Goal: Contribute content: Contribute content

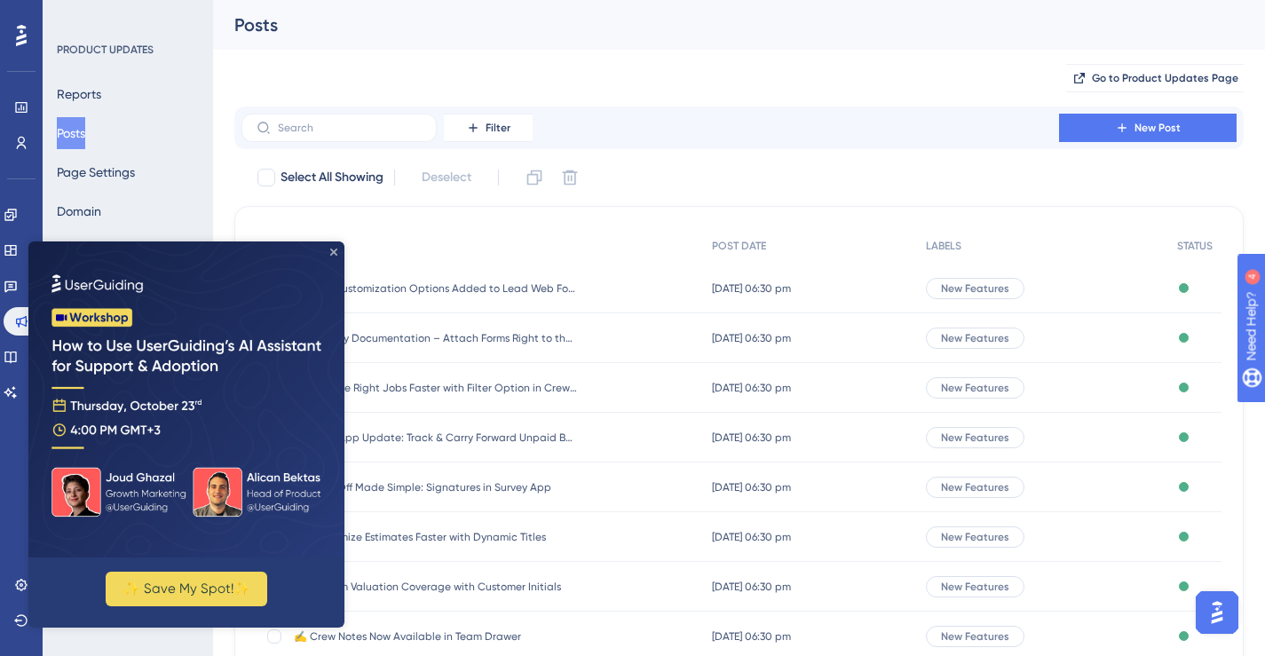
click at [335, 251] on icon "Close Preview" at bounding box center [333, 252] width 7 height 7
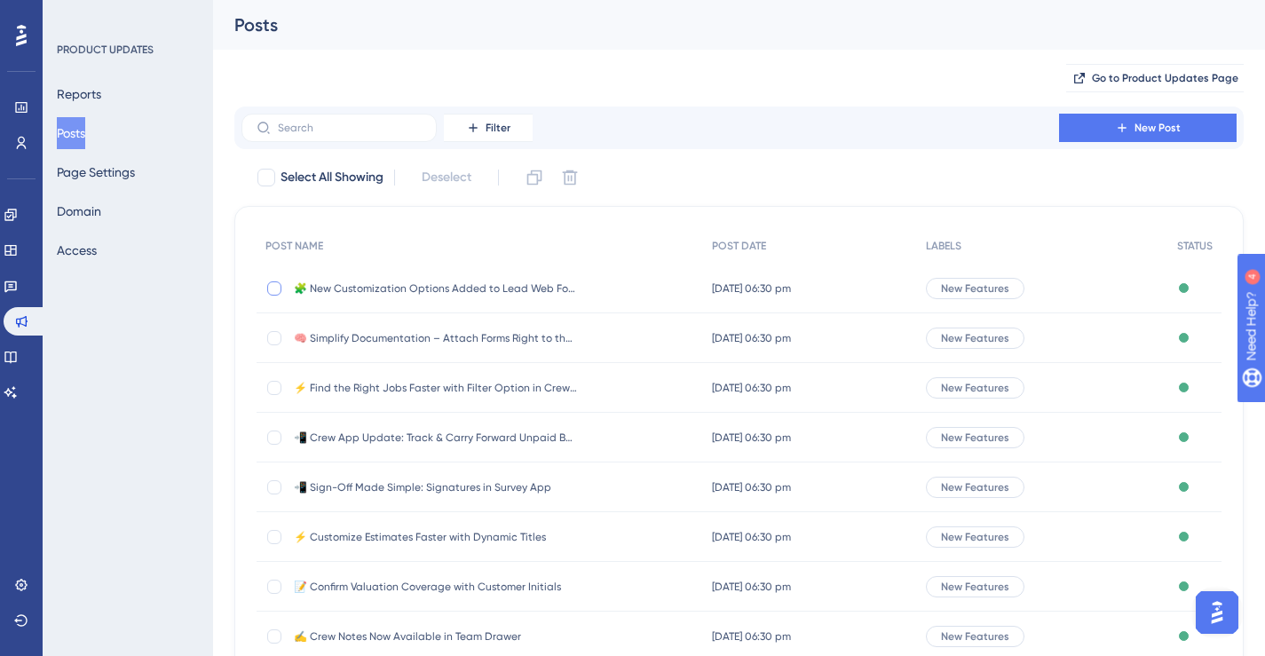
click at [280, 291] on div at bounding box center [274, 288] width 14 height 14
checkbox input "true"
click at [534, 178] on icon at bounding box center [534, 178] width 18 height 18
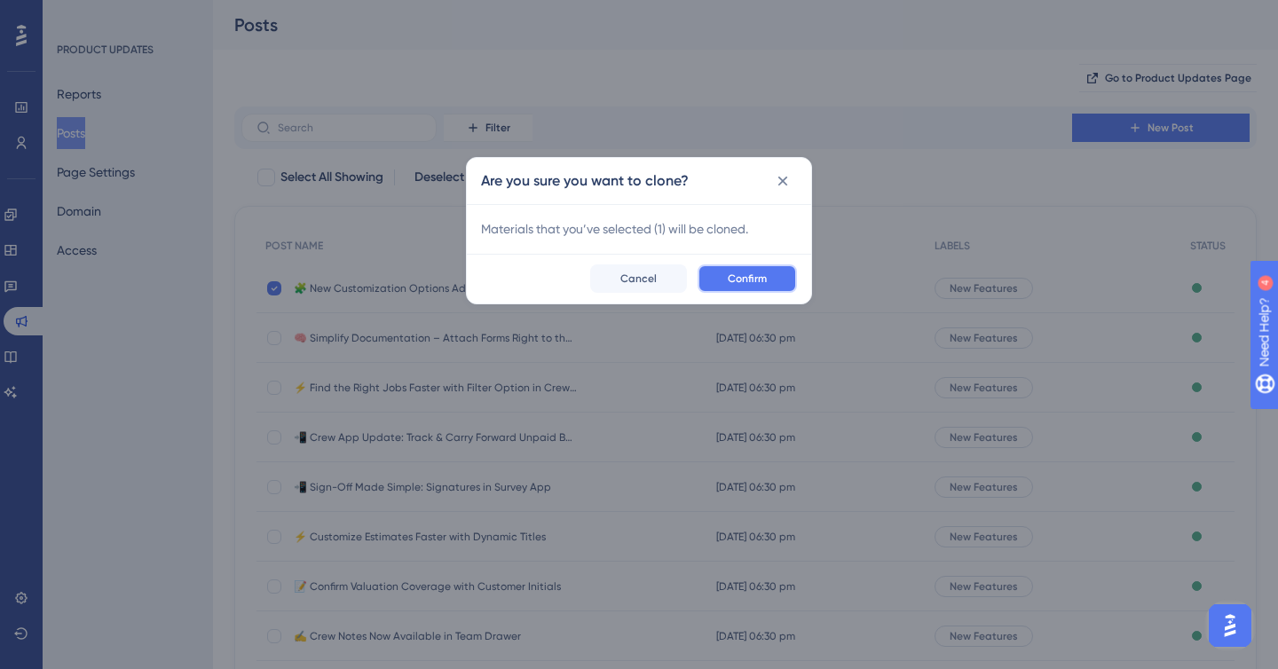
click at [727, 270] on button "Confirm" at bounding box center [747, 279] width 99 height 28
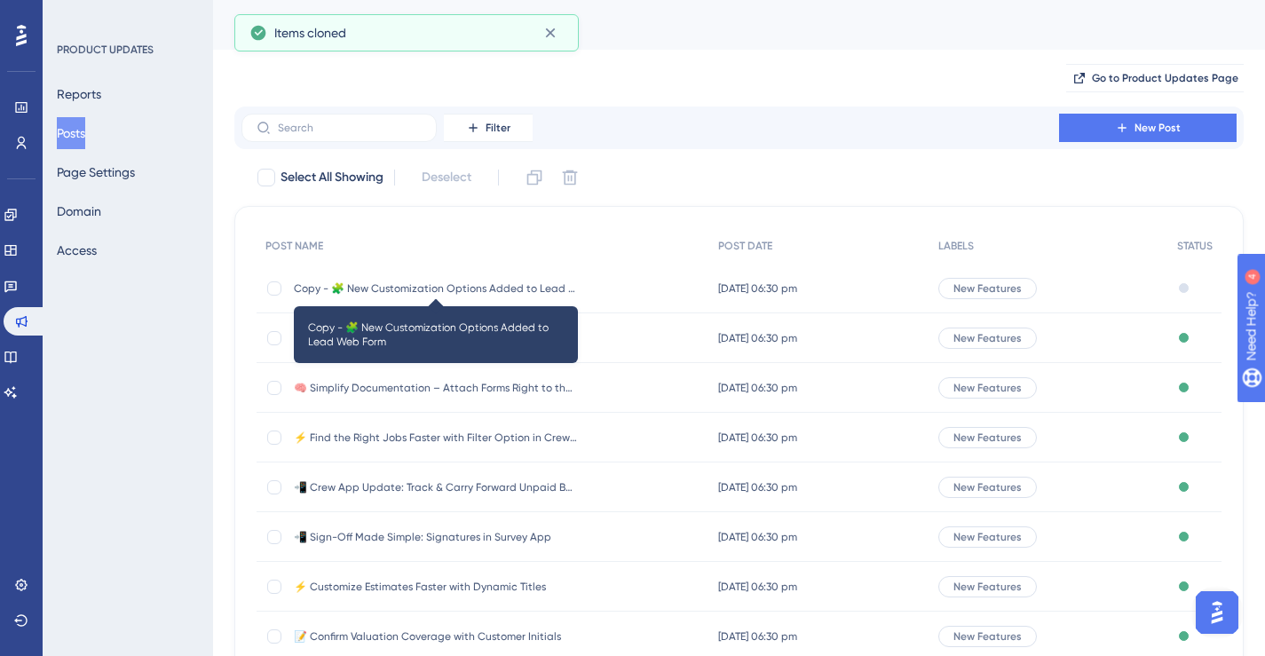
click at [461, 289] on span "Copy - 🧩 New Customization Options Added to Lead Web Form" at bounding box center [436, 288] width 284 height 14
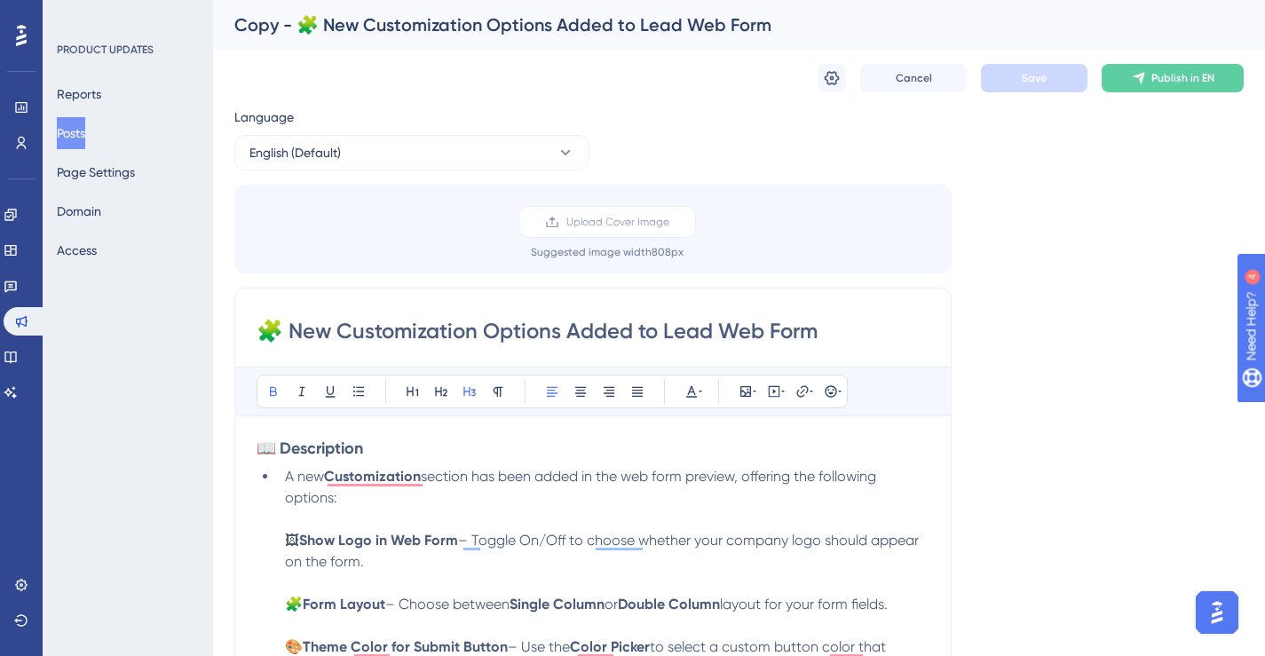
click at [580, 328] on input "🧩 New Customization Options Added to Lead Web Form" at bounding box center [593, 331] width 673 height 28
paste input "UTM Tracking Now Available Inside Movegistics 5.0"
click at [259, 328] on input "UTM Tracking Now Available Inside Movegistics 5.0" at bounding box center [593, 331] width 673 height 28
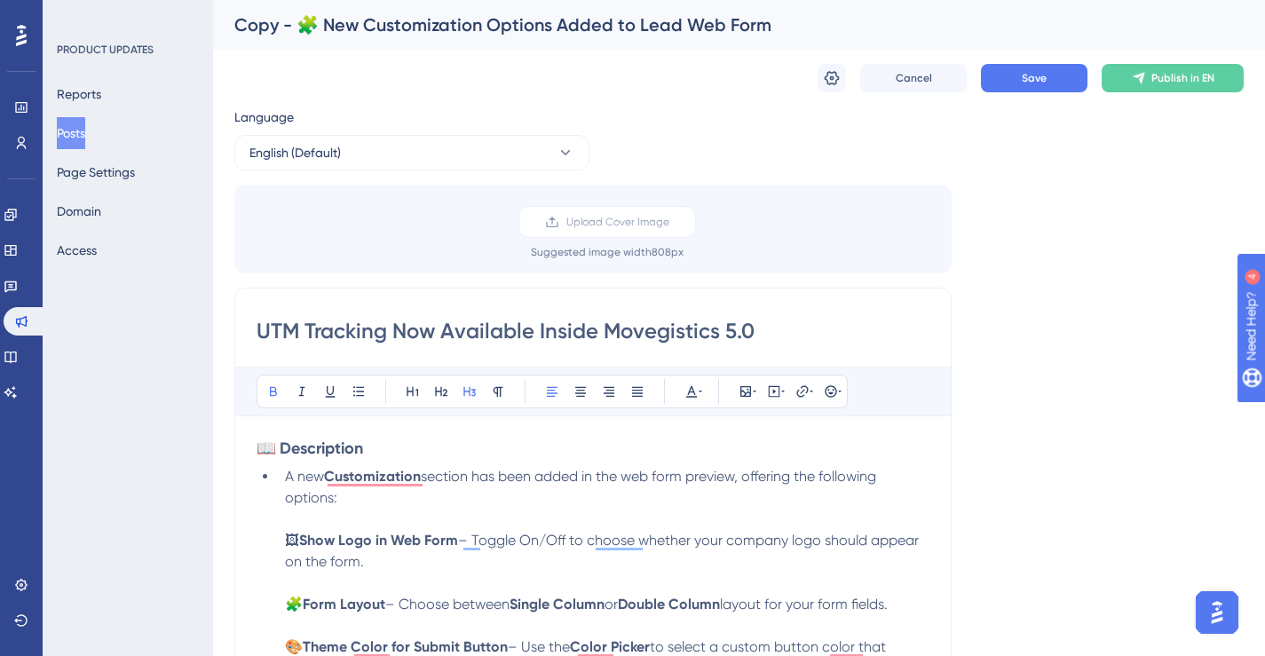
paste input "📈"
click at [383, 336] on input "📈UTM Tracking Now Available Inside Movegistics 5.0" at bounding box center [593, 331] width 673 height 28
type input "📈UTM Tracking Now Available Inside Movegistics 5.0"
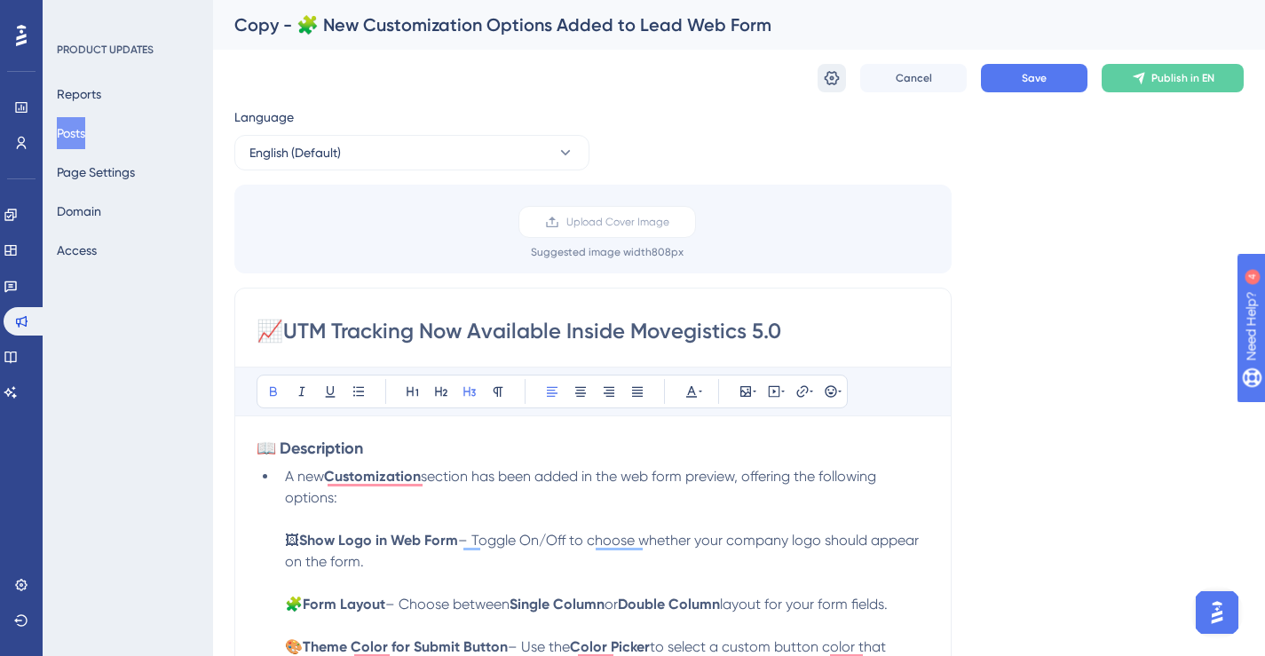
click at [827, 73] on icon at bounding box center [832, 78] width 15 height 14
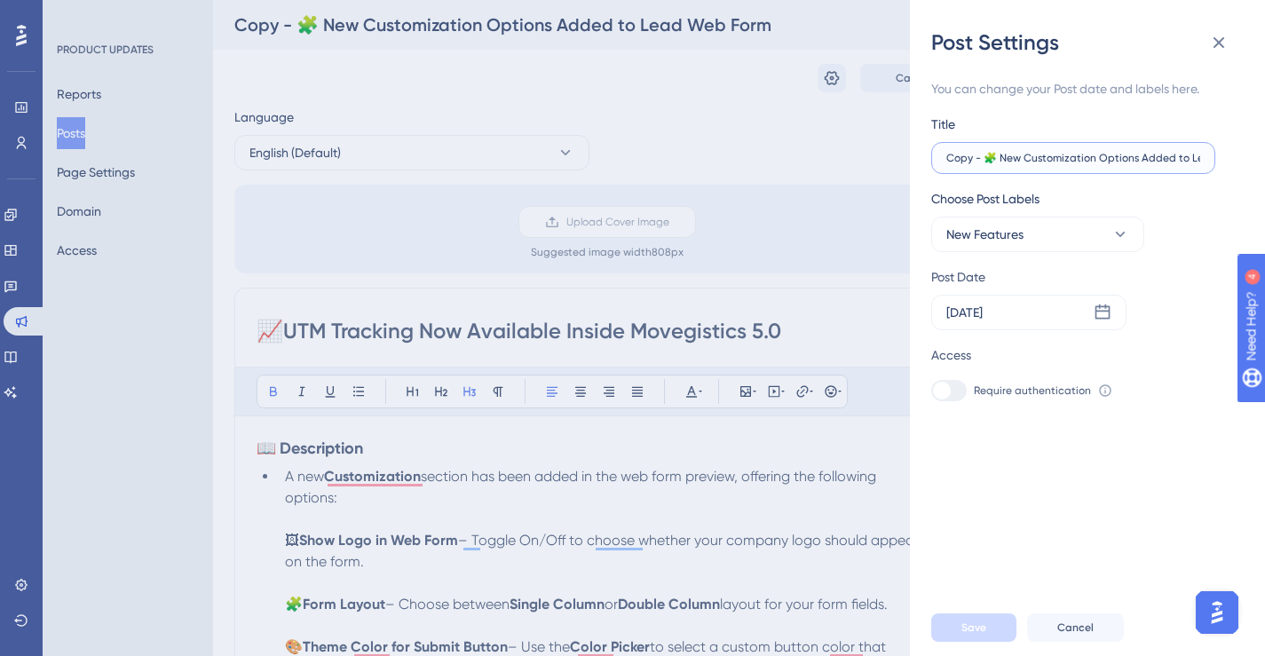
click at [1079, 154] on input "Copy - 🧩 New Customization Options Added to Lead Web Form" at bounding box center [1073, 158] width 254 height 12
paste input "📈UTM Tracking Now Available Inside Movegistics 5.0"
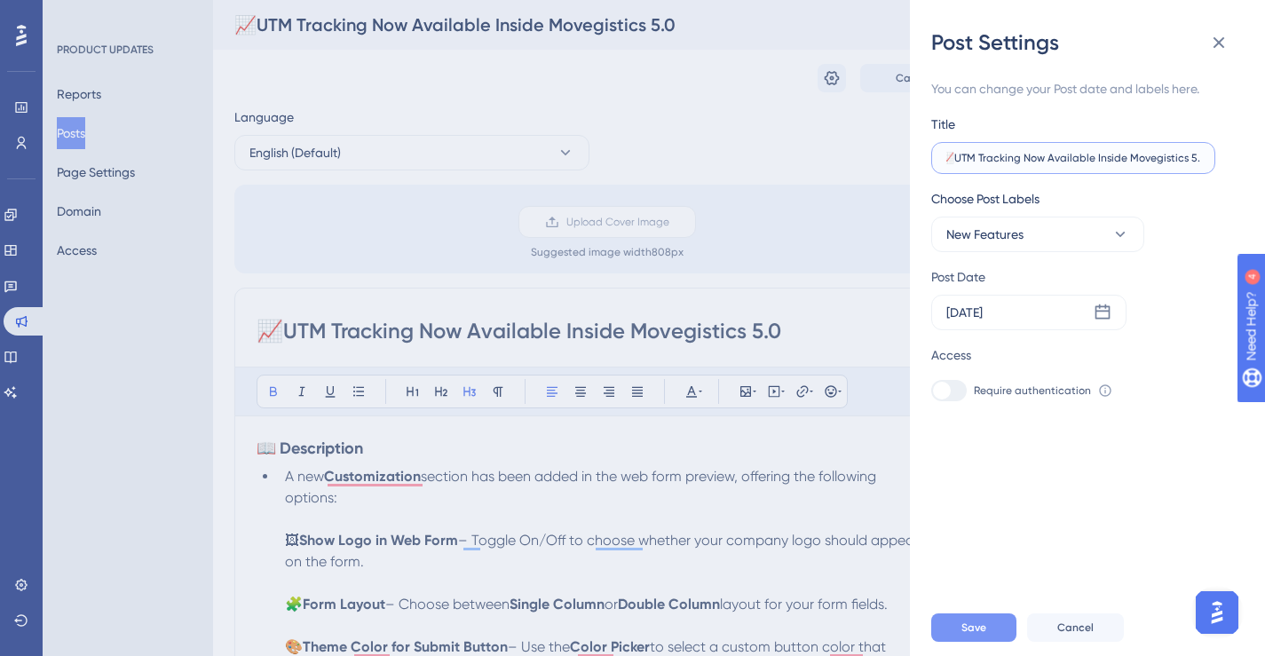
type input "📈UTM Tracking Now Available Inside Movegistics 5.0"
click at [978, 642] on button "Save" at bounding box center [973, 627] width 85 height 28
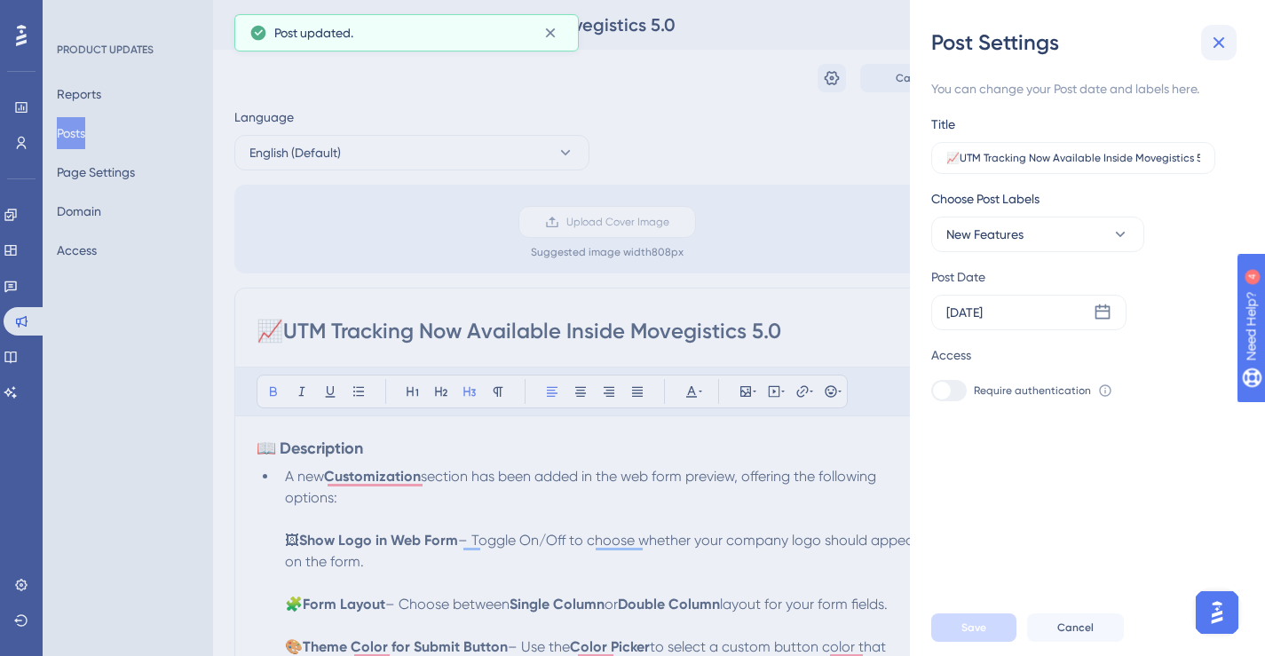
click at [1217, 46] on icon at bounding box center [1218, 42] width 21 height 21
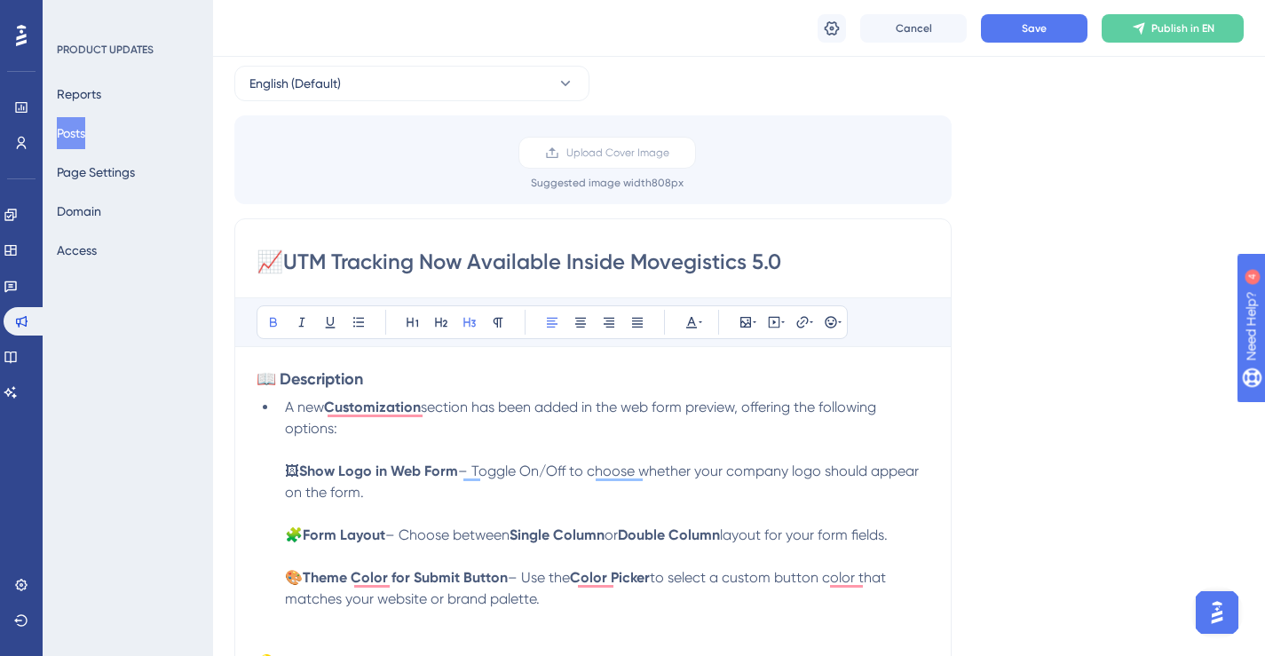
scroll to position [298, 0]
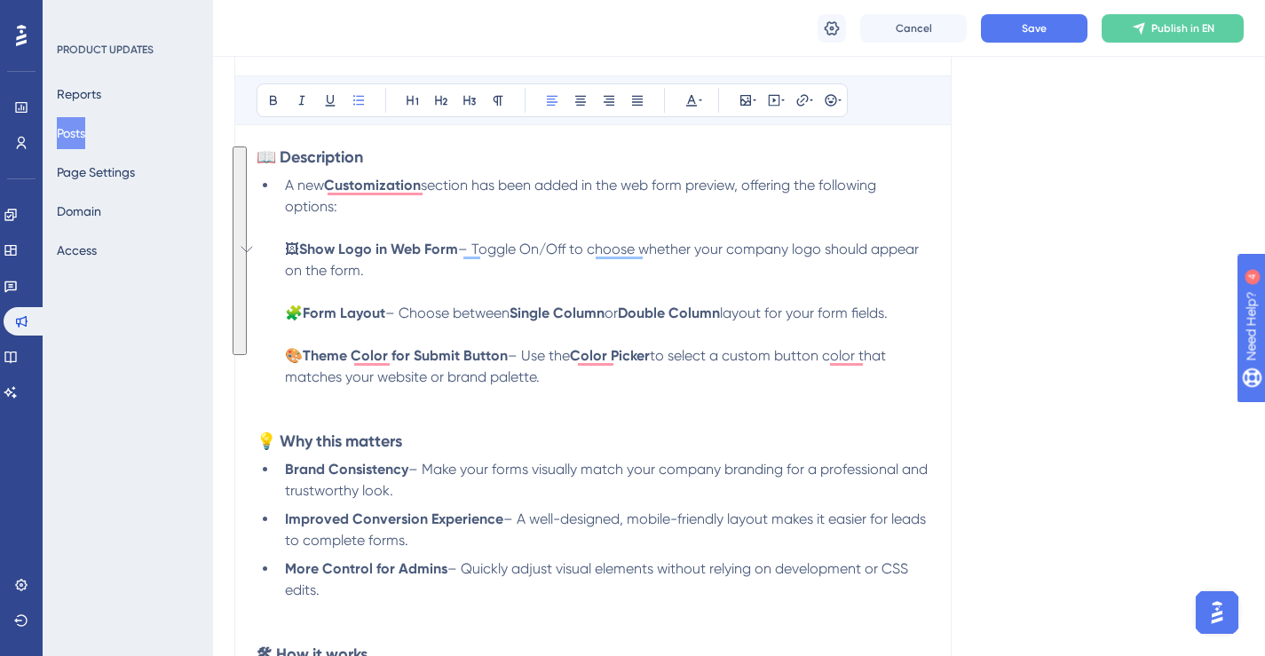
drag, startPoint x: 549, startPoint y: 376, endPoint x: 286, endPoint y: 188, distance: 323.2
click at [286, 188] on li "A new Customization section has been added in the web form preview, offering th…" at bounding box center [604, 281] width 652 height 213
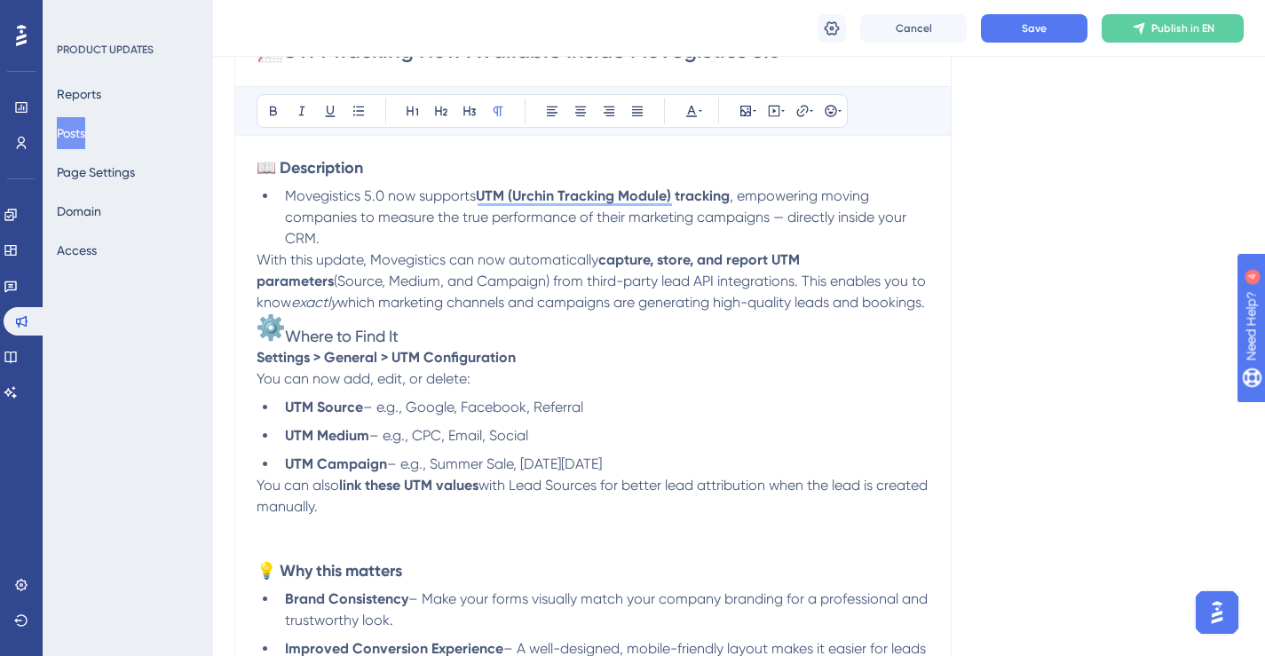
scroll to position [282, 0]
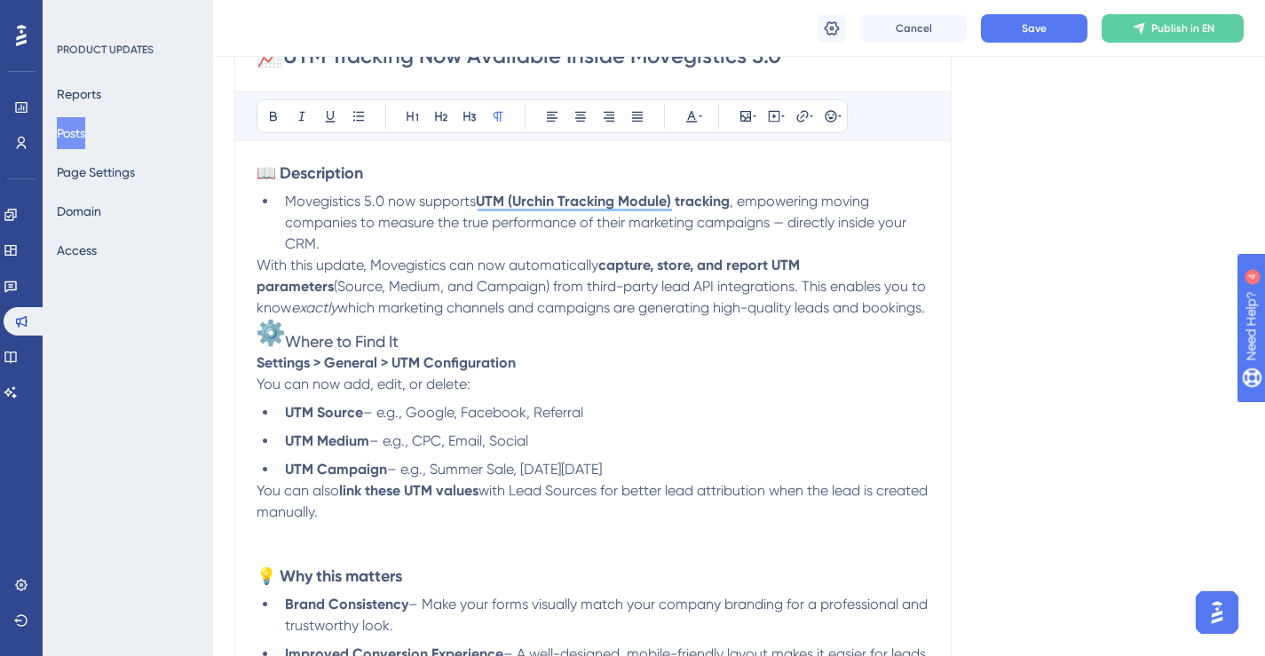
click at [490, 242] on li "Movegistics 5.0 now supports UTM (Urchin Tracking Module) tracking , empowering…" at bounding box center [604, 223] width 652 height 64
click at [258, 269] on span "With this update, Movegistics can now automatically" at bounding box center [428, 265] width 342 height 17
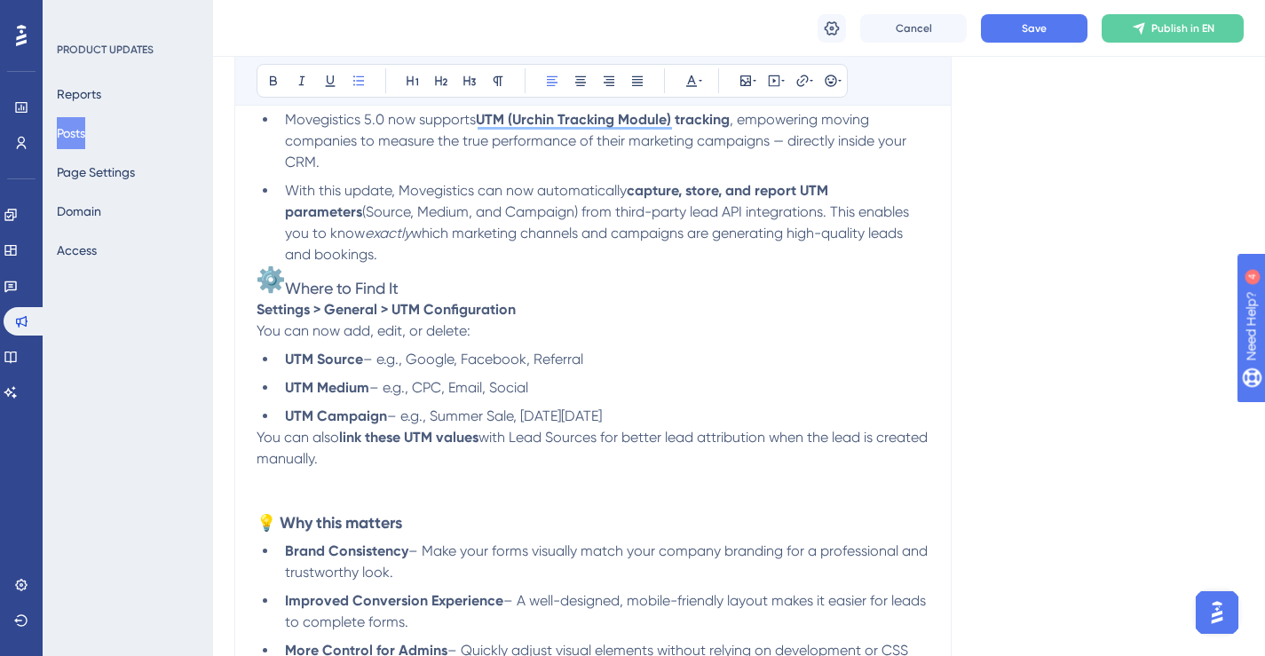
scroll to position [344, 0]
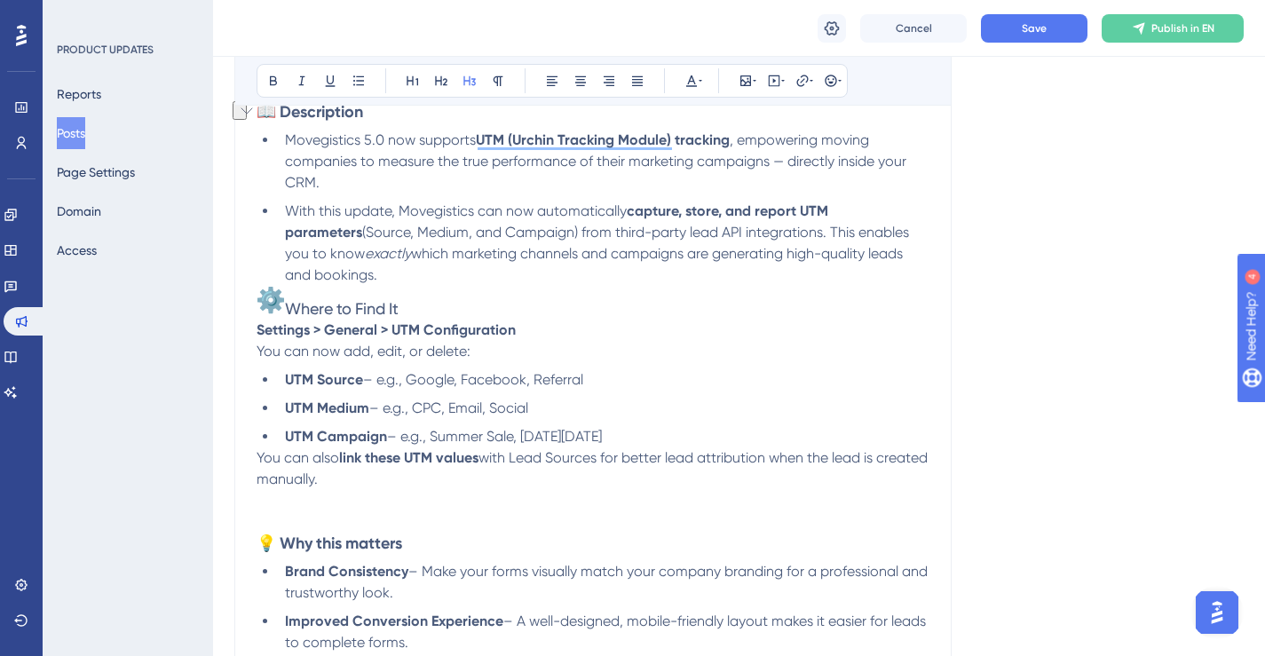
drag, startPoint x: 407, startPoint y: 304, endPoint x: 293, endPoint y: 306, distance: 114.5
click at [293, 306] on h3 "Where to Find It" at bounding box center [593, 303] width 673 height 34
click at [416, 312] on h3 "Where to Find It" at bounding box center [593, 303] width 673 height 34
drag, startPoint x: 416, startPoint y: 312, endPoint x: 280, endPoint y: 312, distance: 136.7
click at [280, 312] on h3 "Where to Find It" at bounding box center [593, 303] width 673 height 34
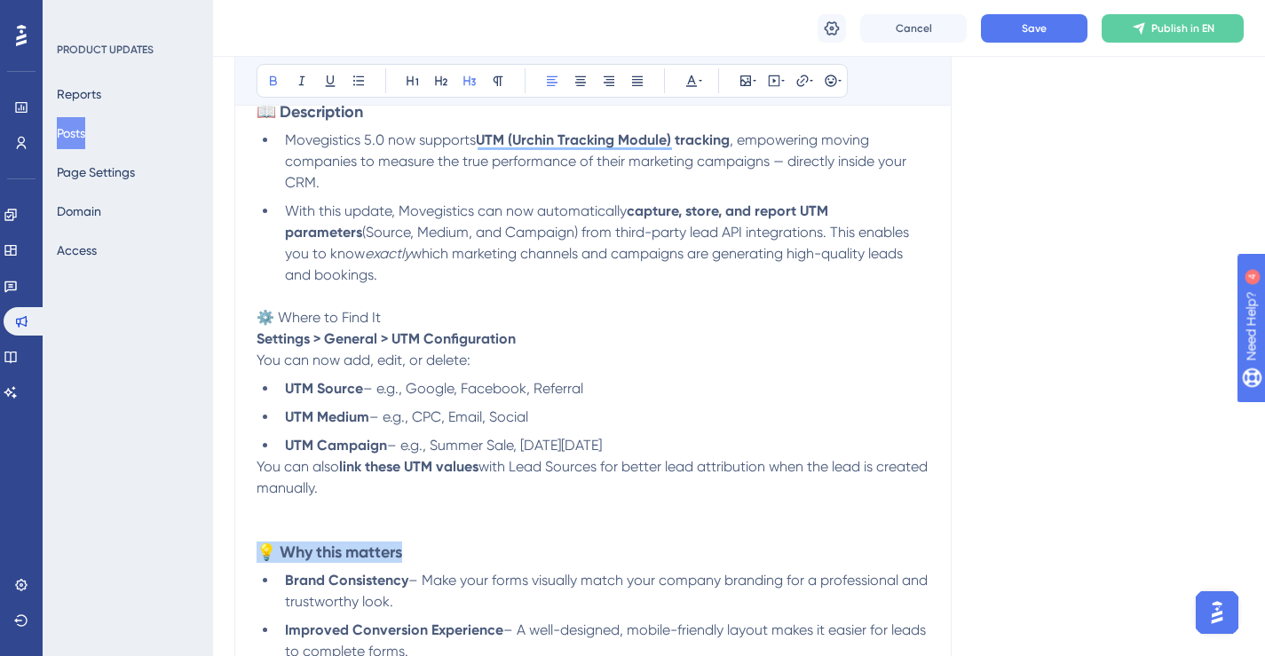
drag, startPoint x: 414, startPoint y: 550, endPoint x: 265, endPoint y: 550, distance: 149.1
click at [265, 550] on h3 "💡 Why this matters" at bounding box center [593, 551] width 673 height 21
copy strong "💡 Why this matters"
drag, startPoint x: 388, startPoint y: 318, endPoint x: 258, endPoint y: 318, distance: 129.6
click at [258, 318] on p "⚙️ Where to Find It" at bounding box center [593, 317] width 673 height 21
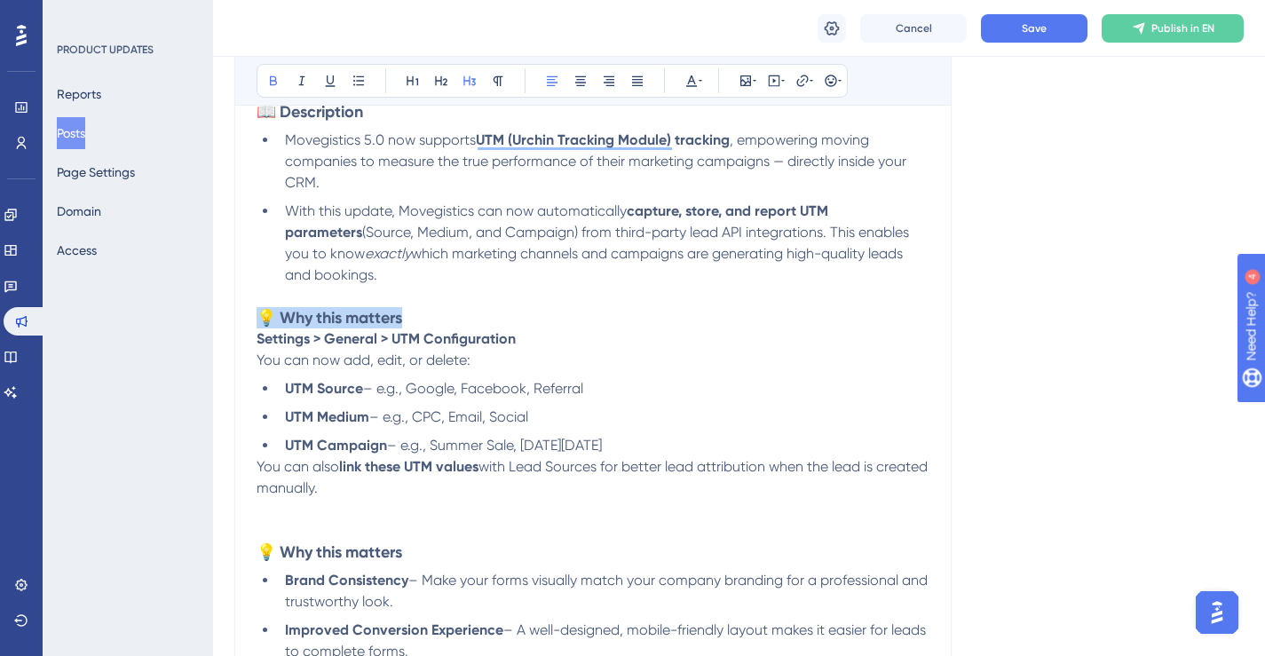
drag, startPoint x: 418, startPoint y: 322, endPoint x: 264, endPoint y: 320, distance: 154.5
click at [264, 320] on h3 "💡 Why this matters" at bounding box center [593, 317] width 673 height 21
drag, startPoint x: 408, startPoint y: 315, endPoint x: 265, endPoint y: 315, distance: 143.8
click at [265, 315] on h3 "💡 Why this matters" at bounding box center [593, 317] width 673 height 21
drag, startPoint x: 402, startPoint y: 322, endPoint x: 249, endPoint y: 323, distance: 153.6
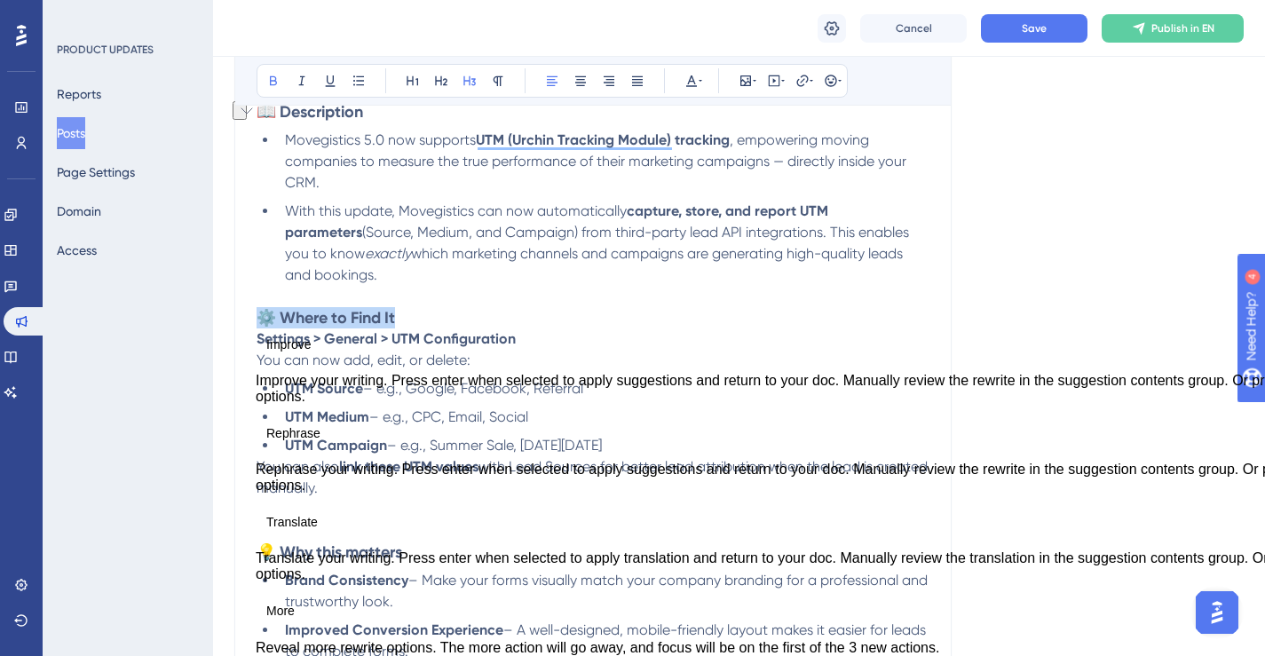
click at [443, 293] on h3 "To enrich screen reader interactions, please activate Accessibility in Grammarl…" at bounding box center [593, 296] width 673 height 21
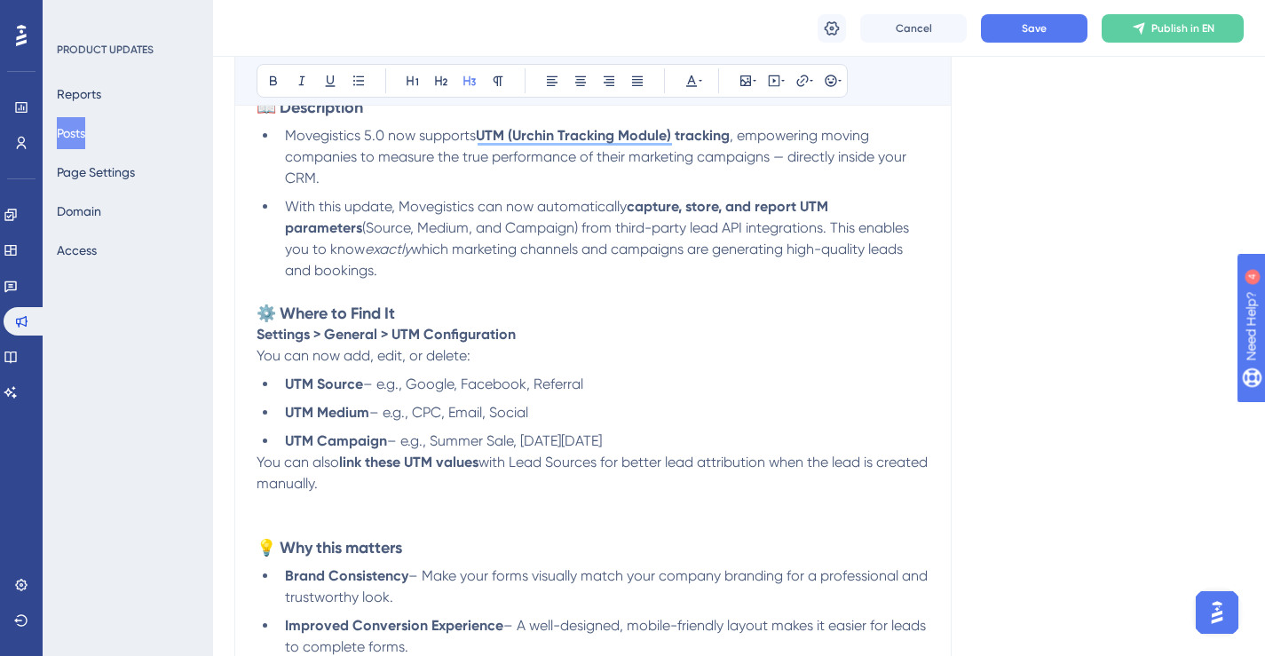
scroll to position [349, 0]
click at [617, 438] on li "UTM Campaign – e.g., Summer Sale, [DATE][DATE]" at bounding box center [604, 440] width 652 height 21
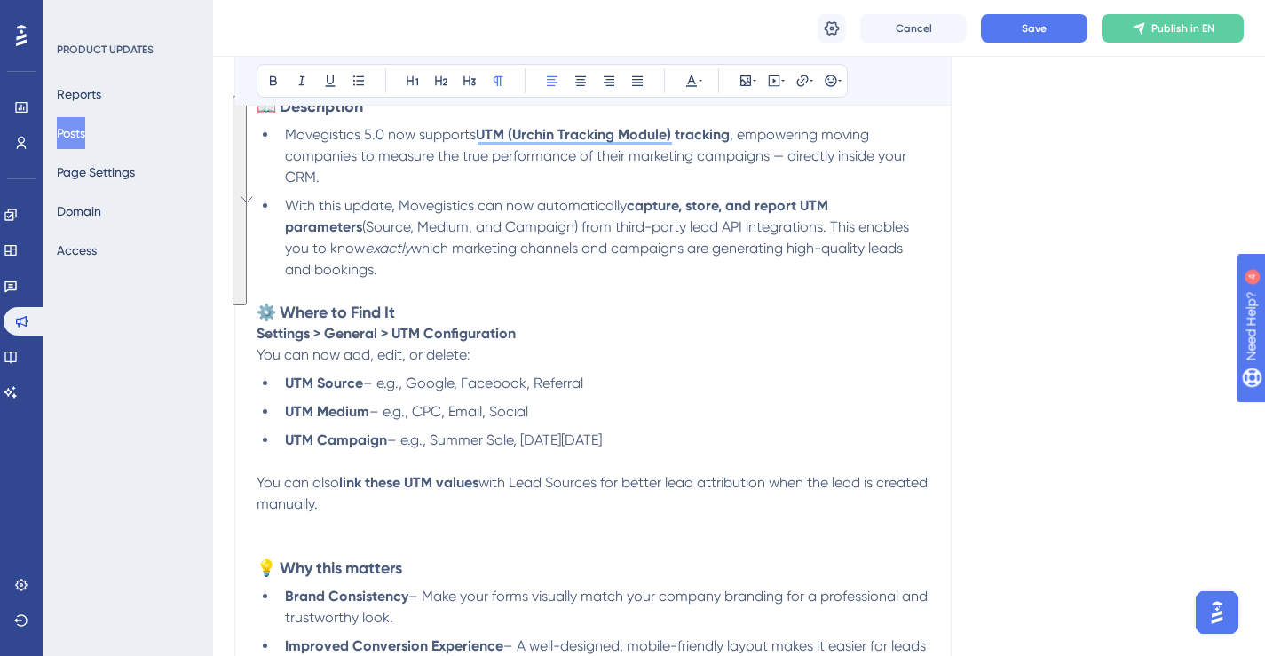
drag, startPoint x: 383, startPoint y: 504, endPoint x: 256, endPoint y: 323, distance: 221.1
click at [703, 435] on li "UTM Campaign – e.g., Summer Sale, [DATE][DATE]" at bounding box center [604, 451] width 652 height 43
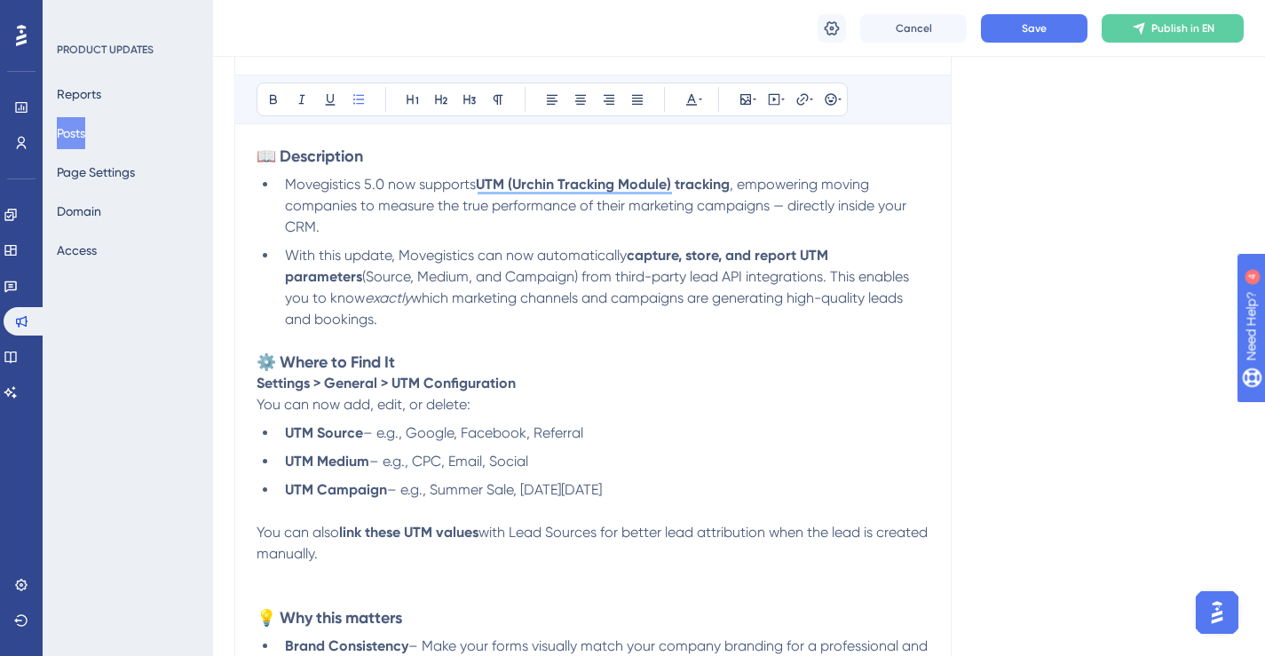
scroll to position [289, 0]
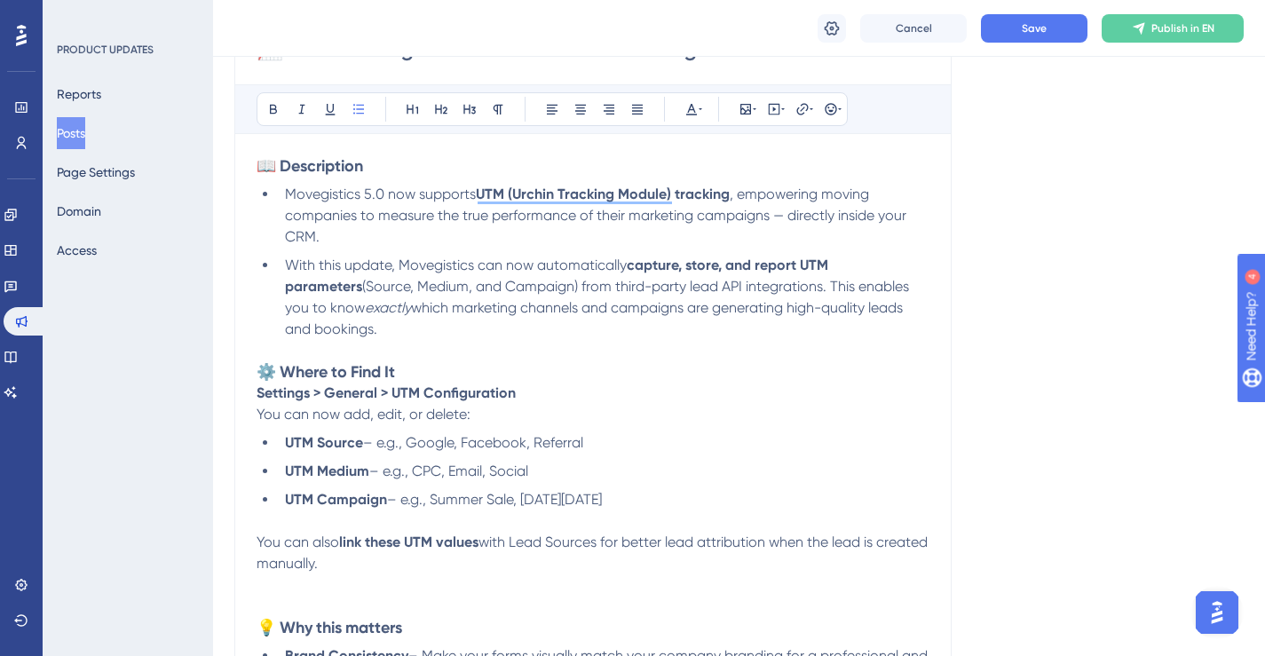
click at [512, 381] on h3 "⚙️ Where to Find It" at bounding box center [593, 371] width 673 height 21
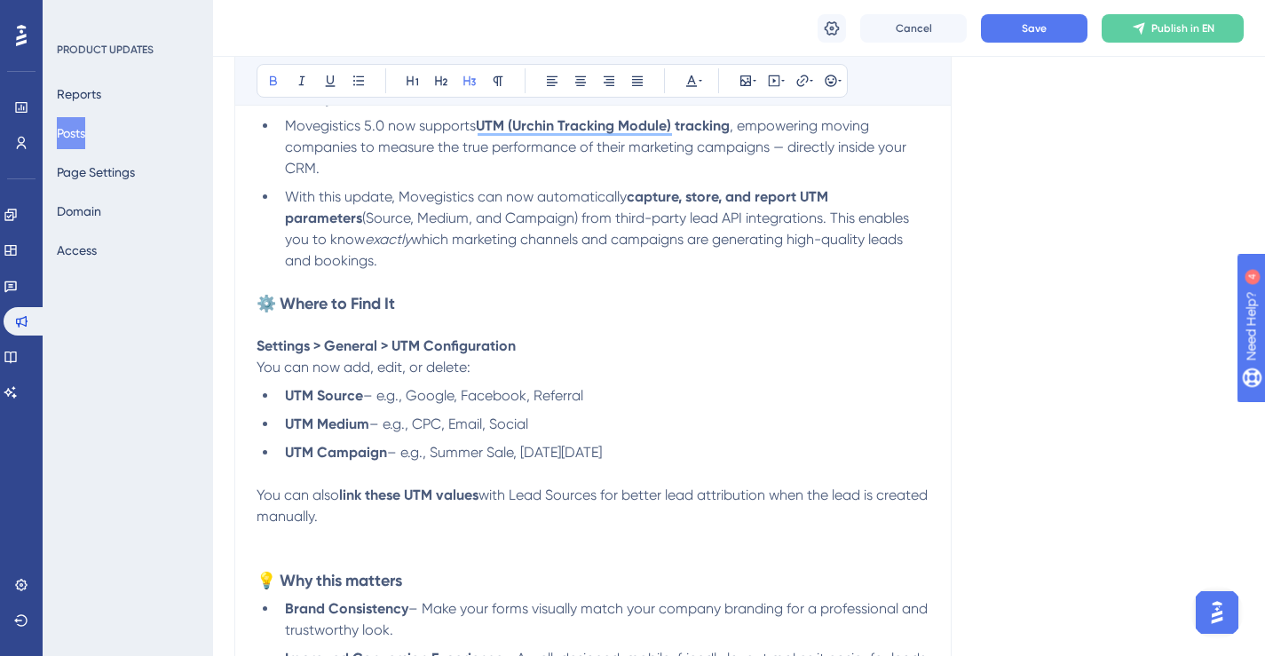
scroll to position [373, 0]
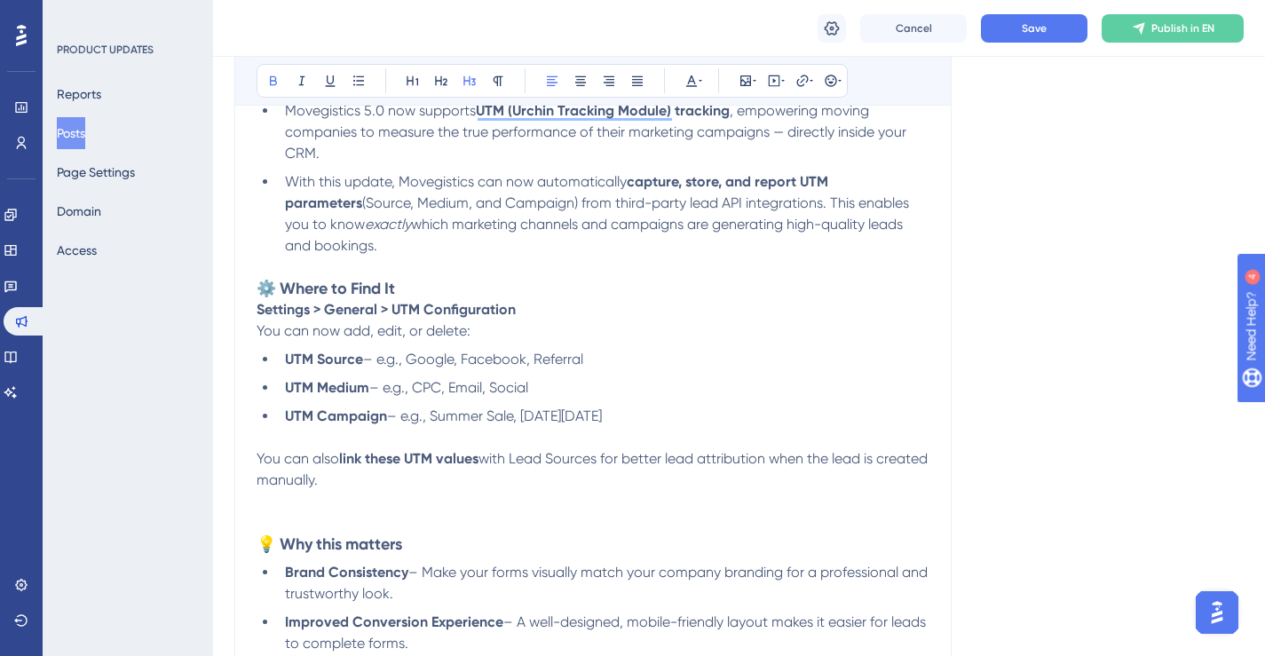
click at [590, 308] on p "Settings > General > UTM Configuration You can now add, edit, or delete:" at bounding box center [593, 320] width 673 height 43
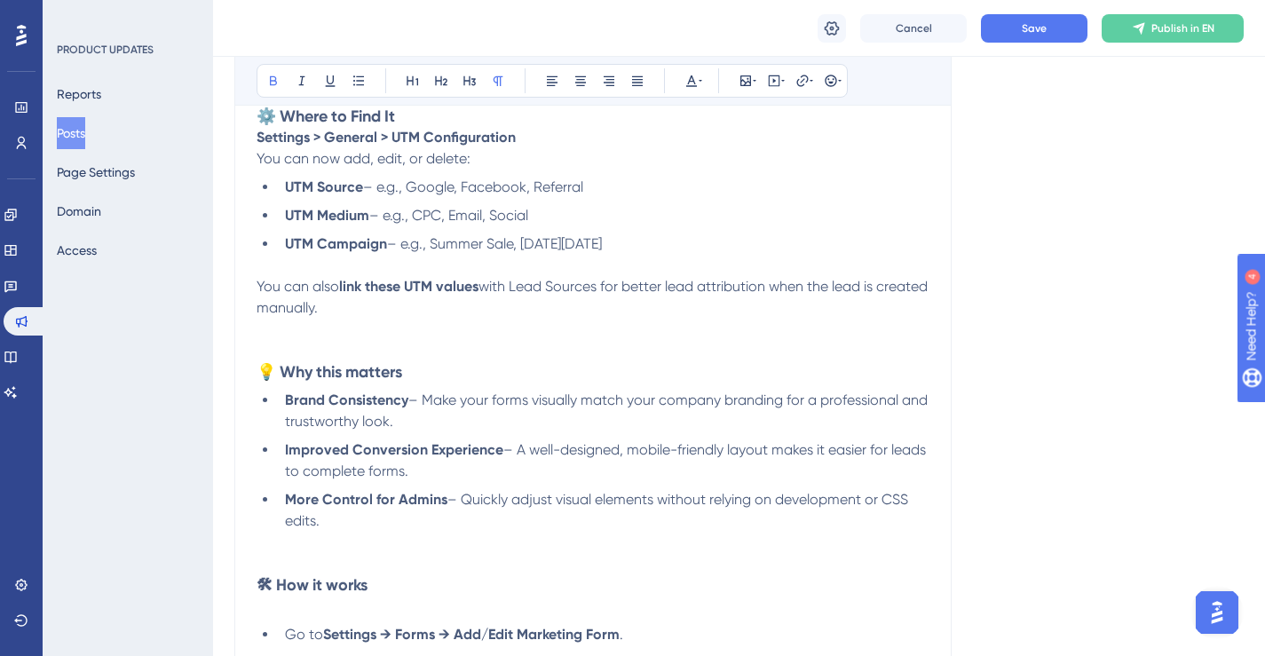
scroll to position [569, 0]
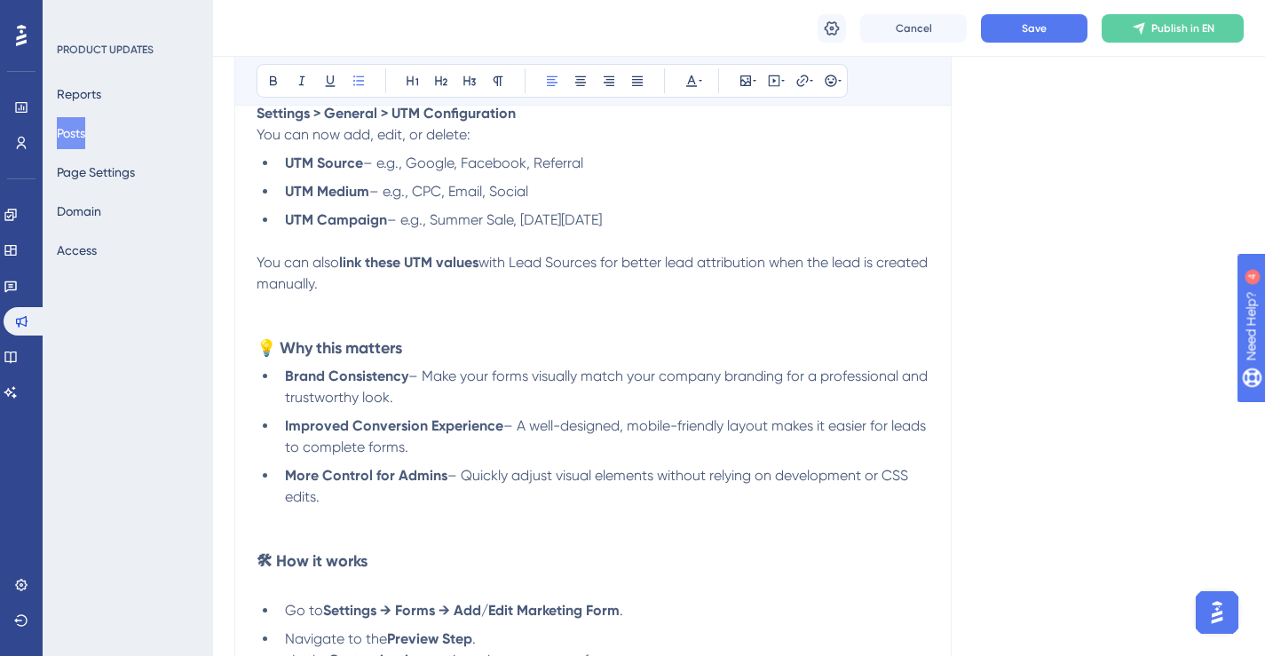
drag, startPoint x: 323, startPoint y: 494, endPoint x: 284, endPoint y: 384, distance: 116.8
click at [284, 384] on ul "Brand Consistency – Make your forms visually match your company branding for a …" at bounding box center [593, 437] width 673 height 142
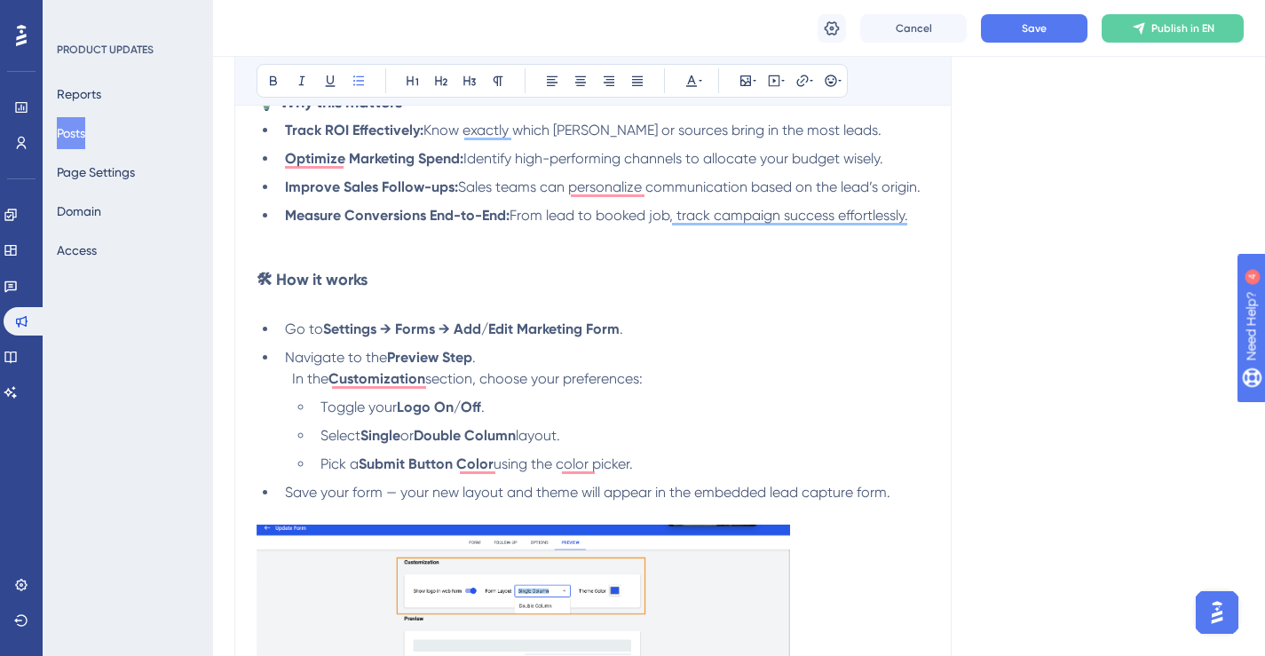
scroll to position [817, 0]
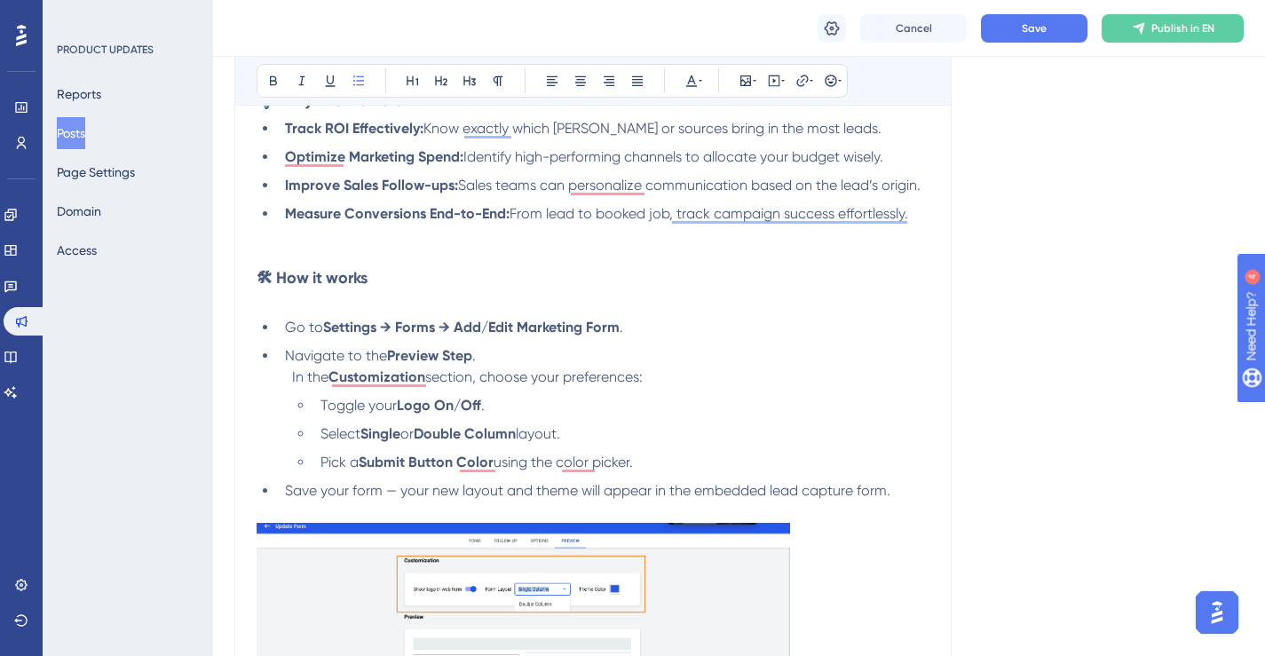
click at [444, 547] on img "To enrich screen reader interactions, please activate Accessibility in Grammarl…" at bounding box center [523, 651] width 533 height 257
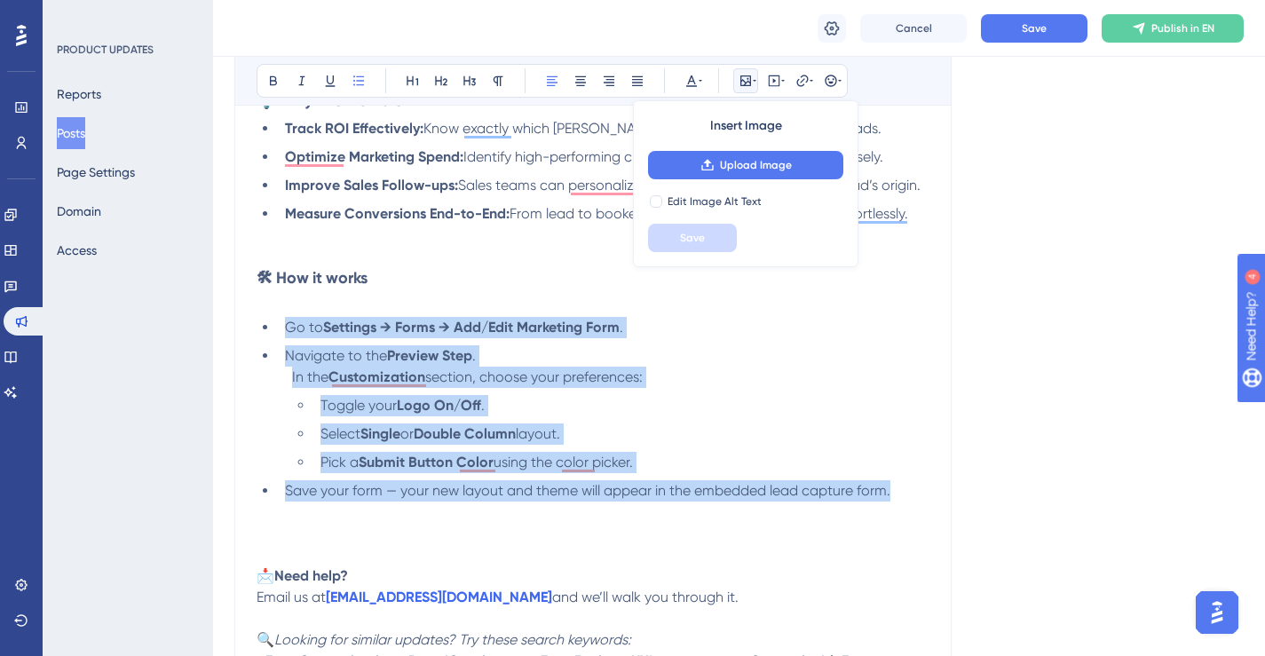
drag, startPoint x: 257, startPoint y: 322, endPoint x: 896, endPoint y: 488, distance: 659.5
click at [896, 488] on ul "Go to Settings → Forms → Add/Edit Marketing Form . Navigate to the [GEOGRAPHIC_…" at bounding box center [593, 409] width 673 height 185
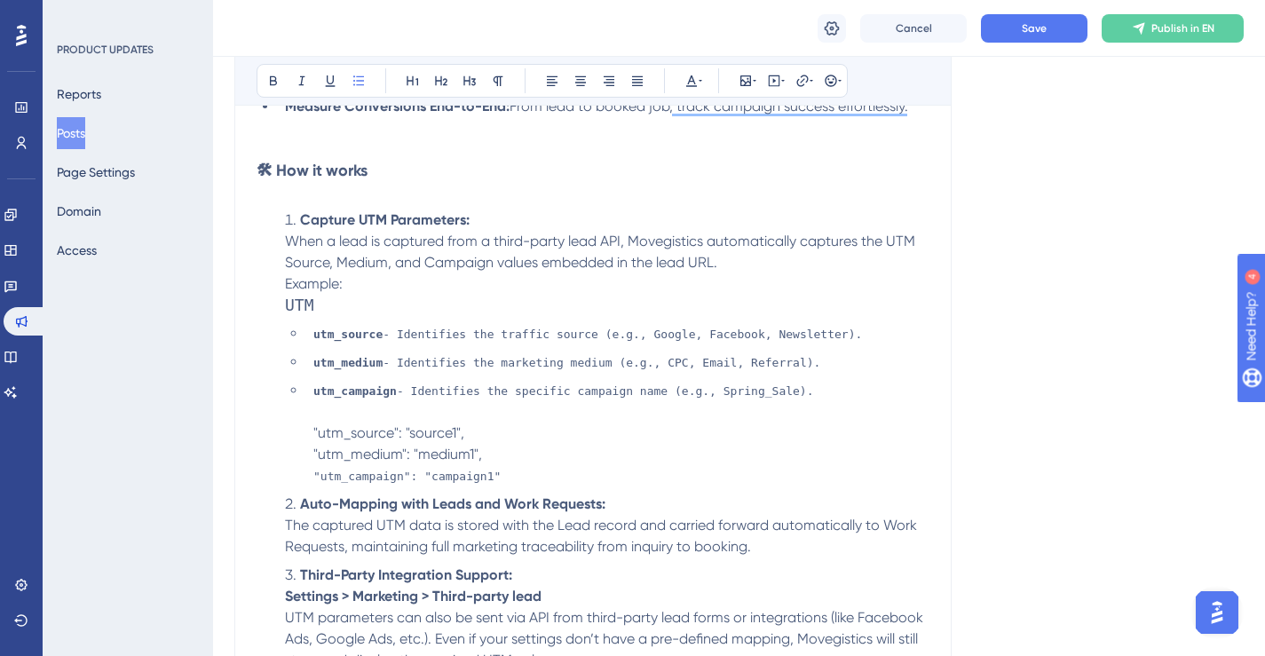
scroll to position [807, 0]
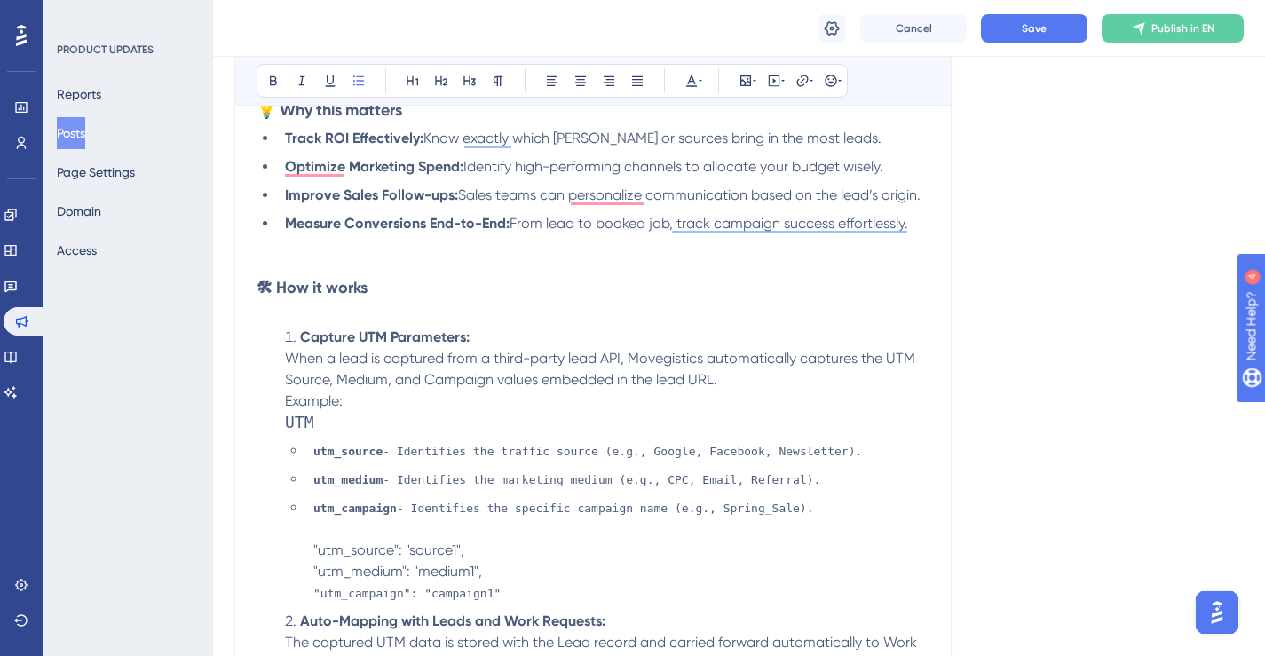
click at [479, 315] on p "To enrich screen reader interactions, please activate Accessibility in Grammarl…" at bounding box center [593, 308] width 673 height 21
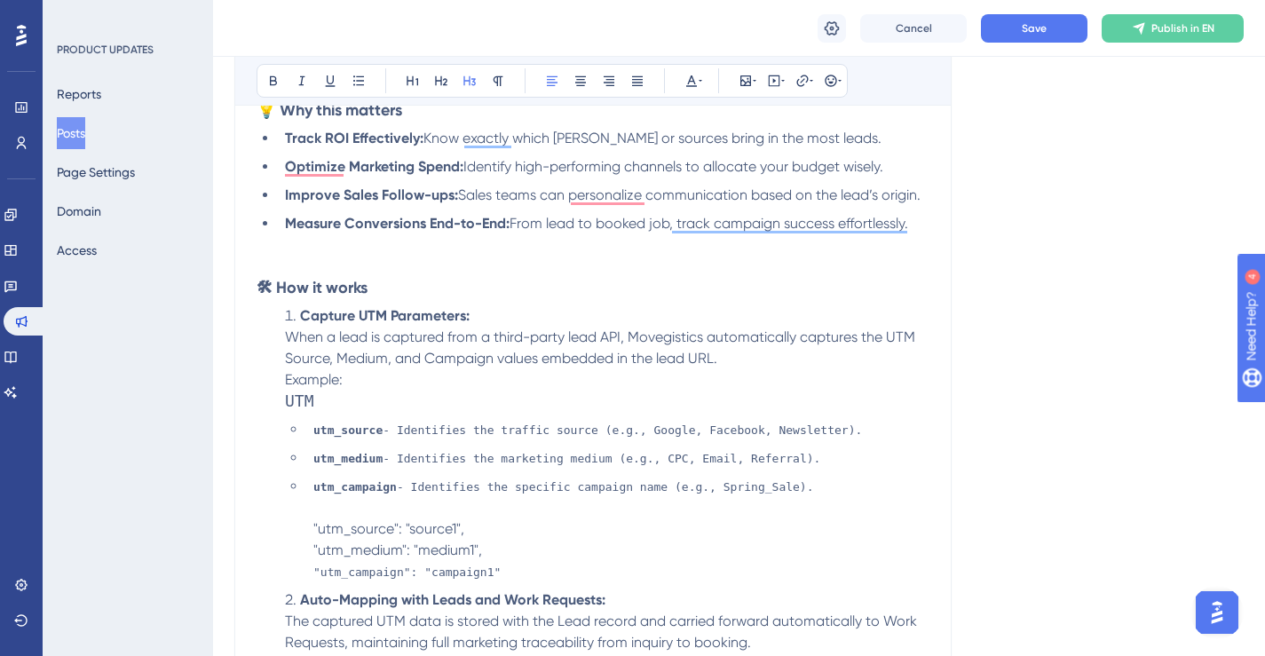
click at [518, 319] on li "Capture UTM Parameters: When a lead is captured from a third-party lead API, Mo…" at bounding box center [604, 358] width 652 height 107
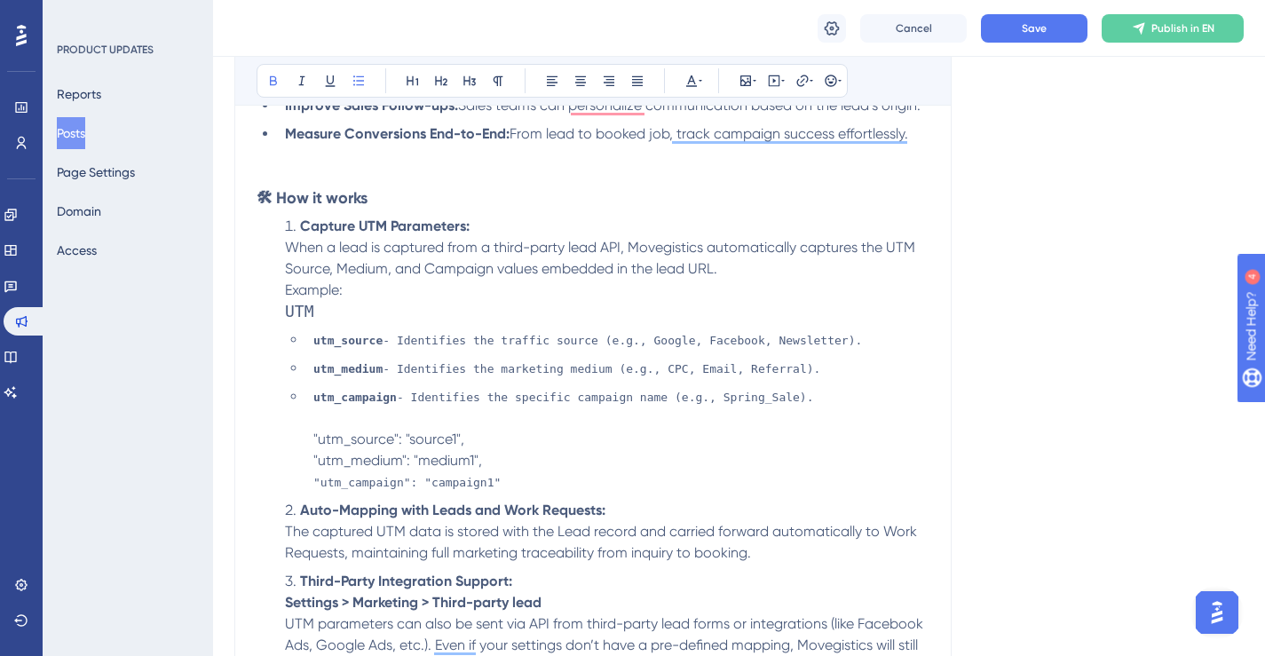
scroll to position [898, 0]
drag, startPoint x: 320, startPoint y: 310, endPoint x: 289, endPoint y: 310, distance: 31.1
click at [289, 310] on h3 "UTM" at bounding box center [607, 309] width 644 height 21
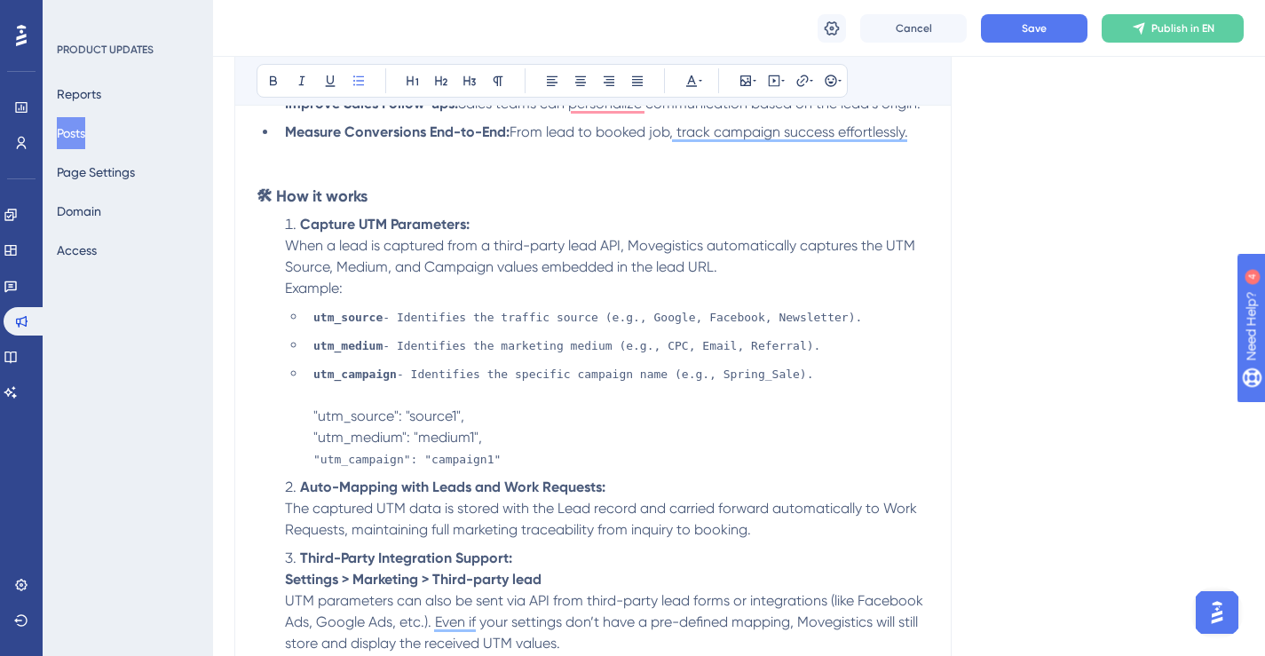
click at [531, 457] on li "utm_campaign - Identifies the specific campaign name (e.g., Spring_Sale). "utm_…" at bounding box center [617, 416] width 623 height 107
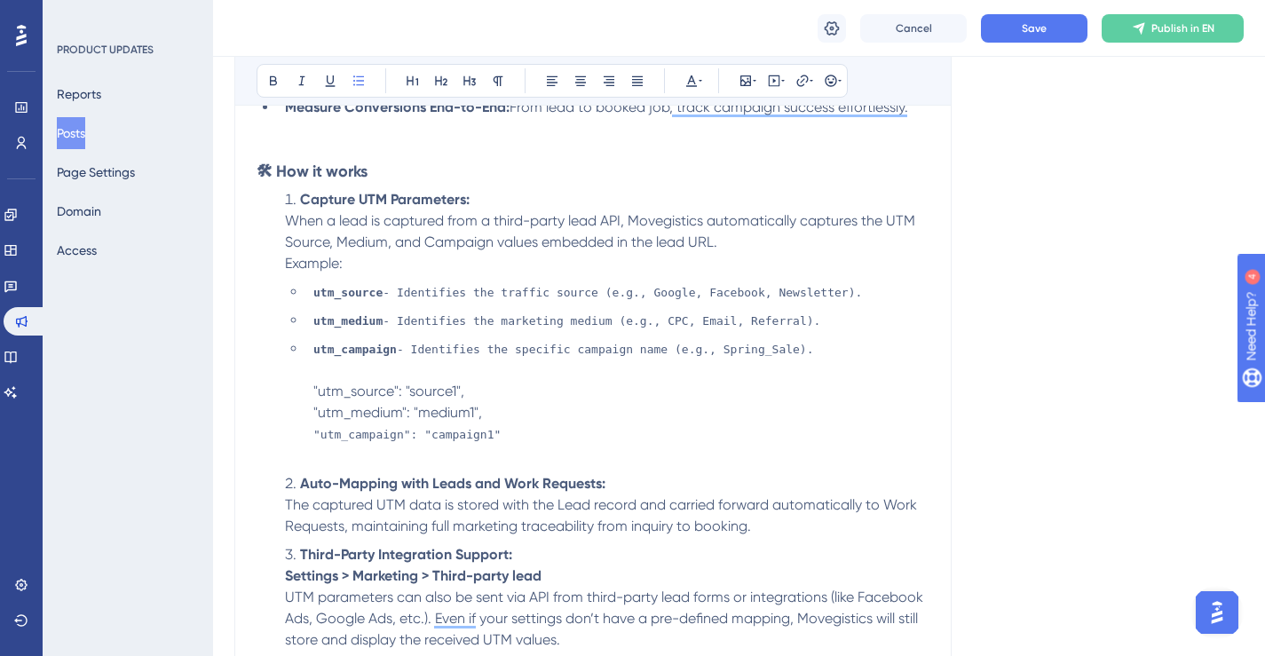
scroll to position [937, 0]
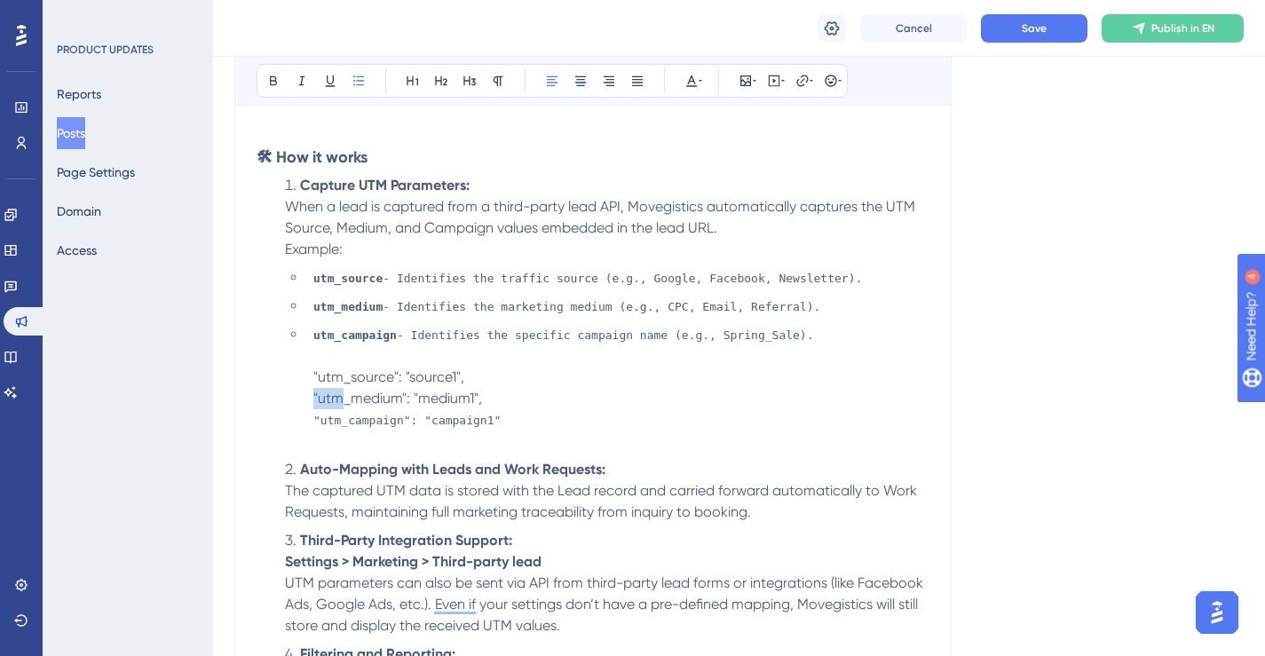
drag, startPoint x: 341, startPoint y: 404, endPoint x: 312, endPoint y: 401, distance: 29.4
click at [312, 401] on li "utm_campaign - Identifies the specific campaign name (e.g., Spring_Sale). "utm_…" at bounding box center [617, 388] width 623 height 128
copy span ""utm"
drag, startPoint x: 341, startPoint y: 419, endPoint x: 315, endPoint y: 419, distance: 25.7
click at [315, 419] on span ""utm_campaign": "campaign1"" at bounding box center [406, 420] width 187 height 13
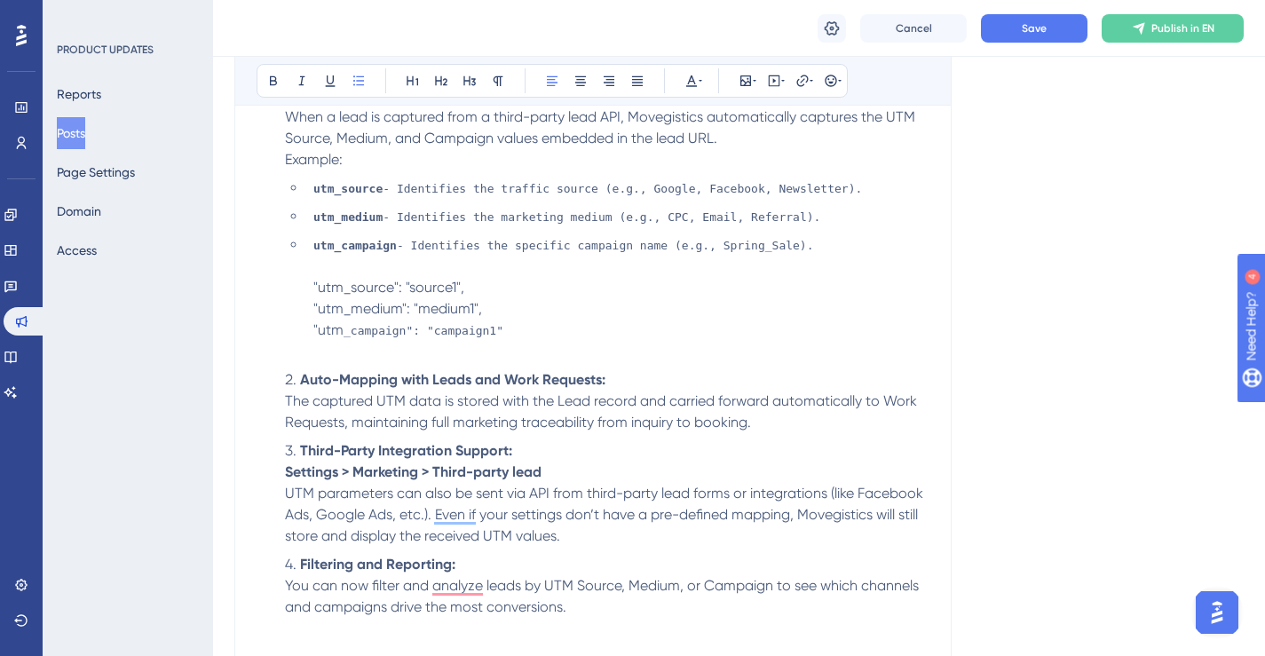
scroll to position [1031, 0]
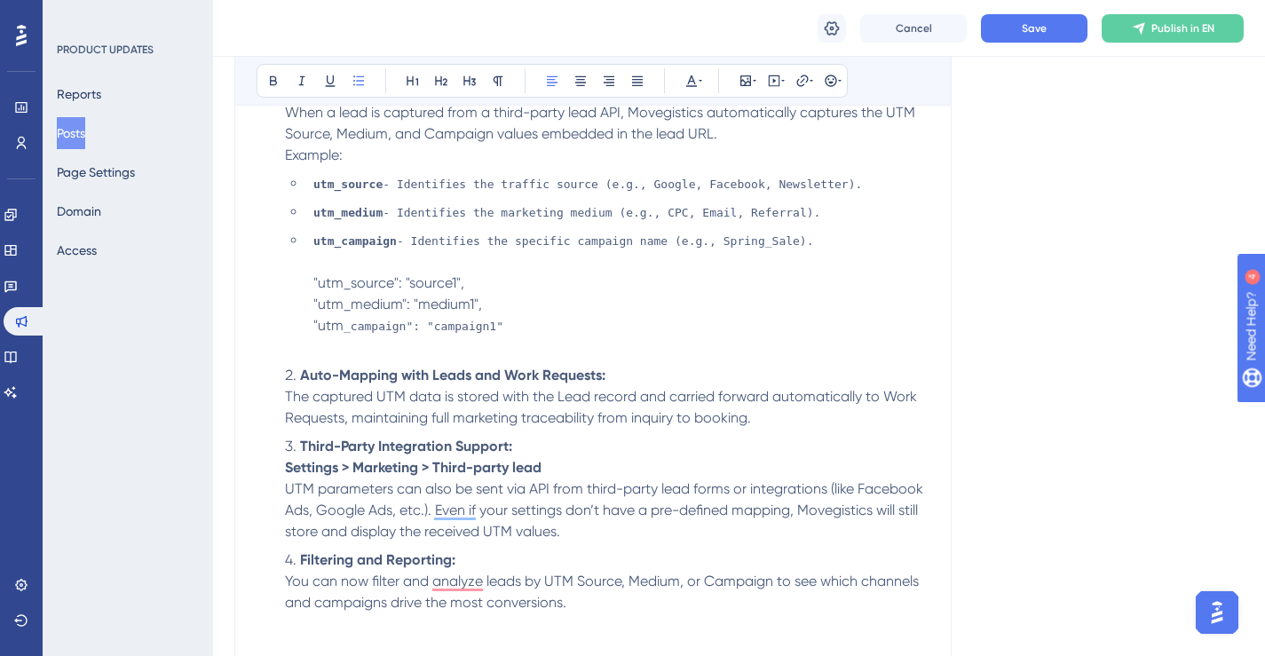
click at [772, 422] on li "Auto-Mapping with Leads and Work Requests: The captured UTM data is stored with…" at bounding box center [604, 397] width 652 height 64
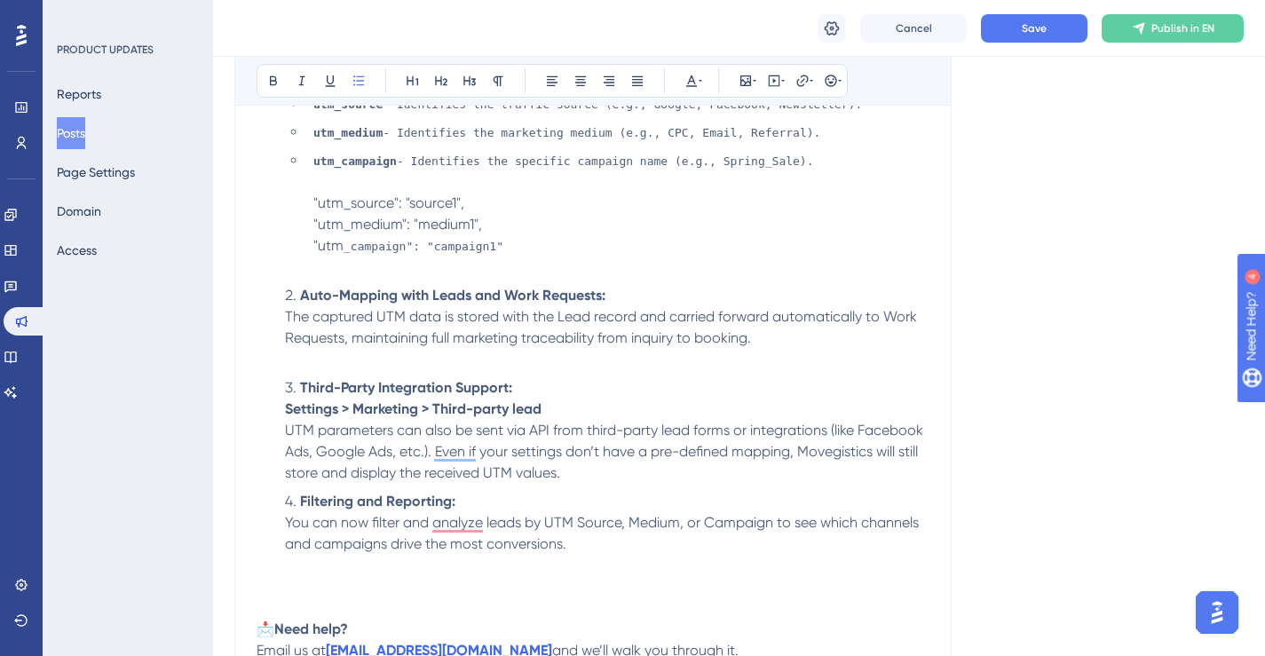
scroll to position [1115, 0]
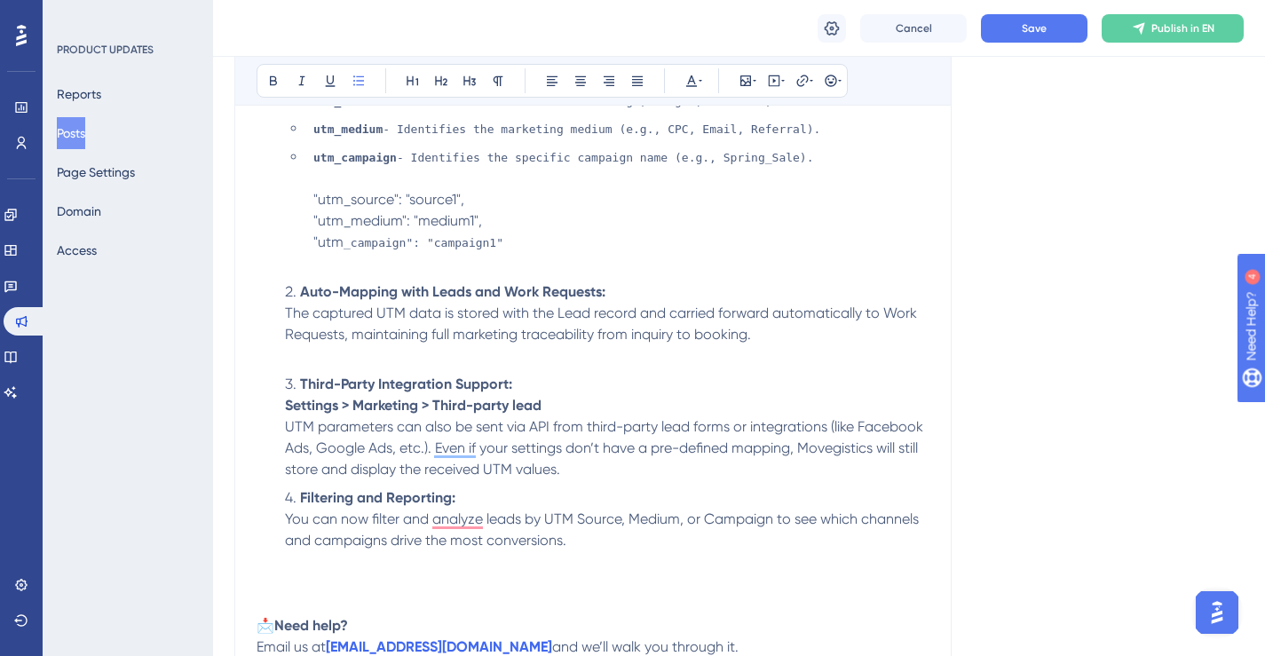
click at [614, 473] on li "Third-Party Integration Support: Settings > Marketing > Third-party lead UTM pa…" at bounding box center [604, 427] width 652 height 107
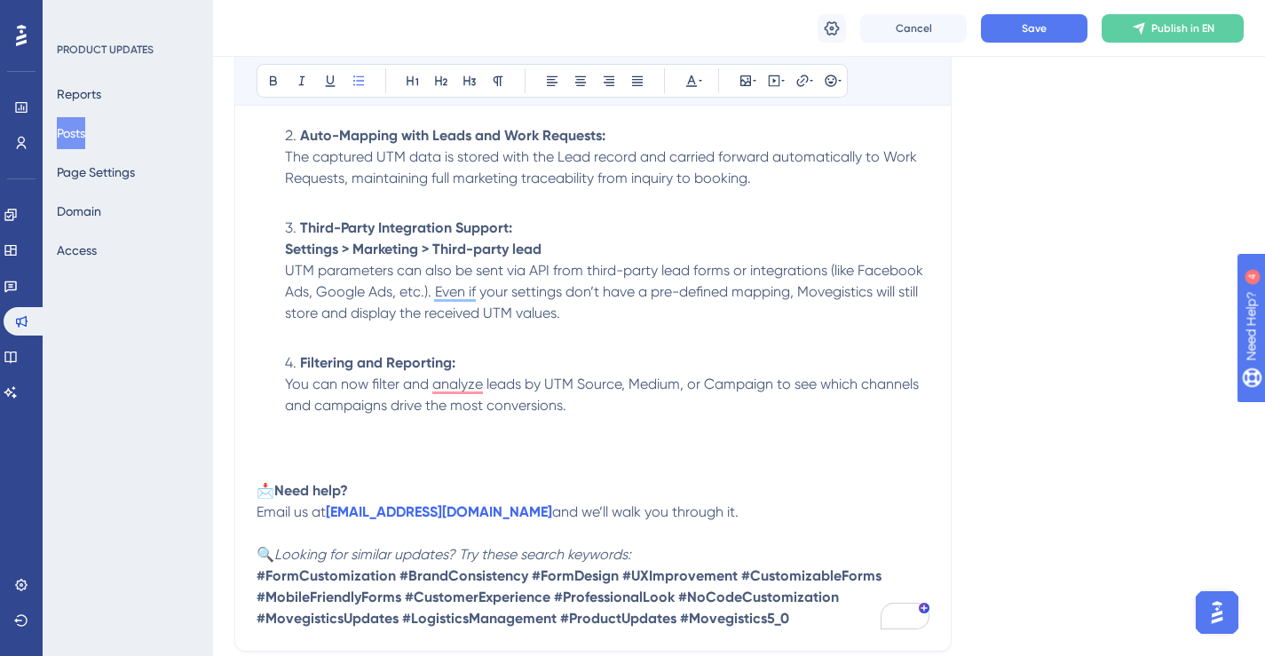
scroll to position [1345, 0]
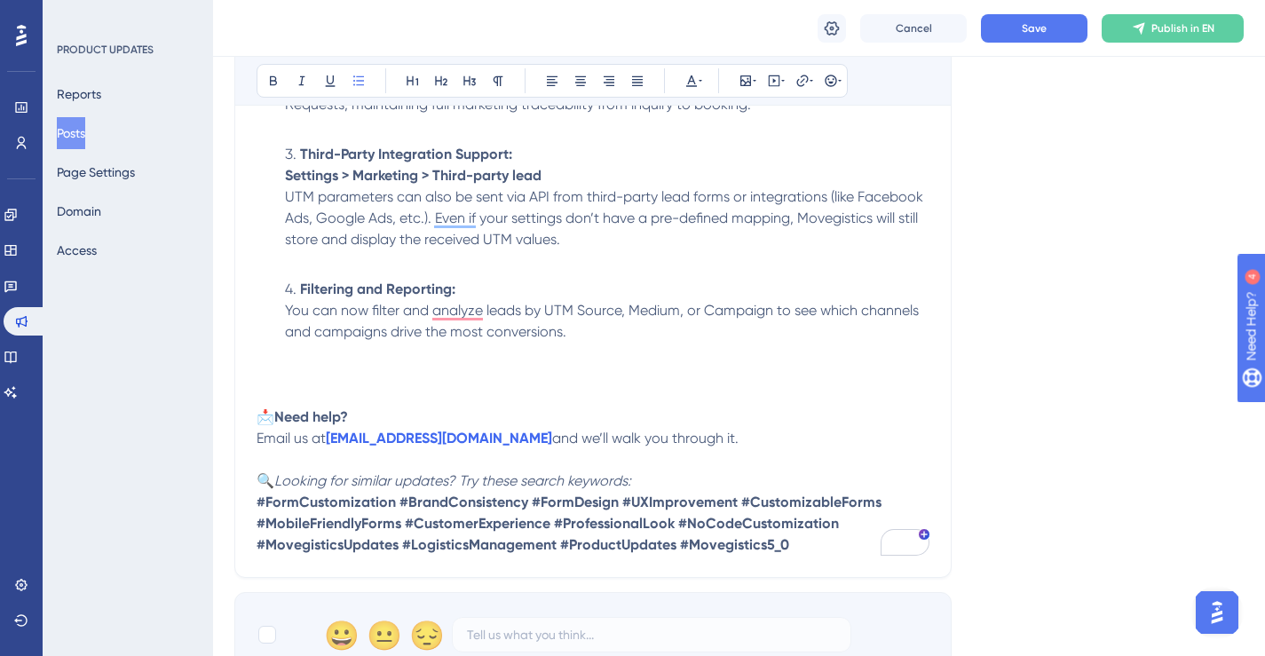
click at [636, 370] on p "📩 Need help?" at bounding box center [593, 385] width 673 height 85
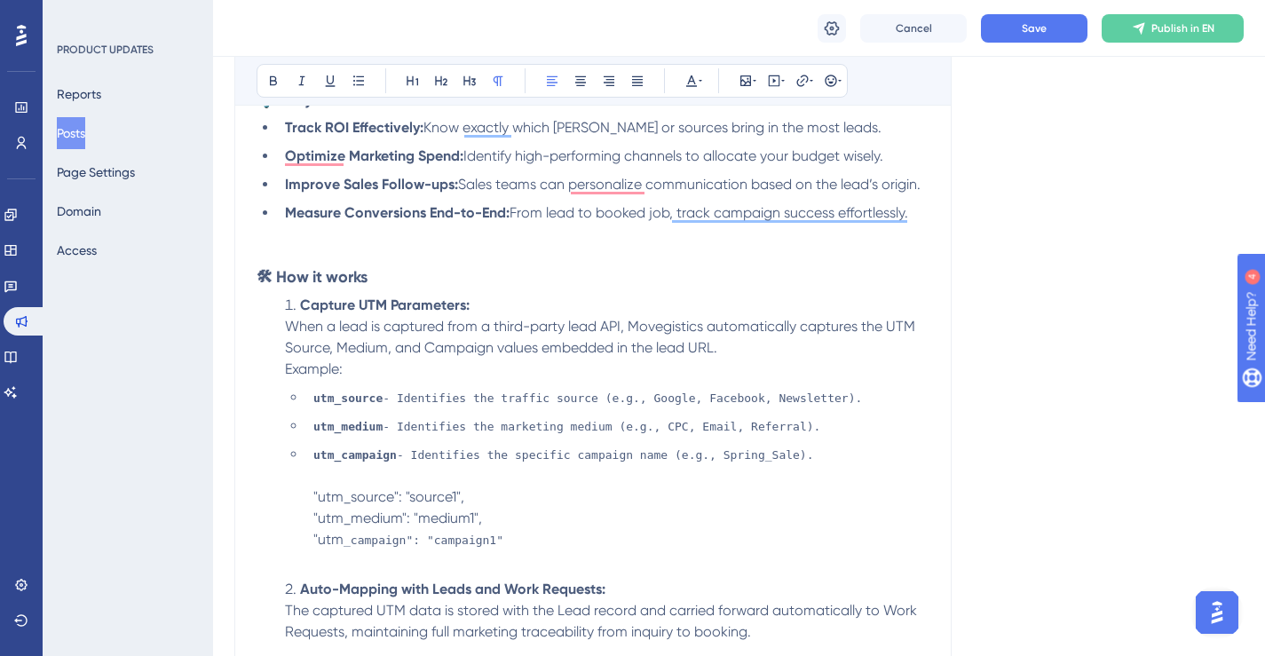
scroll to position [816, 0]
drag, startPoint x: 384, startPoint y: 278, endPoint x: 258, endPoint y: 278, distance: 126.0
click at [258, 278] on h3 "🛠 How it works" at bounding box center [593, 278] width 673 height 21
copy strong "🛠 How it works"
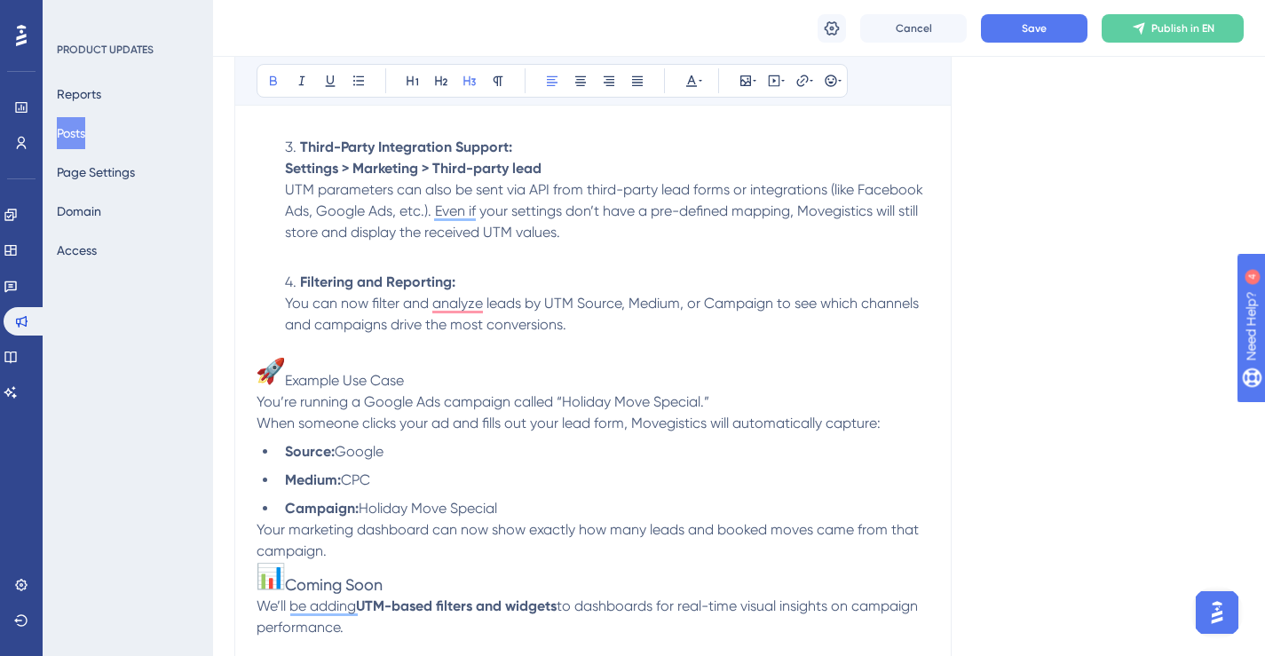
scroll to position [1502, 0]
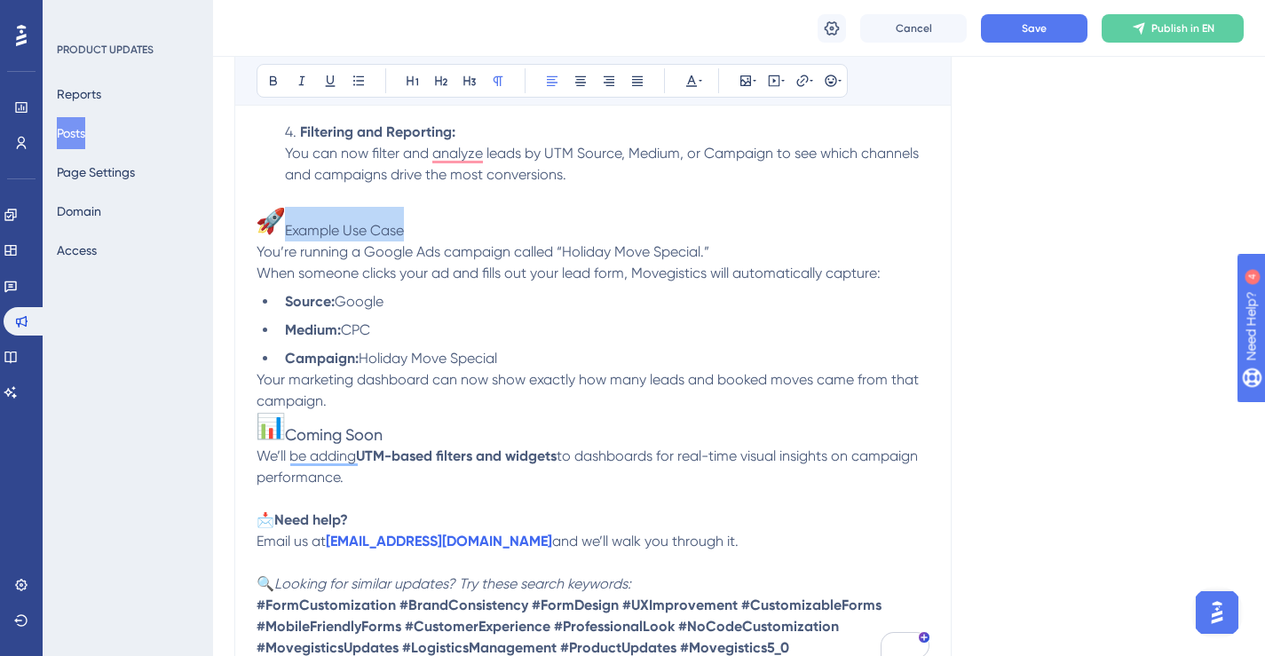
drag, startPoint x: 411, startPoint y: 233, endPoint x: 269, endPoint y: 230, distance: 142.1
click at [269, 230] on p "Example Use Case" at bounding box center [593, 214] width 673 height 56
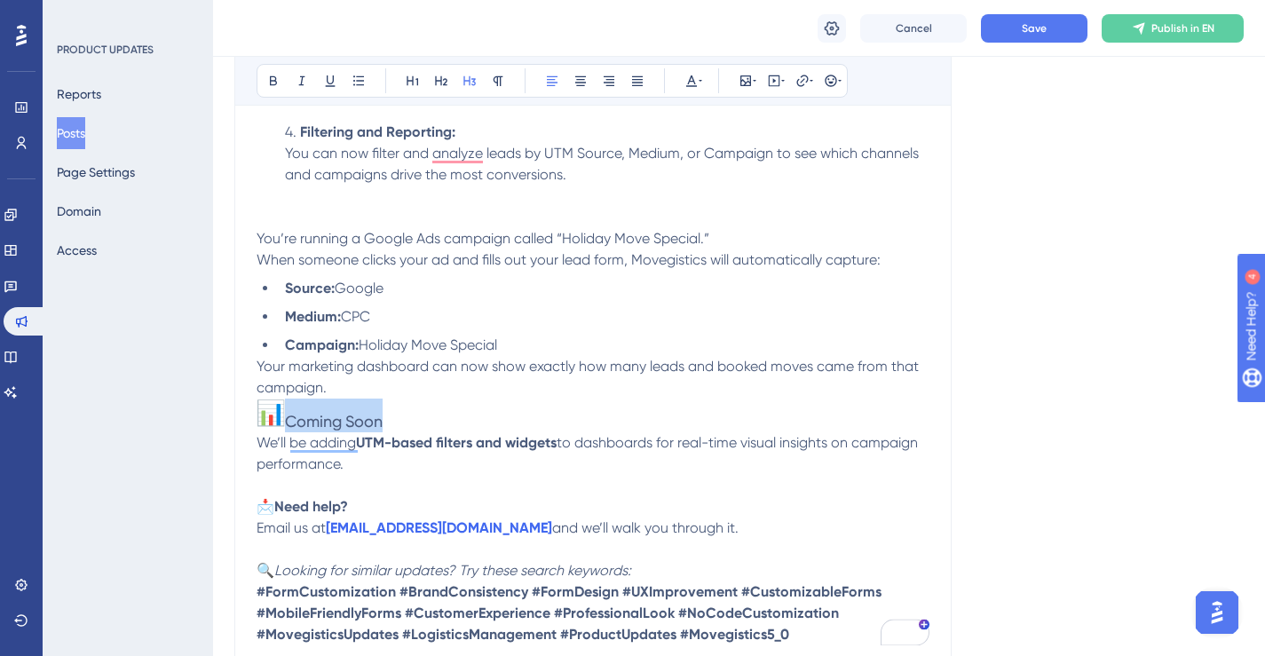
drag, startPoint x: 390, startPoint y: 422, endPoint x: 261, endPoint y: 419, distance: 128.7
click at [261, 419] on h3 "Coming Soon" at bounding box center [593, 416] width 673 height 34
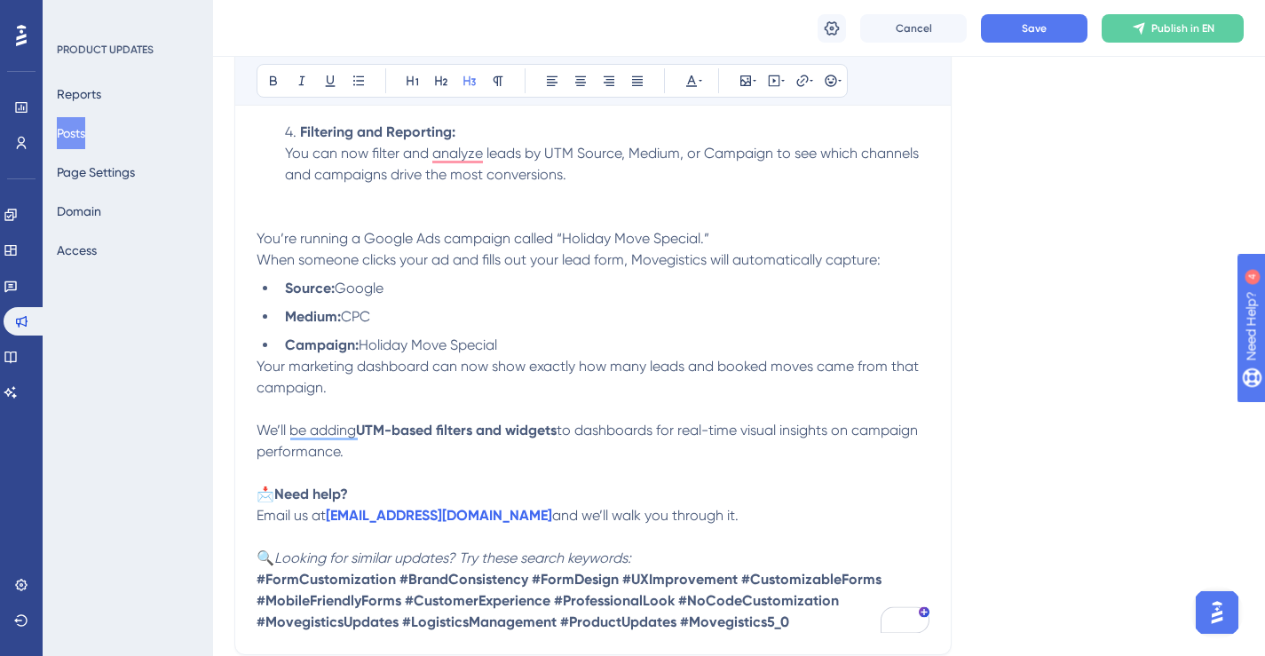
click at [350, 225] on p "To enrich screen reader interactions, please activate Accessibility in Grammarl…" at bounding box center [593, 207] width 673 height 43
drag, startPoint x: 403, startPoint y: 216, endPoint x: 264, endPoint y: 216, distance: 139.4
click at [264, 216] on p "🚀 Example Use Case" at bounding box center [593, 207] width 673 height 43
click at [336, 415] on h3 "To enrich screen reader interactions, please activate Accessibility in Grammarl…" at bounding box center [593, 409] width 673 height 21
click at [391, 391] on p "Your marketing dashboard can now show exactly how many leads and booked moves c…" at bounding box center [593, 377] width 673 height 43
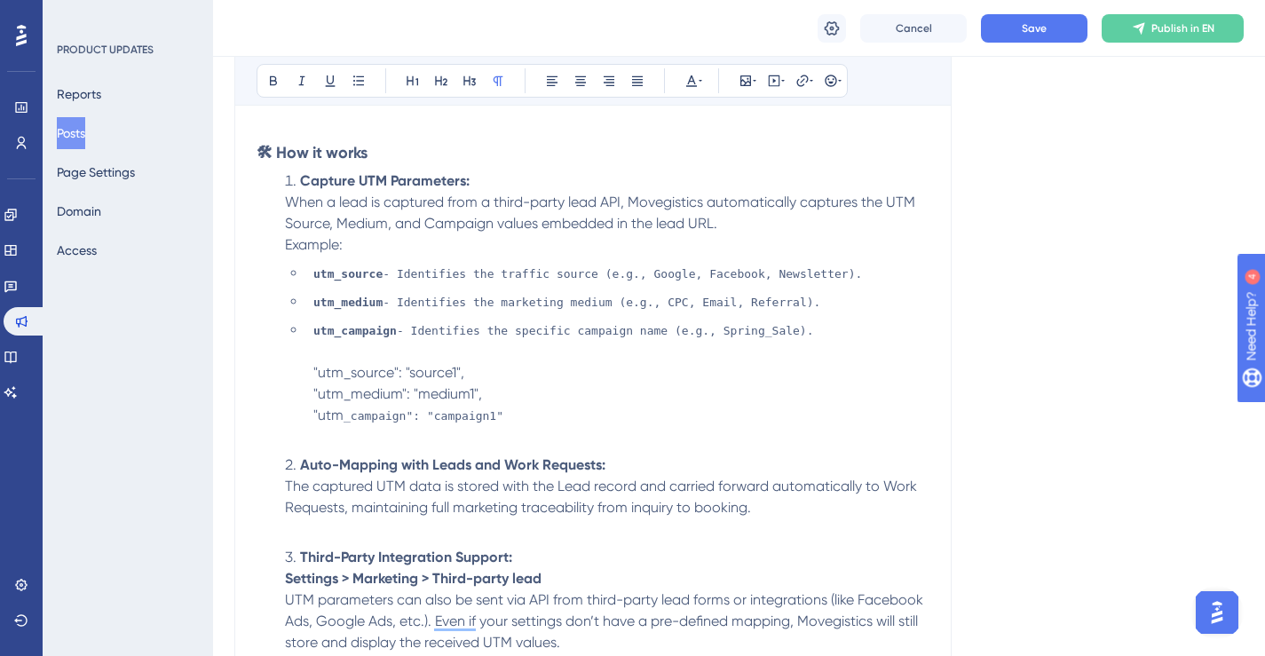
scroll to position [864, 0]
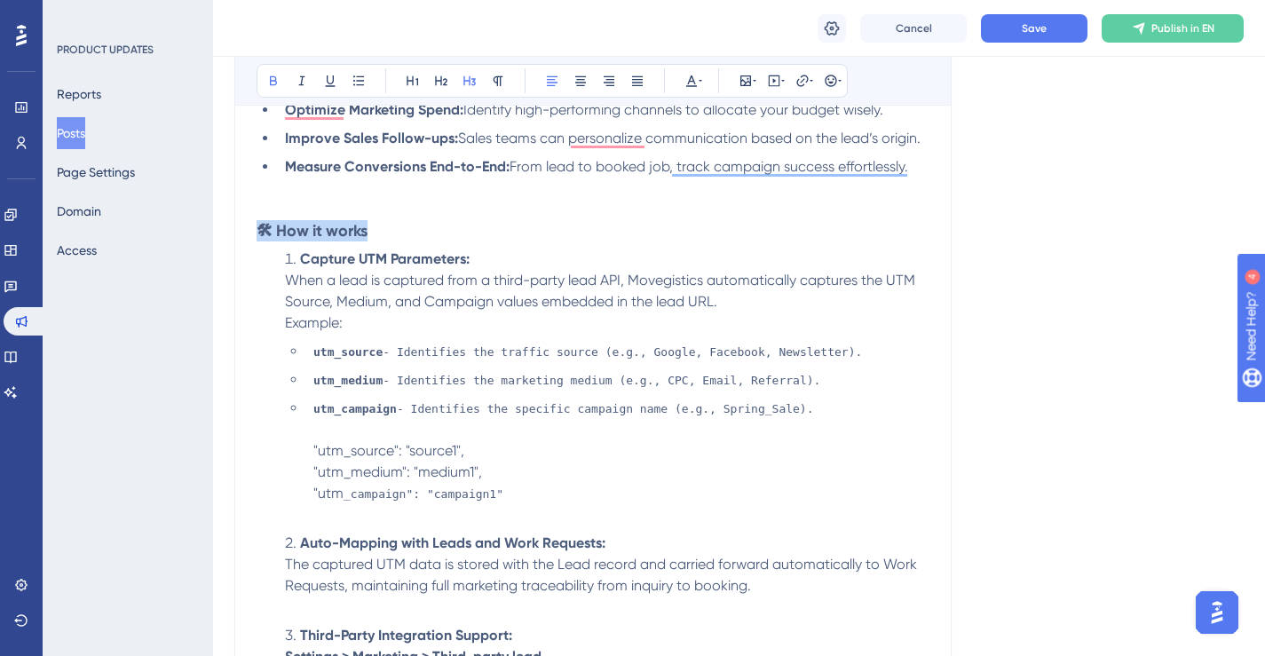
drag, startPoint x: 384, startPoint y: 238, endPoint x: 257, endPoint y: 227, distance: 127.4
click at [257, 227] on h3 "🛠 How it works" at bounding box center [593, 230] width 673 height 21
copy strong "🛠 How it works"
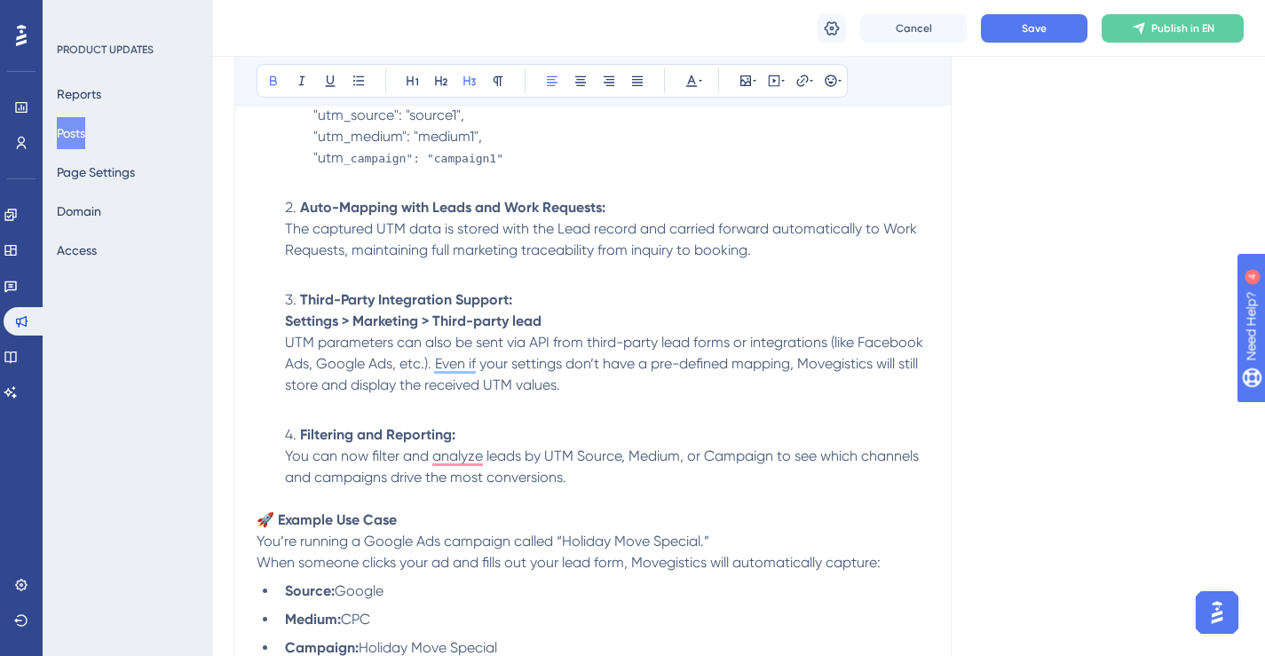
scroll to position [1257, 0]
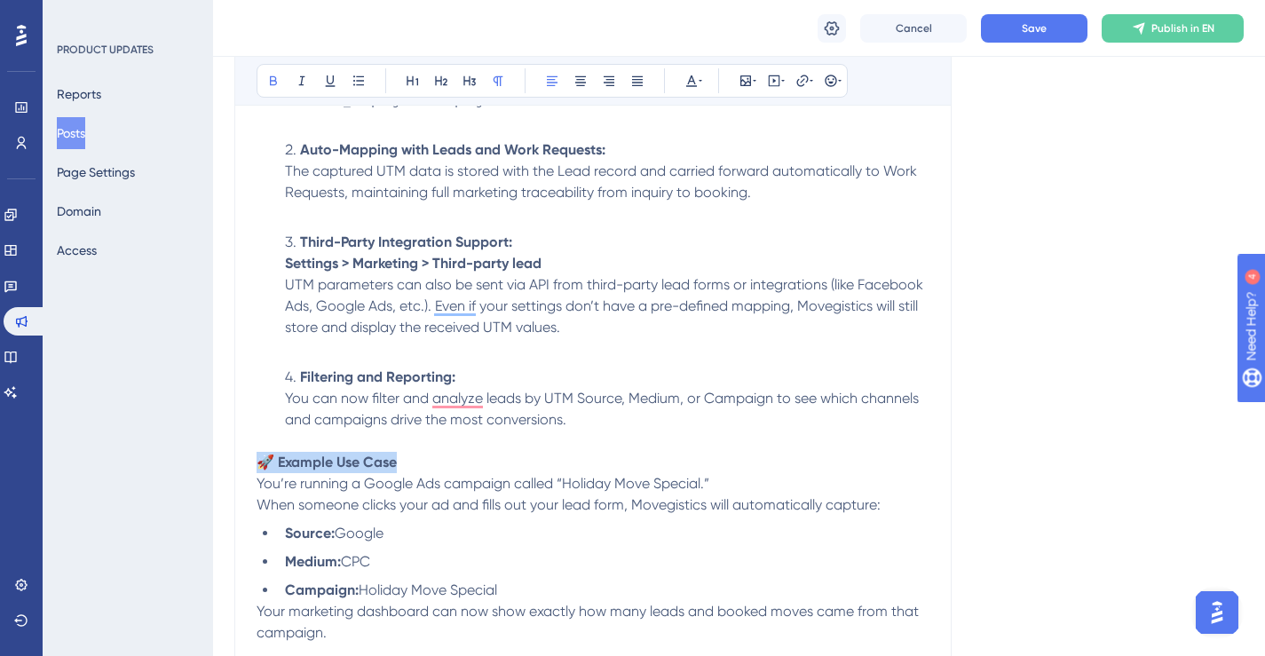
drag, startPoint x: 408, startPoint y: 461, endPoint x: 264, endPoint y: 457, distance: 144.7
click at [264, 457] on p "🚀 Example Use Case" at bounding box center [593, 452] width 673 height 43
click at [462, 457] on p "🚀 Example Use Case" at bounding box center [593, 452] width 673 height 43
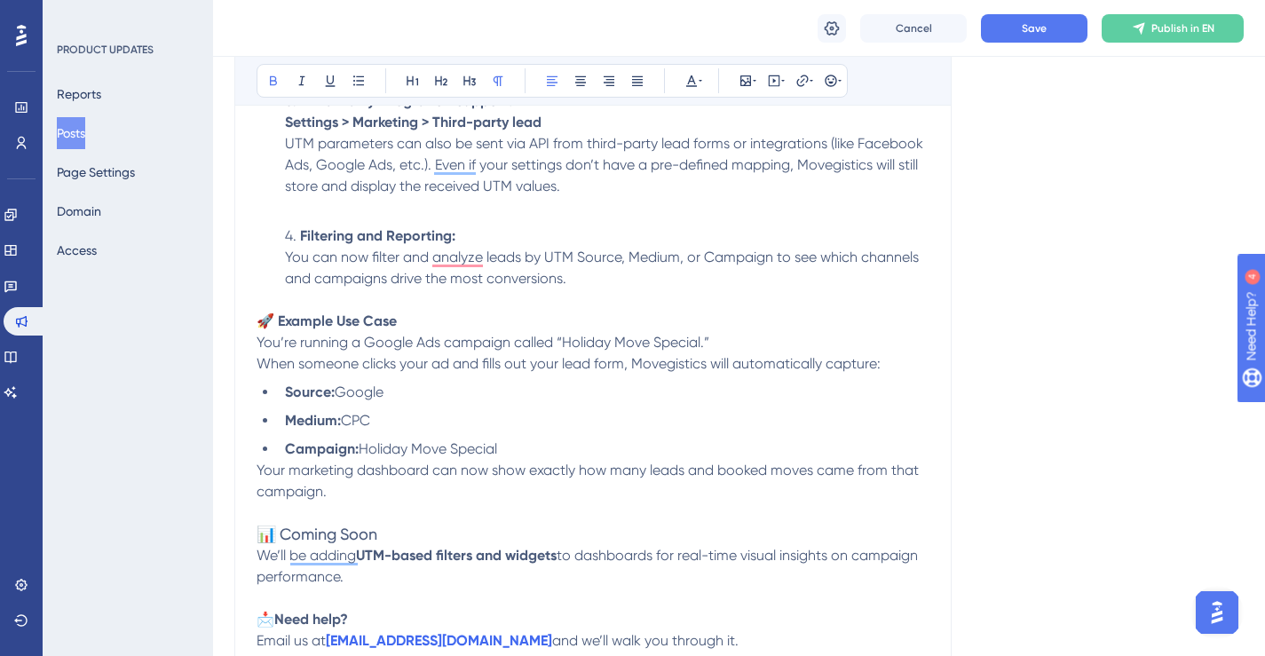
scroll to position [1413, 0]
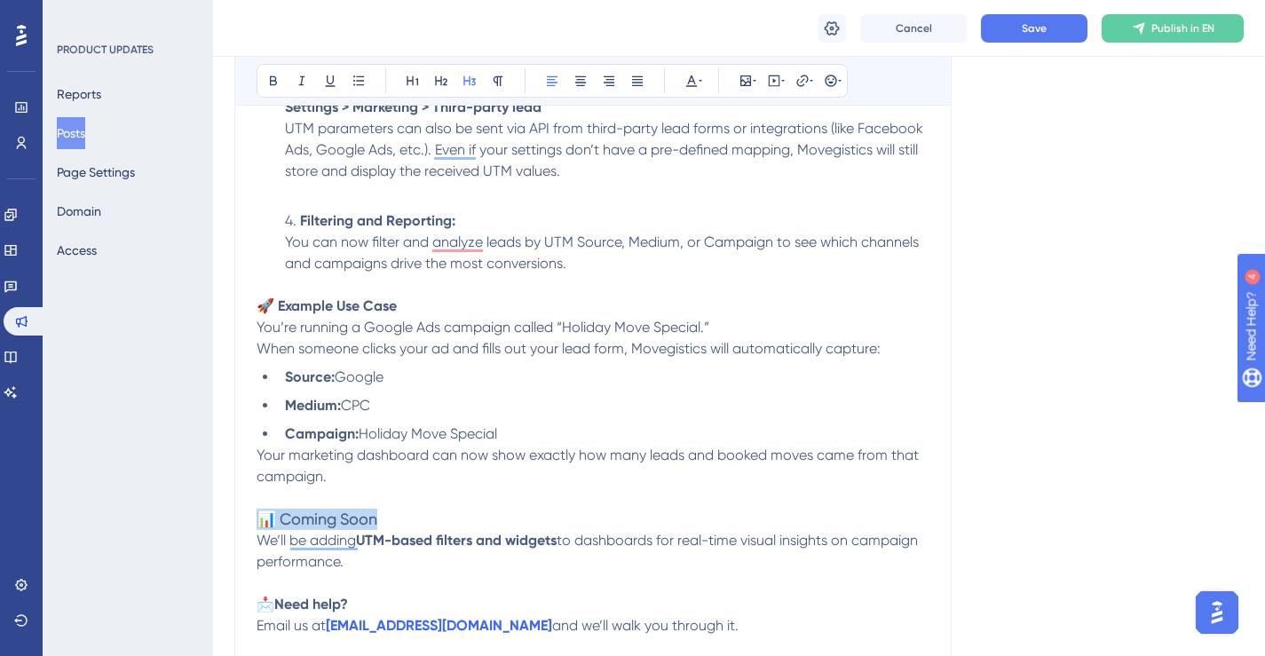
drag, startPoint x: 391, startPoint y: 519, endPoint x: 260, endPoint y: 518, distance: 131.4
click at [260, 518] on h3 "📊 Coming Soon" at bounding box center [593, 519] width 673 height 21
copy span "📊 Coming Soon"
drag, startPoint x: 396, startPoint y: 304, endPoint x: 259, endPoint y: 304, distance: 136.7
click at [259, 304] on strong "🚀 Example Use Case" at bounding box center [327, 305] width 140 height 17
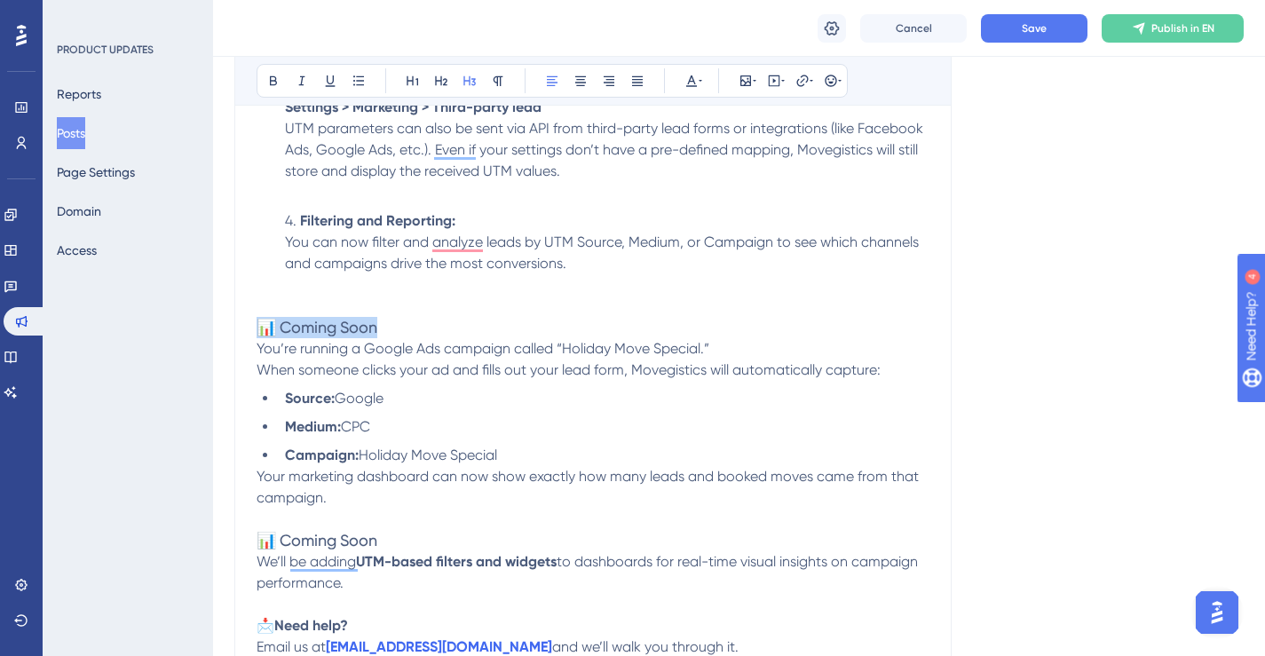
drag, startPoint x: 383, startPoint y: 326, endPoint x: 260, endPoint y: 328, distance: 123.4
click at [260, 328] on h3 "📊 Coming Soon" at bounding box center [593, 327] width 673 height 21
drag, startPoint x: 426, startPoint y: 327, endPoint x: 261, endPoint y: 328, distance: 165.1
click at [260, 329] on h3 "🚀 Example Use Case" at bounding box center [593, 327] width 673 height 21
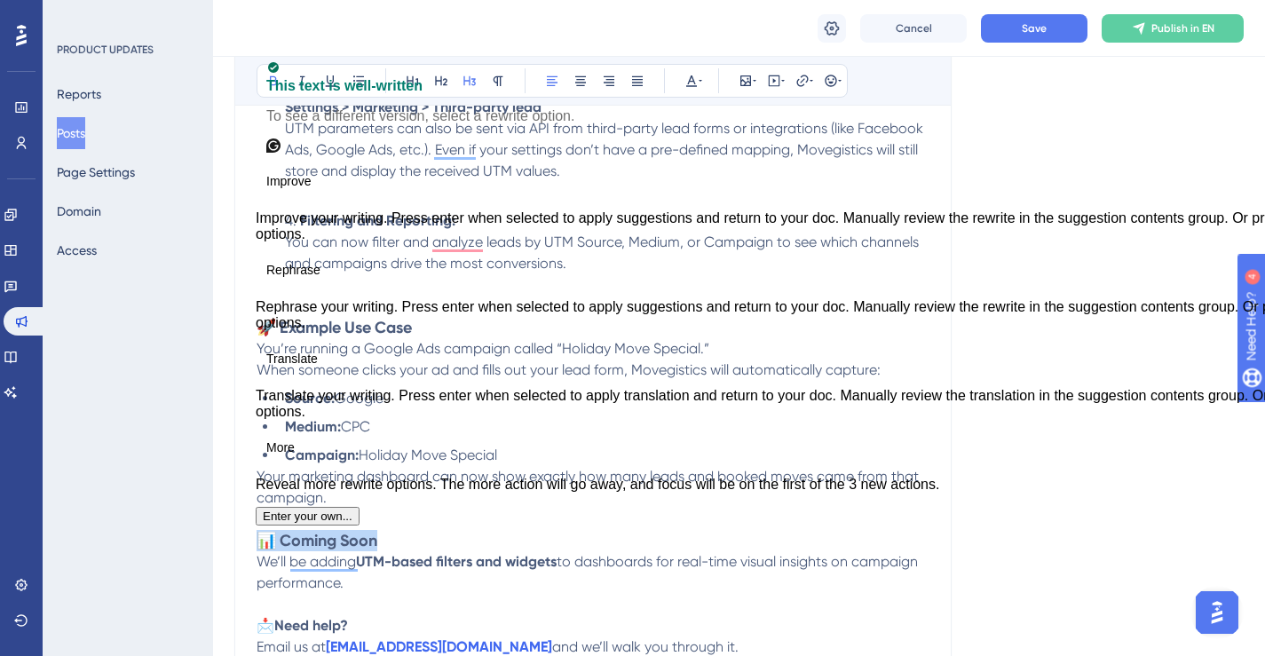
click at [797, 306] on p "To enrich screen reader interactions, please activate Accessibility in Grammarl…" at bounding box center [593, 306] width 673 height 21
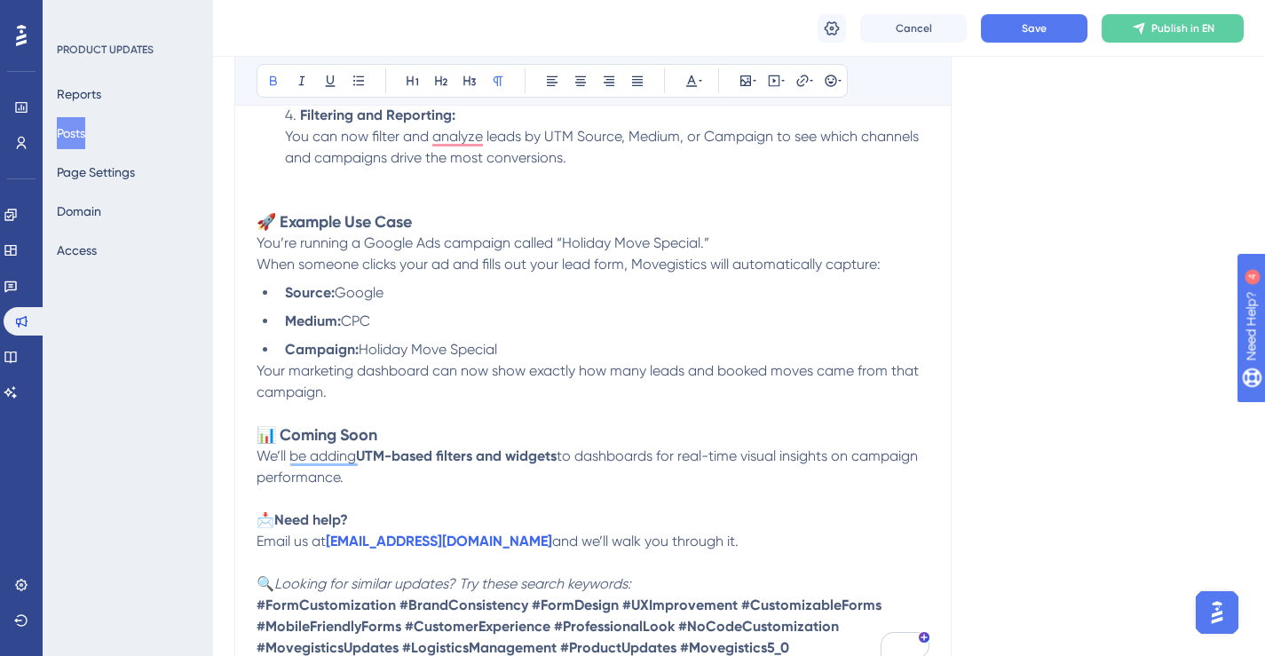
scroll to position [1525, 0]
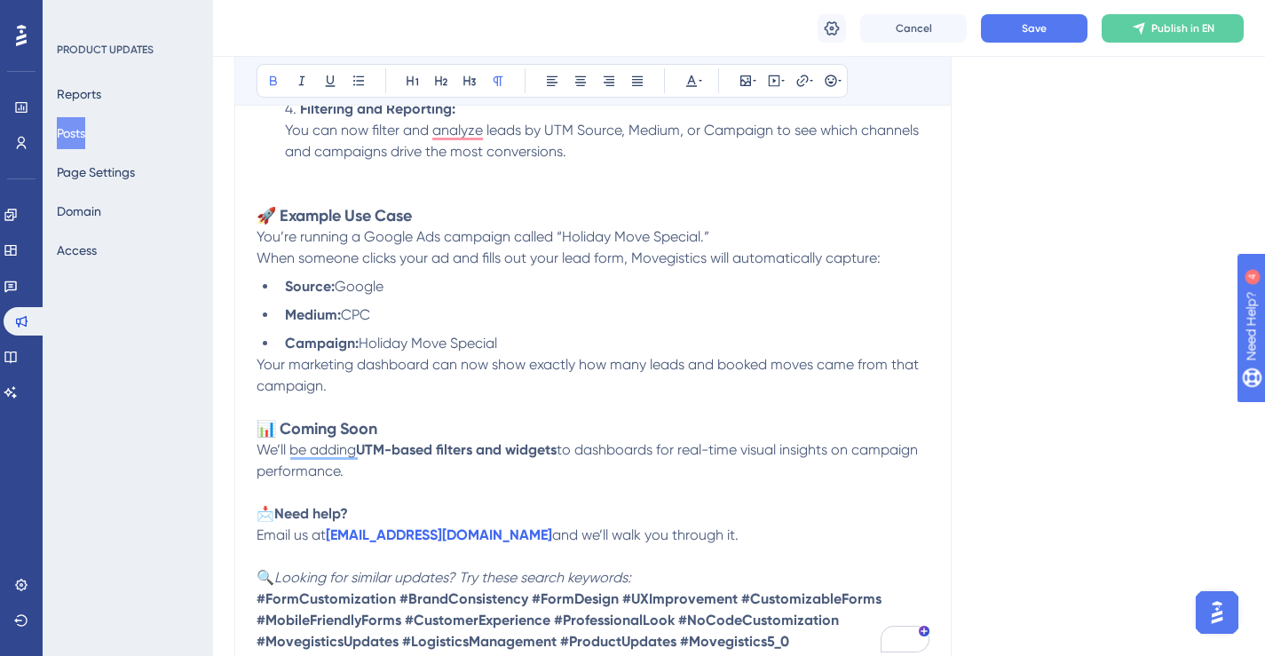
click at [634, 344] on li "Campaign: Holiday Move Special" at bounding box center [604, 343] width 652 height 21
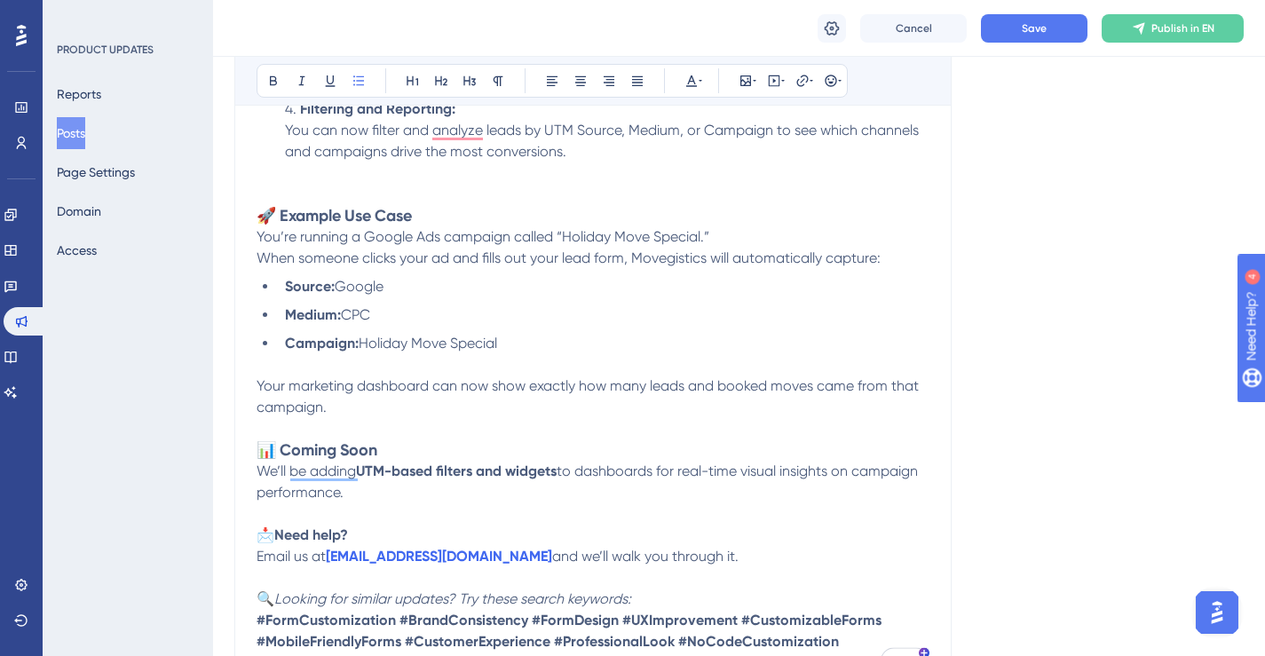
click at [760, 237] on p "You’re running a Google Ads campaign called “Holiday Move Special.” When someon…" at bounding box center [593, 247] width 673 height 43
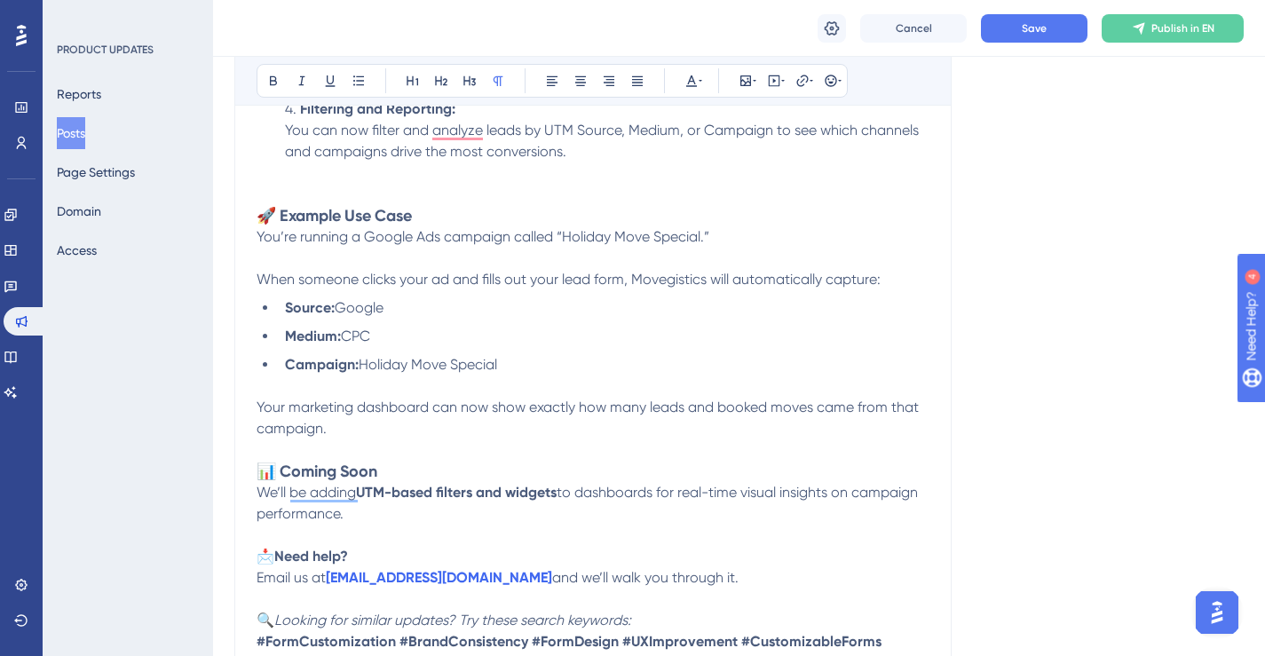
scroll to position [1568, 0]
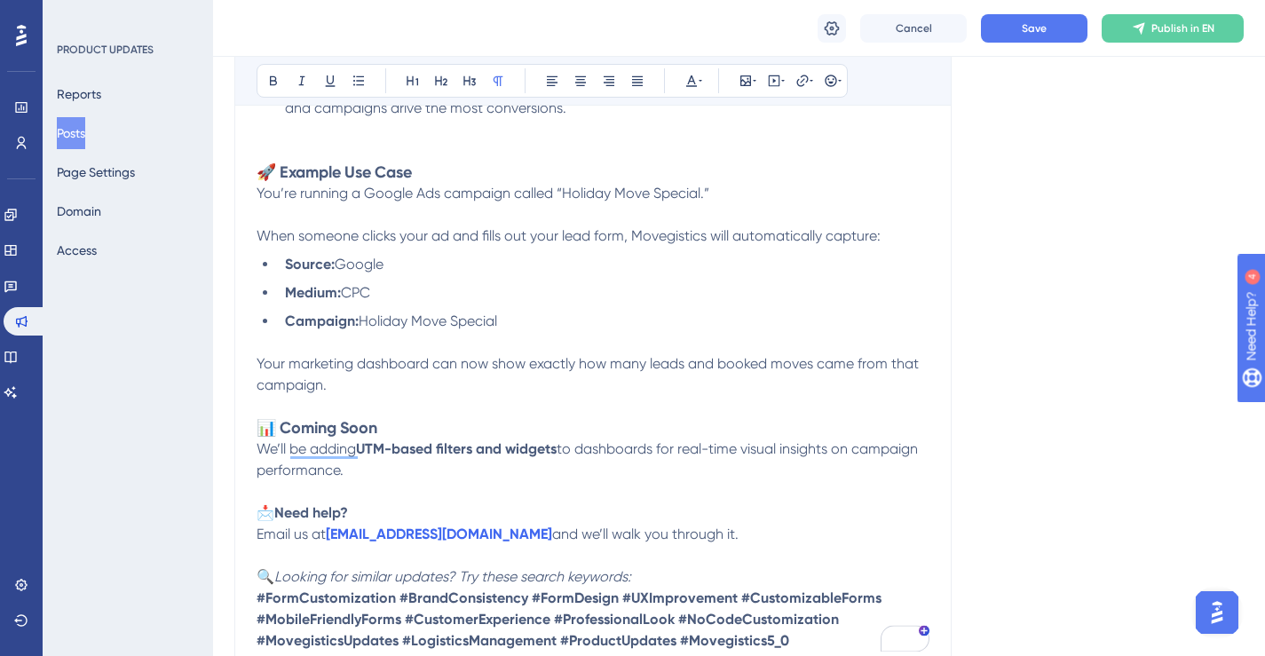
click at [558, 406] on p "Your marketing dashboard can now show exactly how many leads and booked moves c…" at bounding box center [593, 385] width 673 height 64
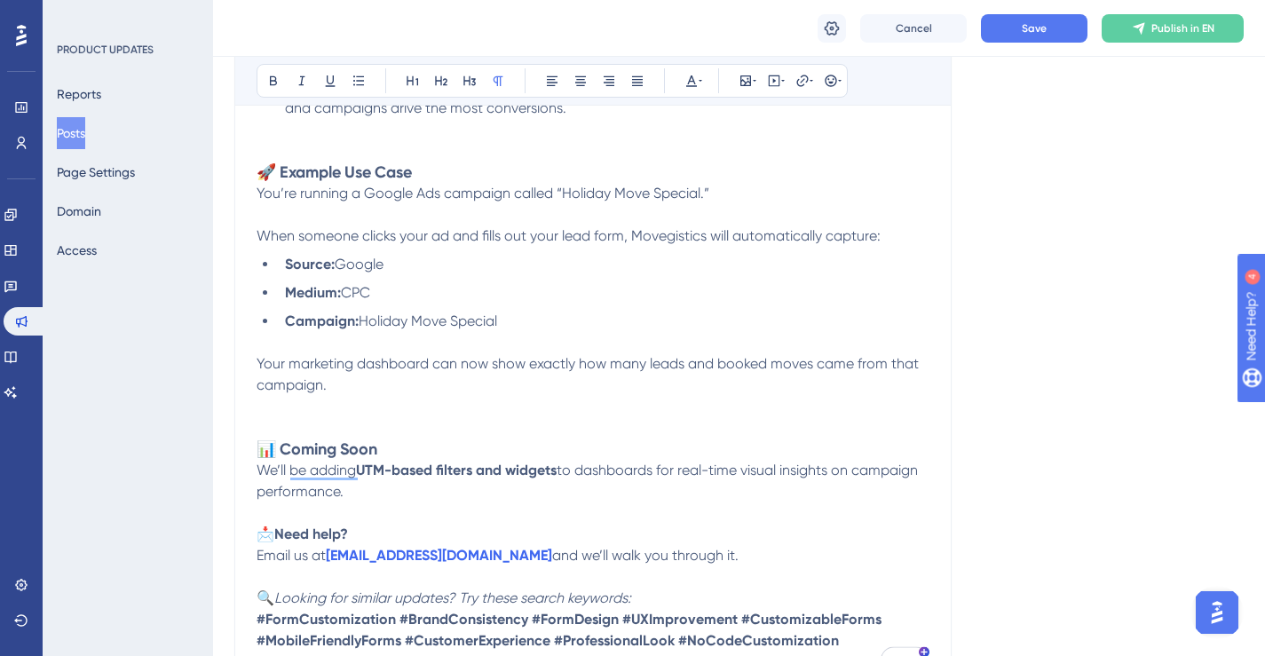
click at [561, 487] on p "We’ll be adding UTM-based filters and widgets to dashboards for real-time visua…" at bounding box center [593, 502] width 673 height 85
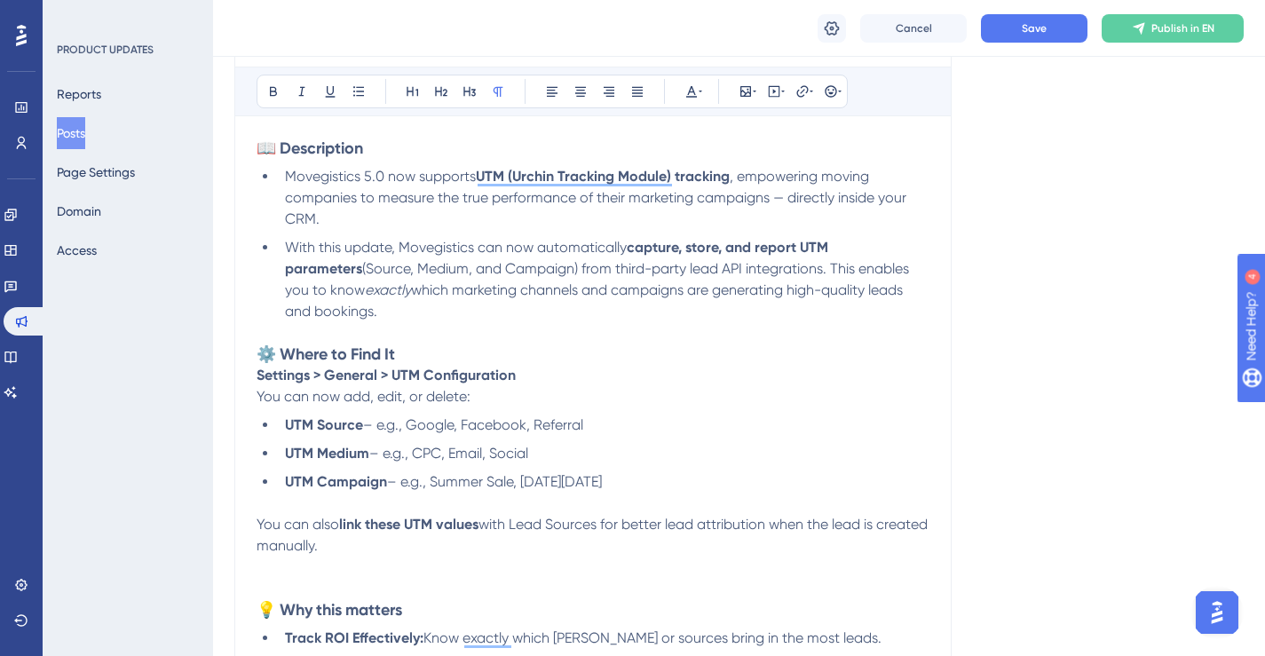
scroll to position [301, 0]
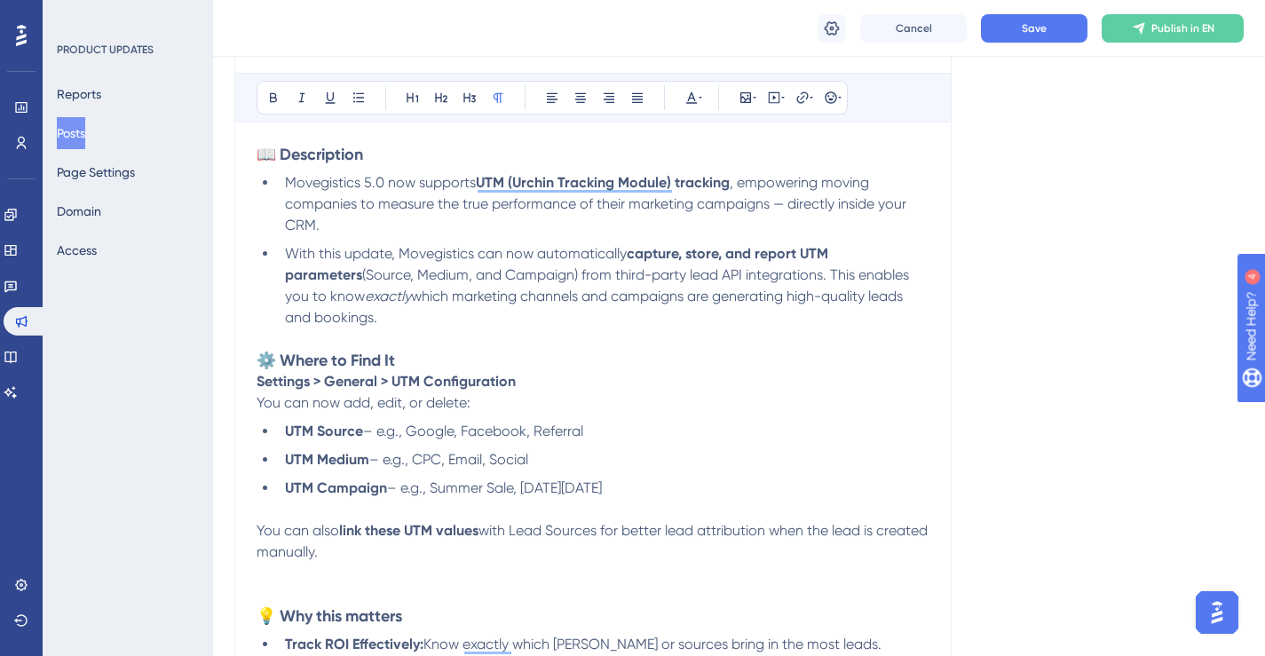
click at [668, 330] on h3 "To enrich screen reader interactions, please activate Accessibility in Grammarl…" at bounding box center [593, 338] width 673 height 21
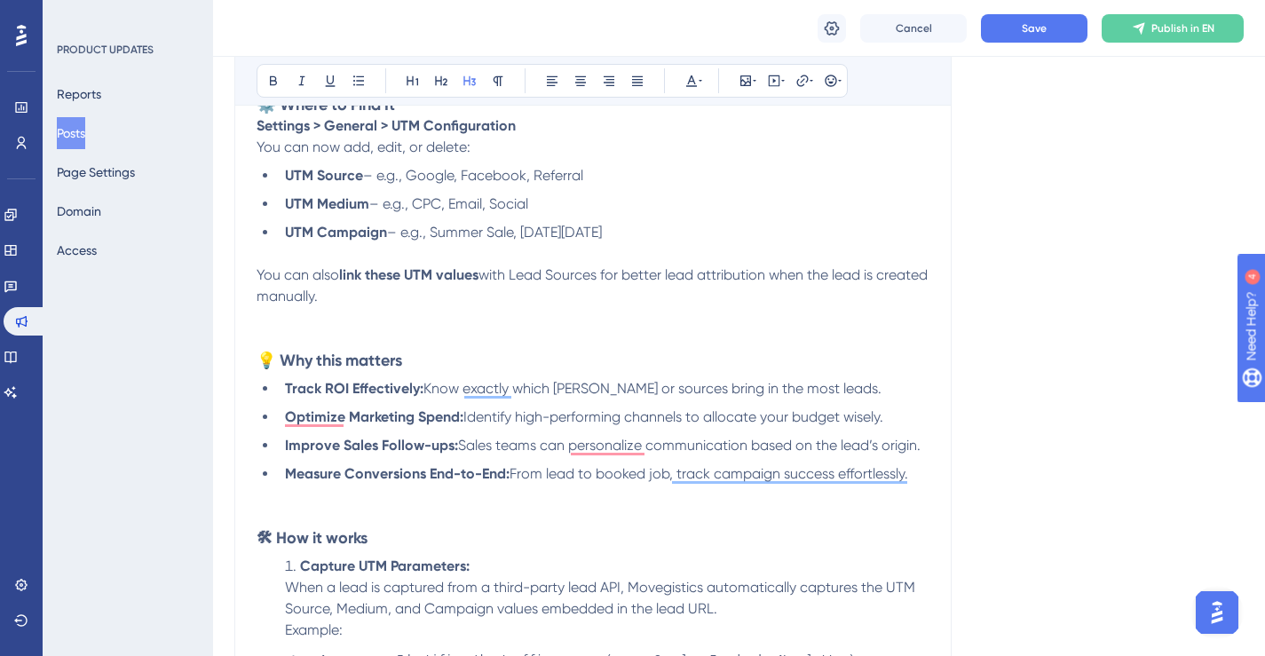
scroll to position [637, 0]
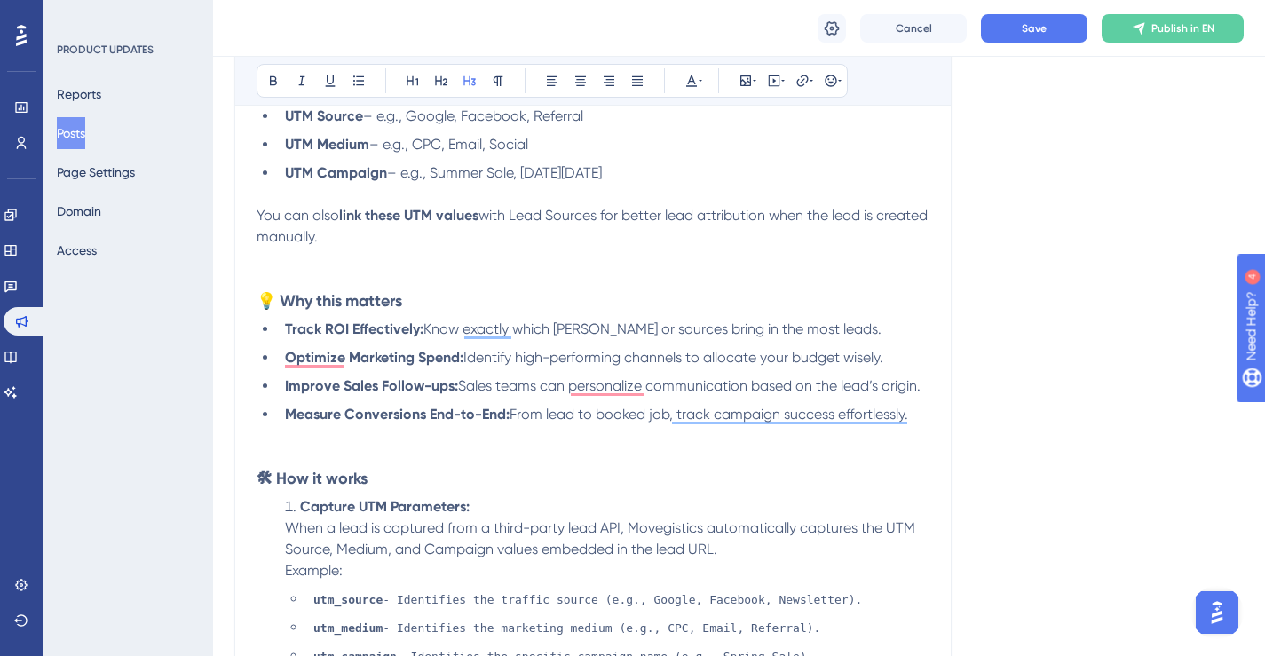
click at [620, 266] on p "To enrich screen reader interactions, please activate Accessibility in Grammarl…" at bounding box center [593, 258] width 673 height 21
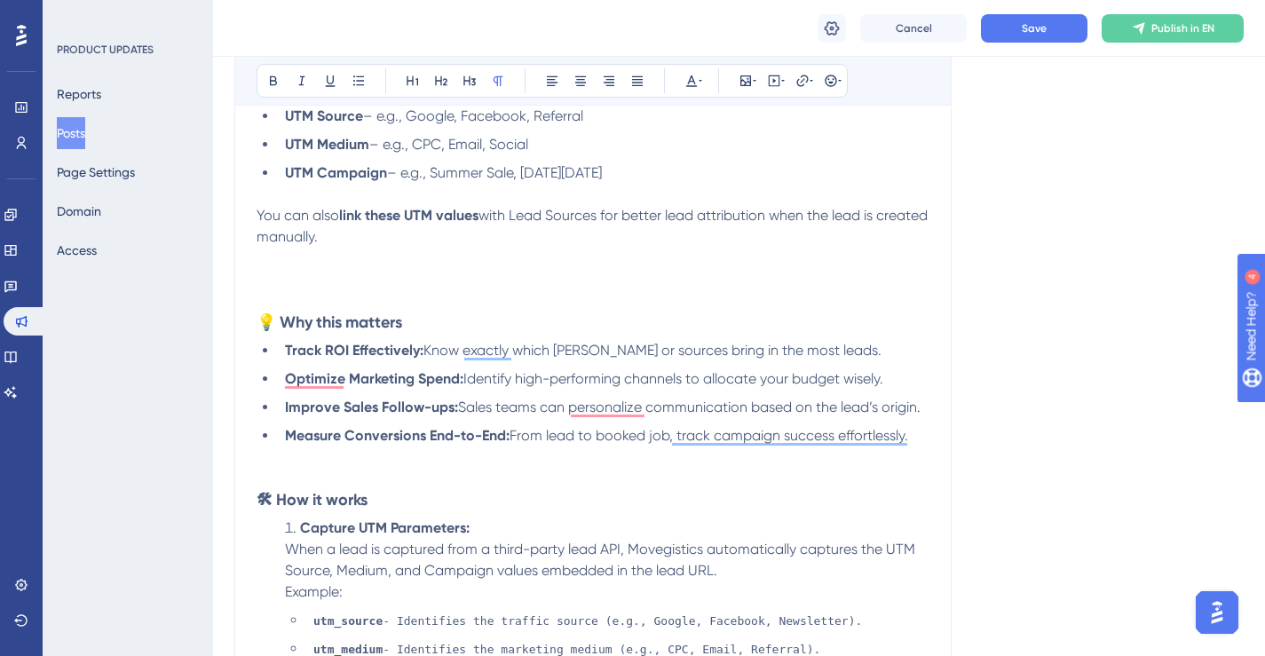
click at [529, 468] on p "To enrich screen reader interactions, please activate Accessibility in Grammarl…" at bounding box center [593, 478] width 673 height 21
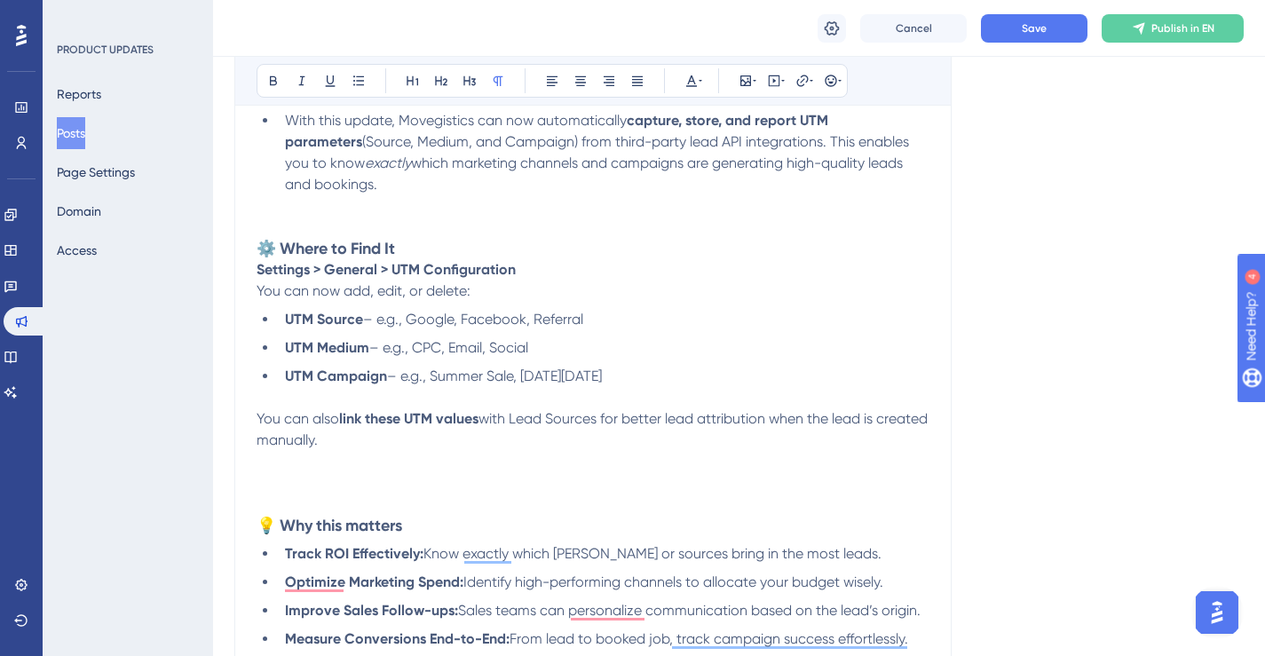
scroll to position [387, 0]
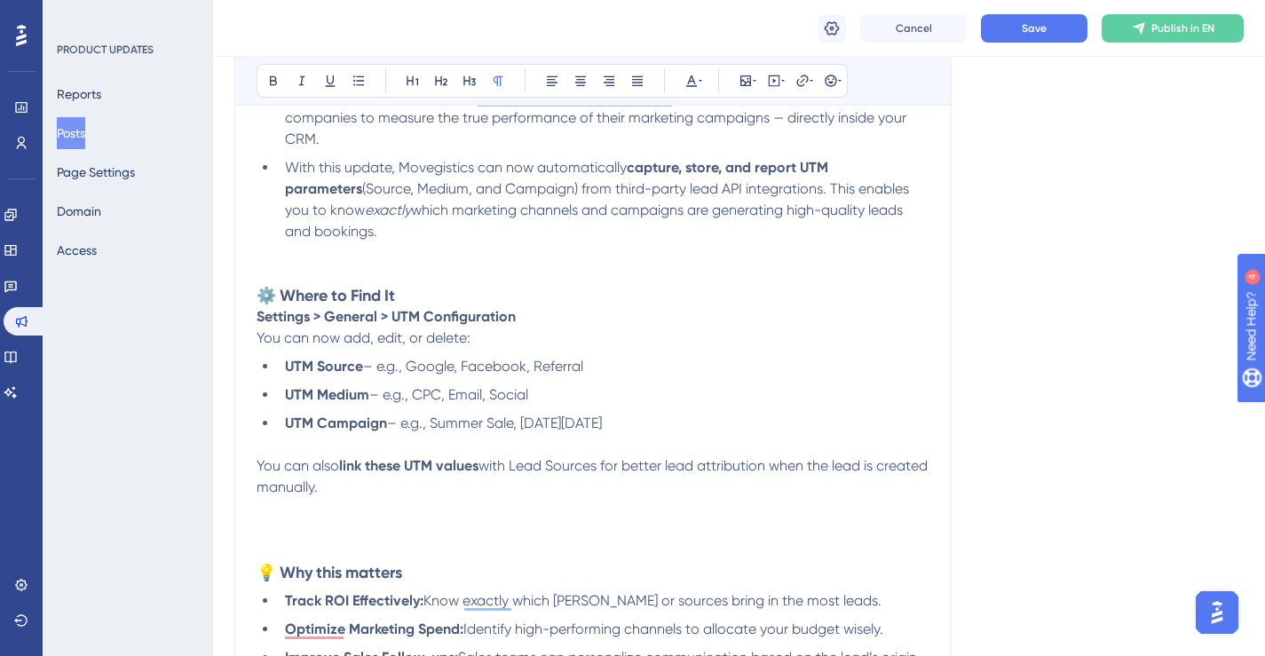
click at [431, 516] on p "To enrich screen reader interactions, please activate Accessibility in Grammarl…" at bounding box center [593, 519] width 673 height 43
click at [756, 85] on button at bounding box center [745, 80] width 25 height 25
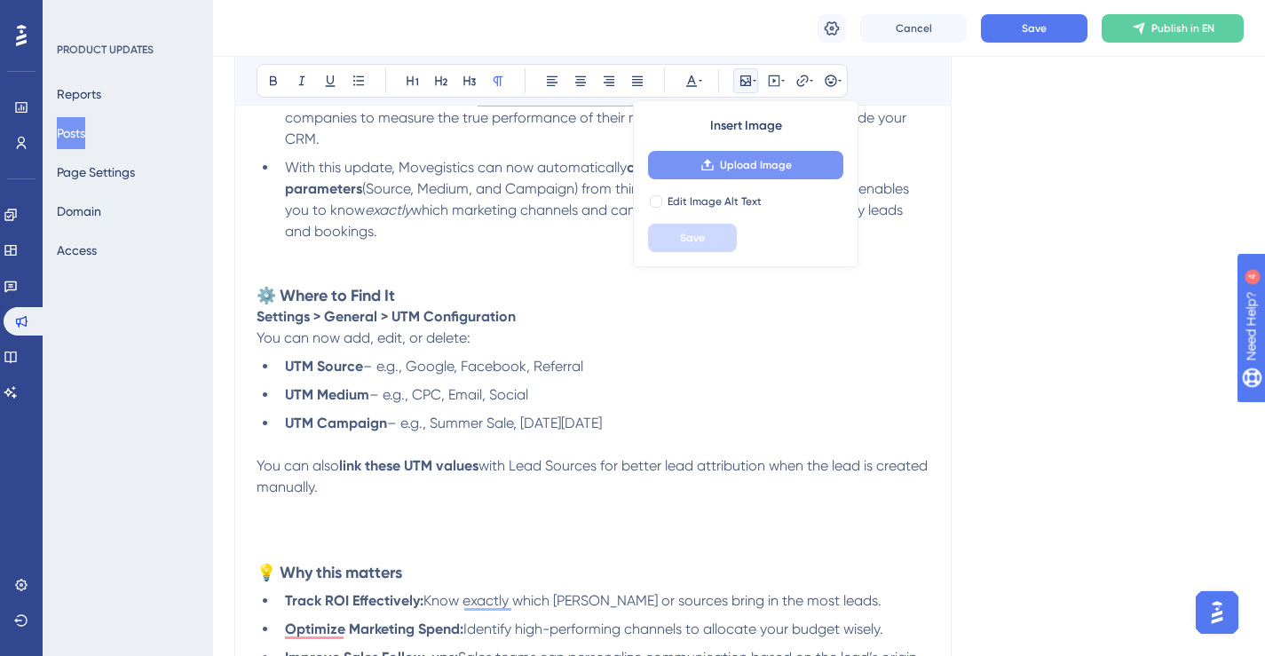
click at [756, 164] on span "Upload Image" at bounding box center [756, 165] width 72 height 14
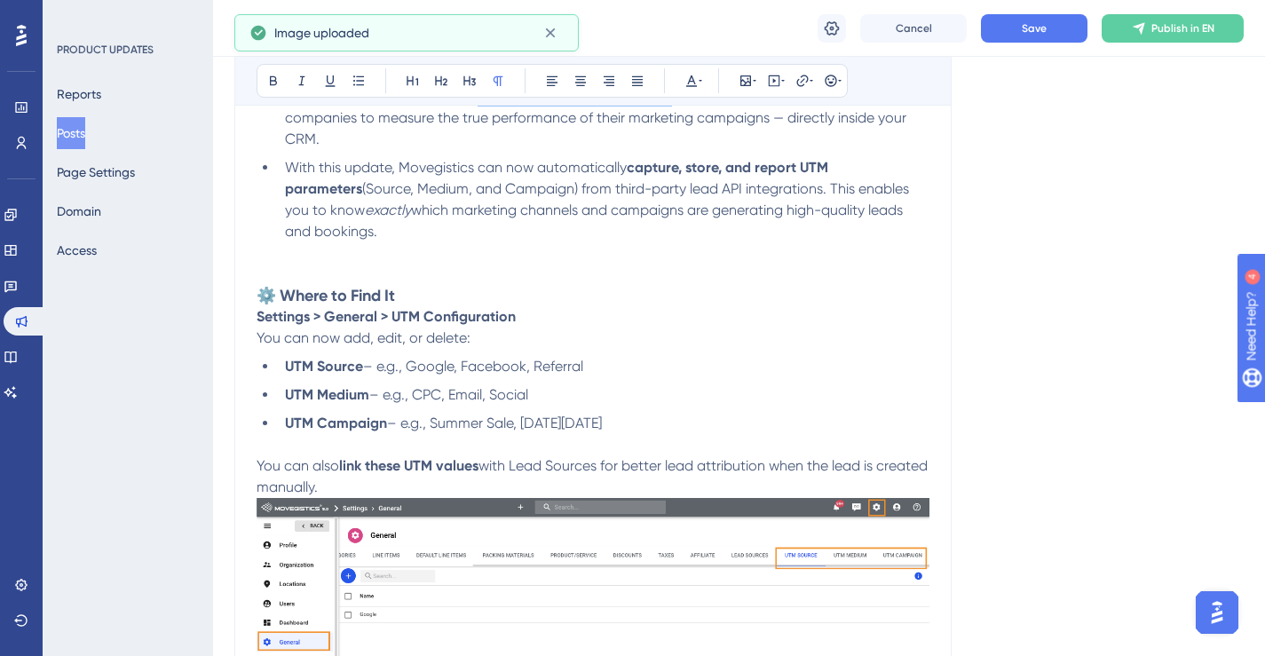
click at [881, 550] on img "To enrich screen reader interactions, please activate Accessibility in Grammarl…" at bounding box center [593, 620] width 673 height 244
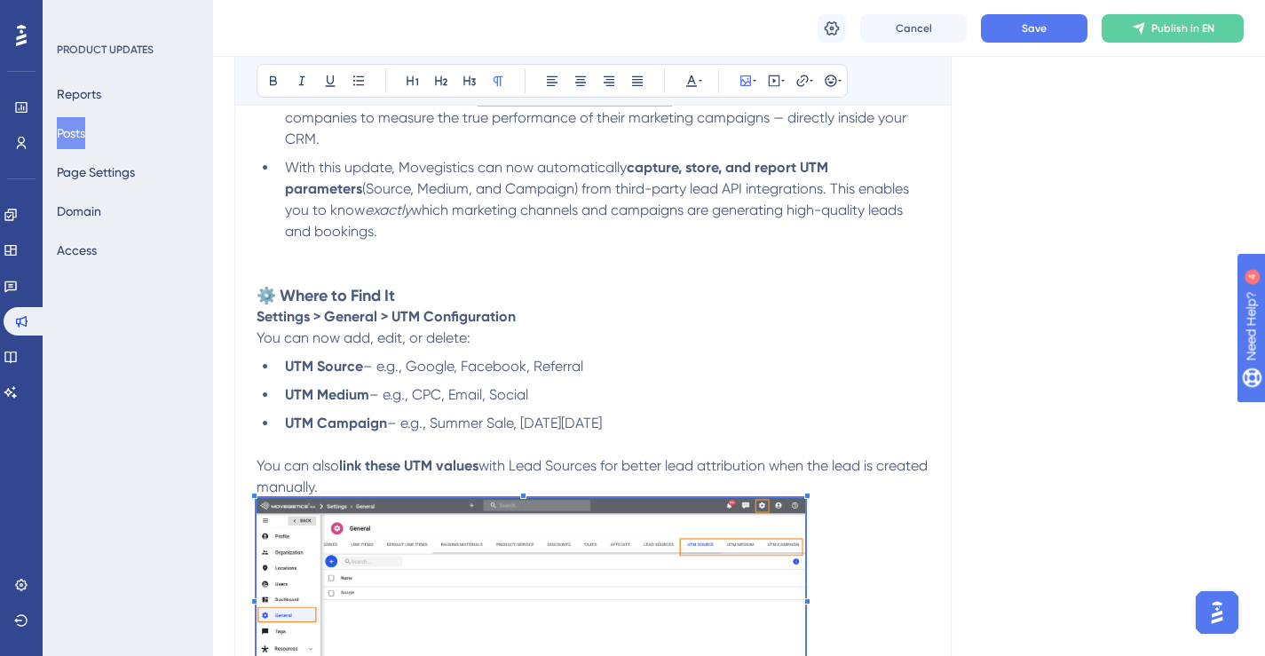
click at [806, 520] on p "To enrich screen reader interactions, please activate Accessibility in Grammarl…" at bounding box center [593, 611] width 673 height 226
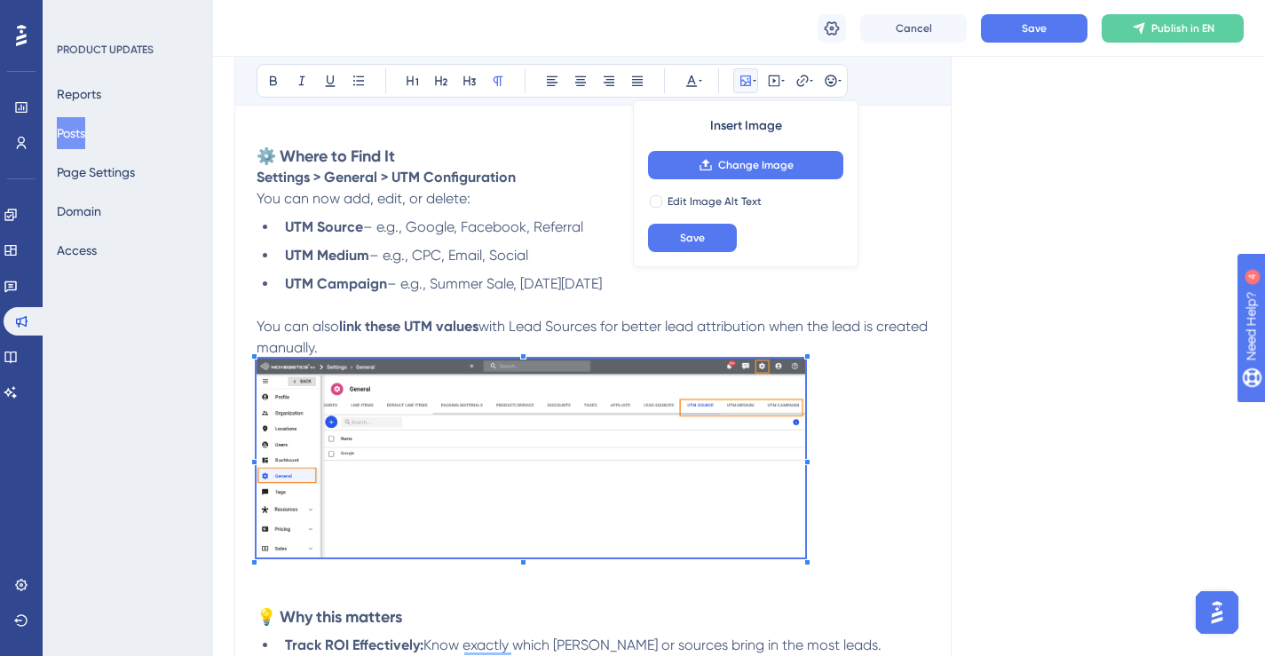
scroll to position [568, 0]
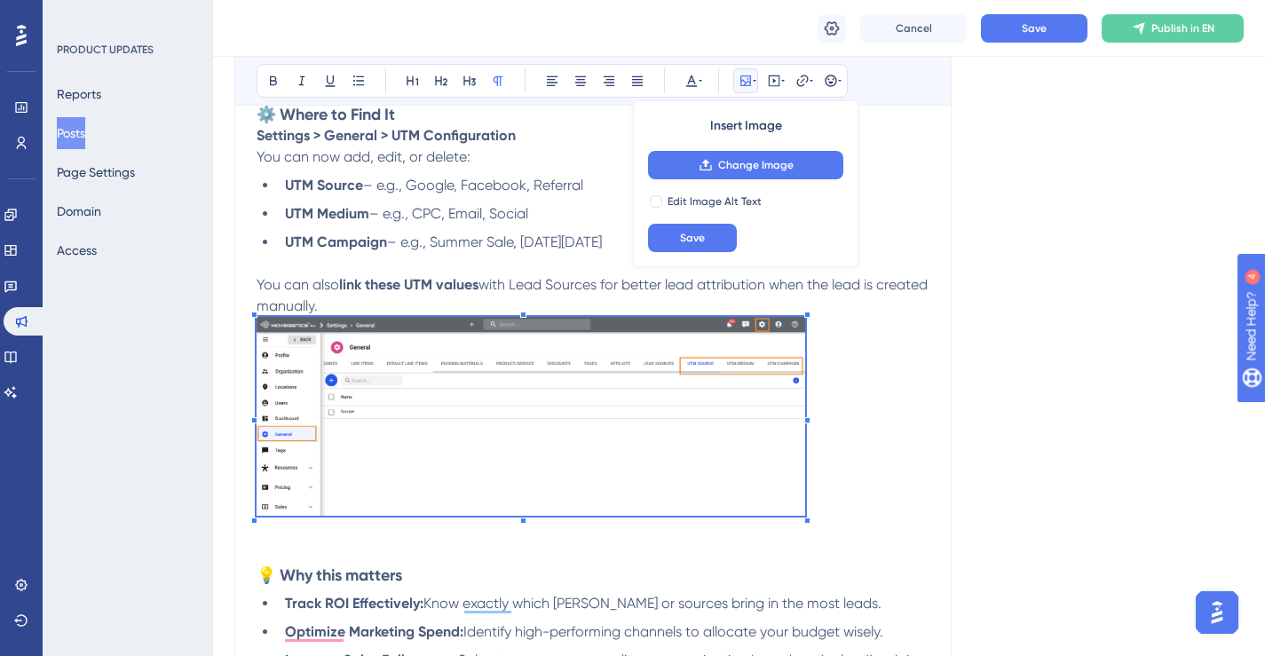
click at [864, 487] on p "To enrich screen reader interactions, please activate Accessibility in Grammarl…" at bounding box center [593, 430] width 673 height 226
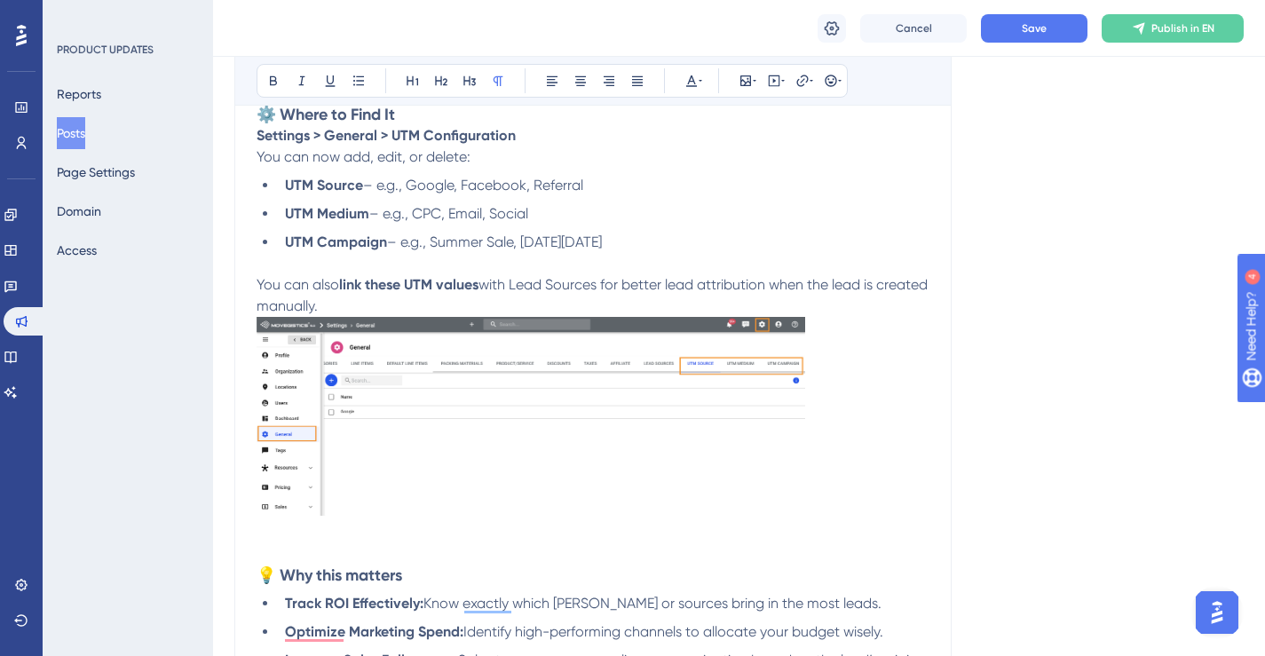
click at [826, 494] on p "To enrich screen reader interactions, please activate Accessibility in Grammarl…" at bounding box center [593, 430] width 673 height 226
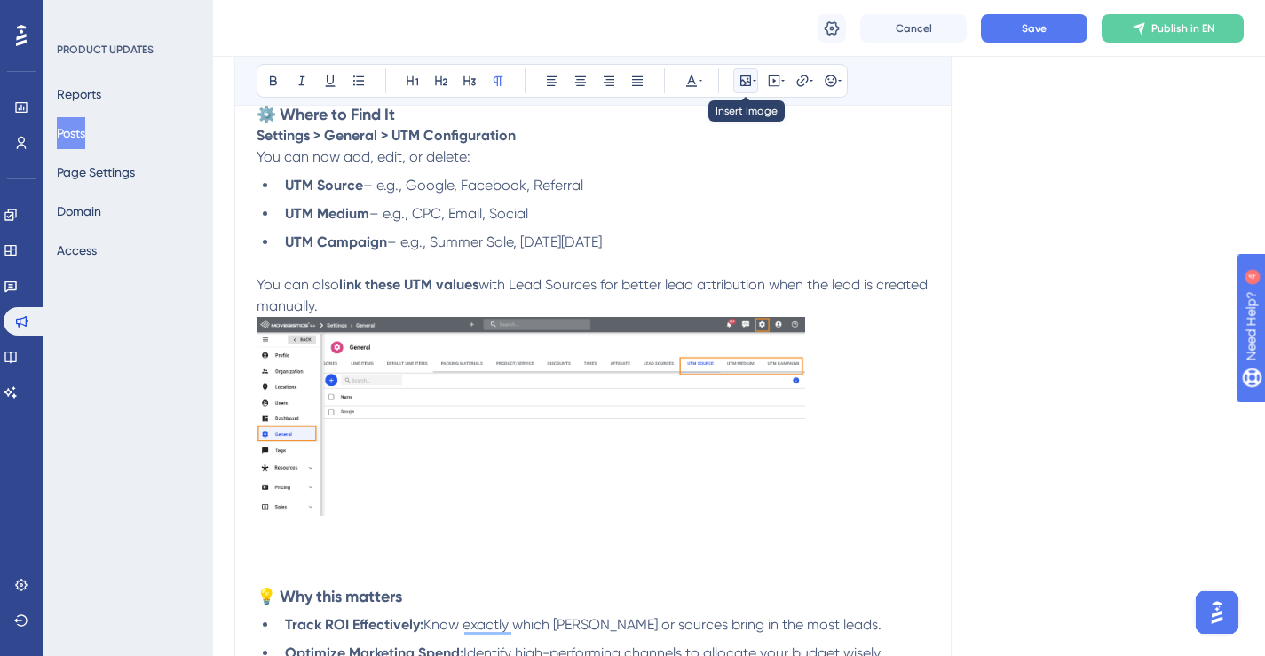
click at [757, 75] on button at bounding box center [745, 80] width 25 height 25
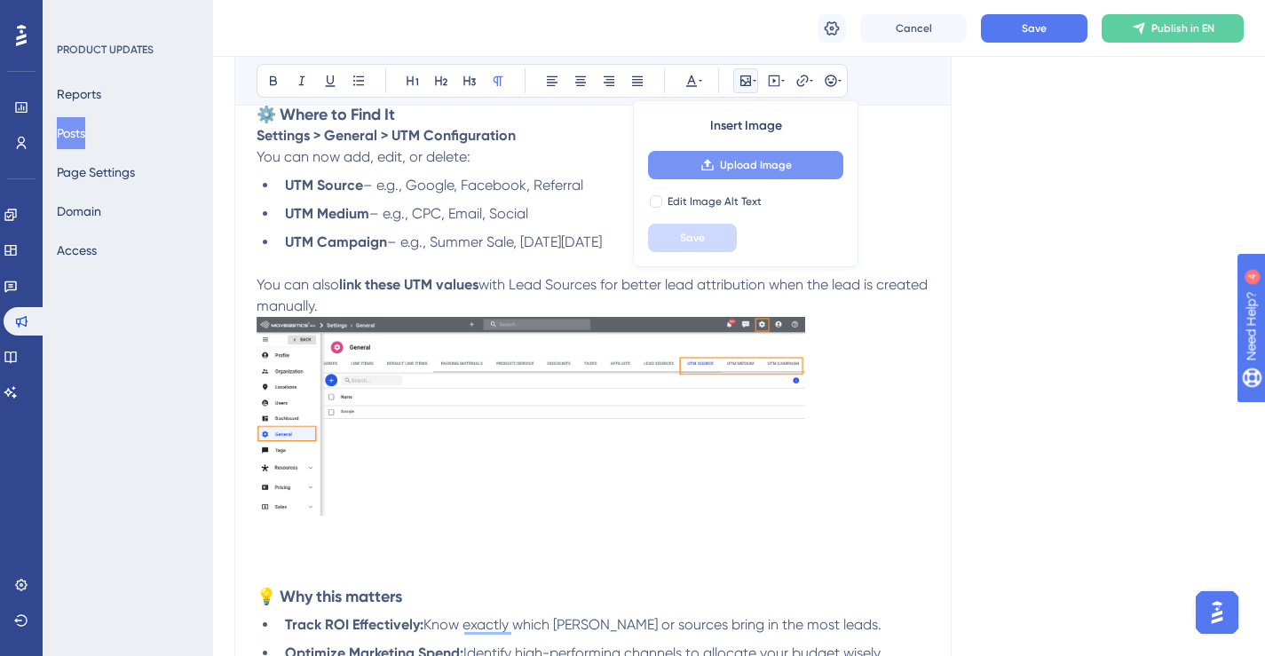
click at [769, 168] on span "Upload Image" at bounding box center [756, 165] width 72 height 14
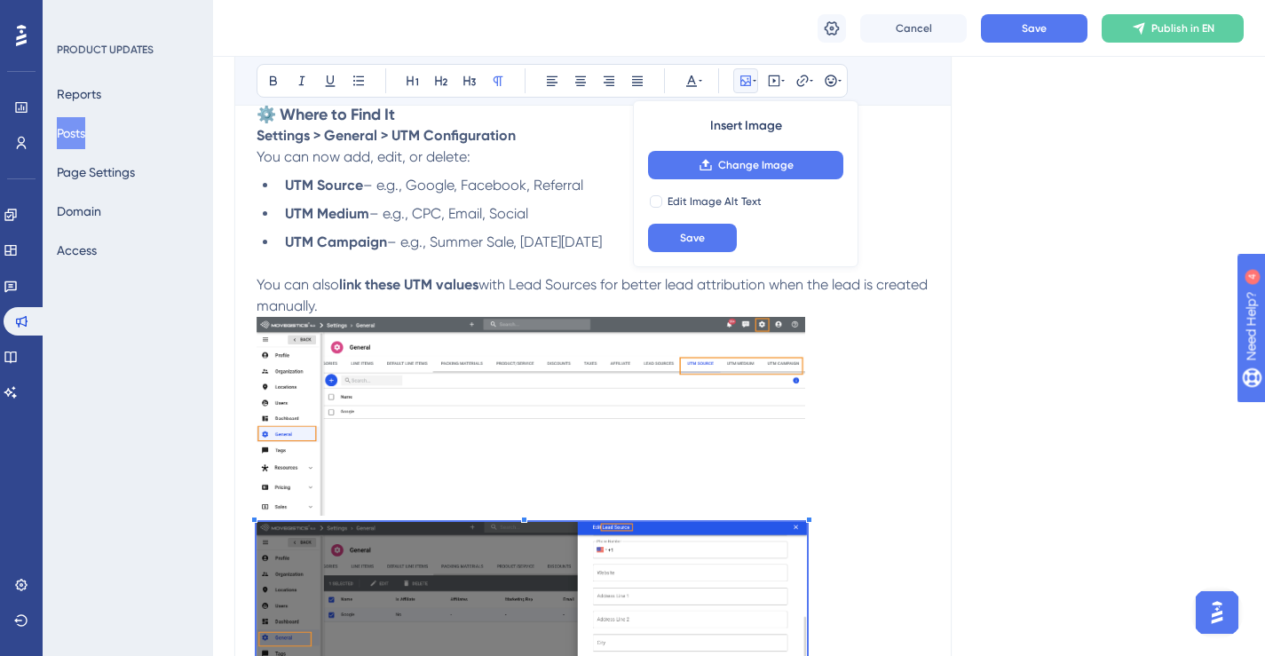
click at [880, 344] on p "To enrich screen reader interactions, please activate Accessibility in Grammarl…" at bounding box center [593, 419] width 673 height 205
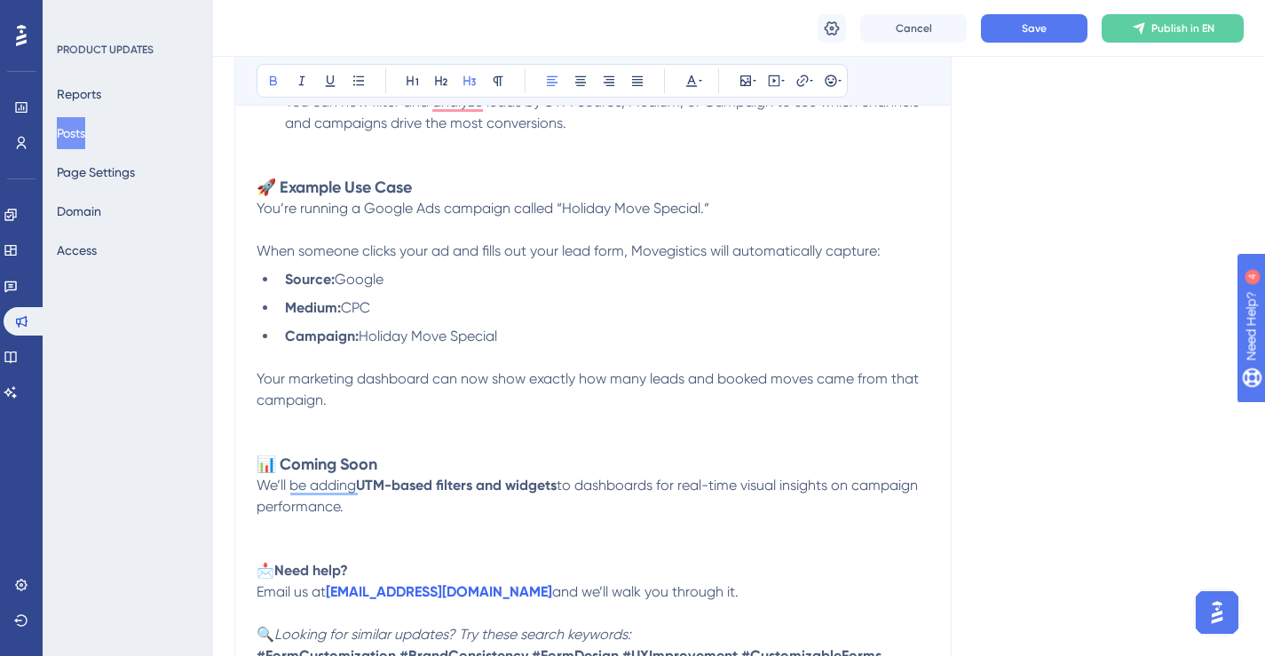
scroll to position [2113, 0]
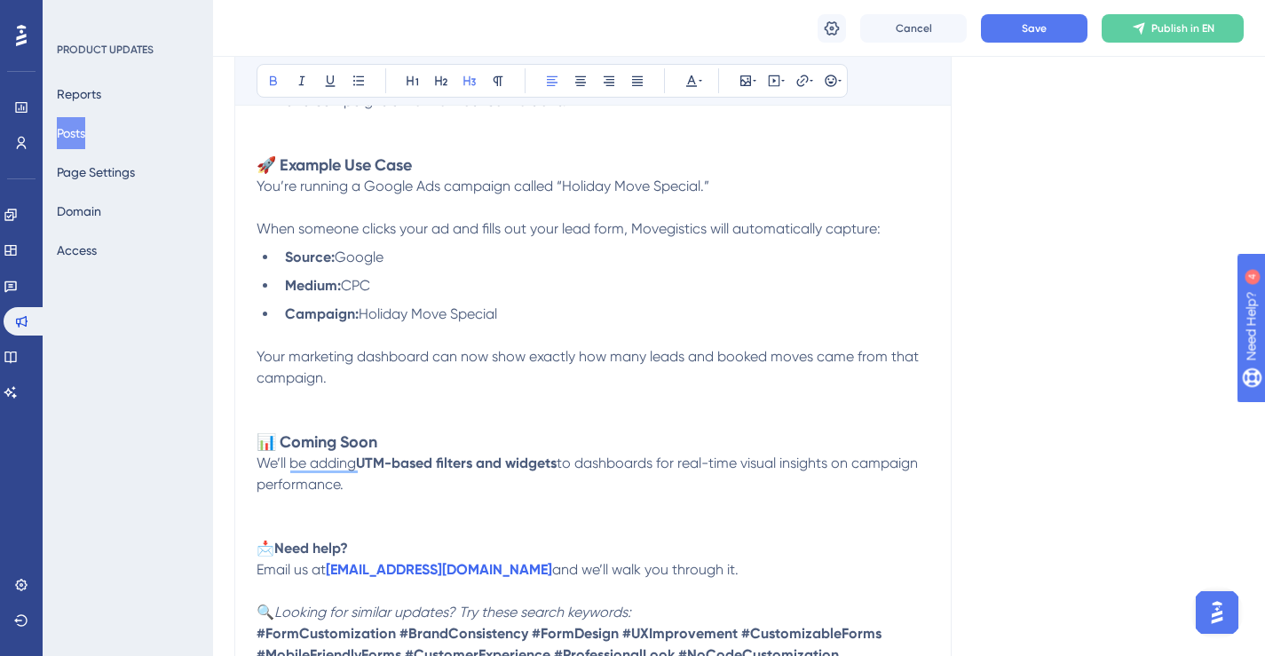
click at [733, 209] on p "You’re running a Google Ads campaign called “Holiday Move Special.” When someon…" at bounding box center [593, 208] width 673 height 64
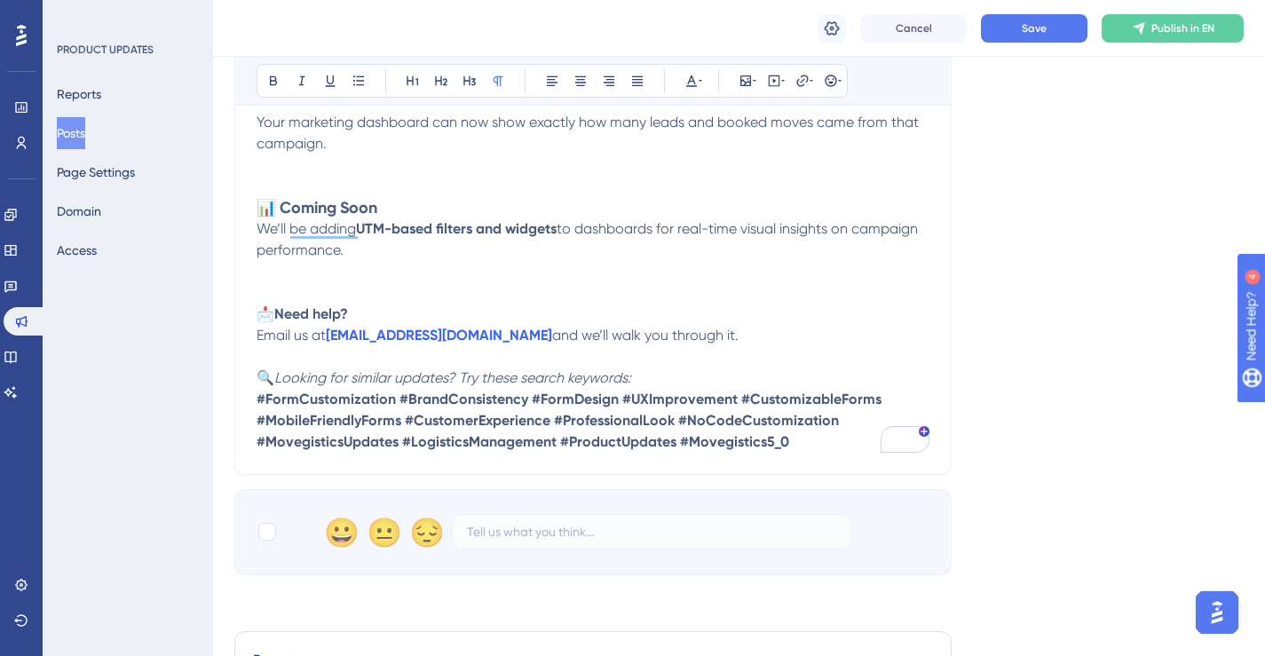
scroll to position [2362, 0]
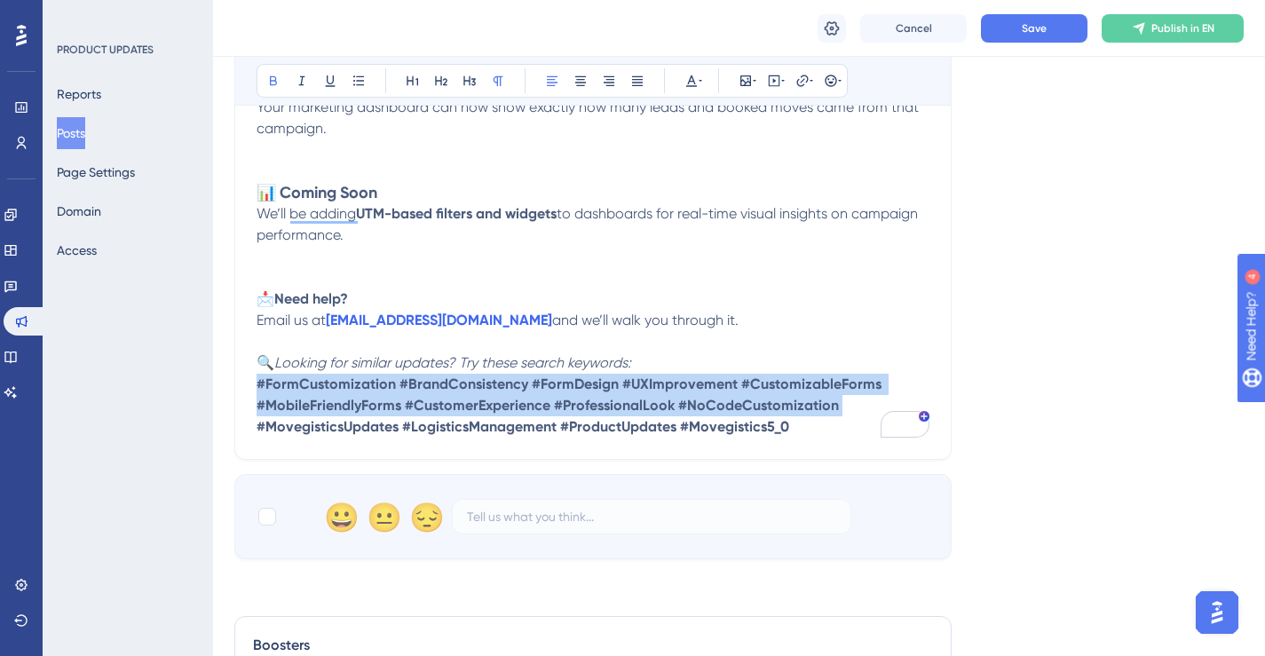
drag, startPoint x: 842, startPoint y: 404, endPoint x: 259, endPoint y: 388, distance: 582.5
click at [259, 388] on p "🔍 Looking for similar updates? Try these search keywords: #FormCustomization #B…" at bounding box center [593, 394] width 673 height 85
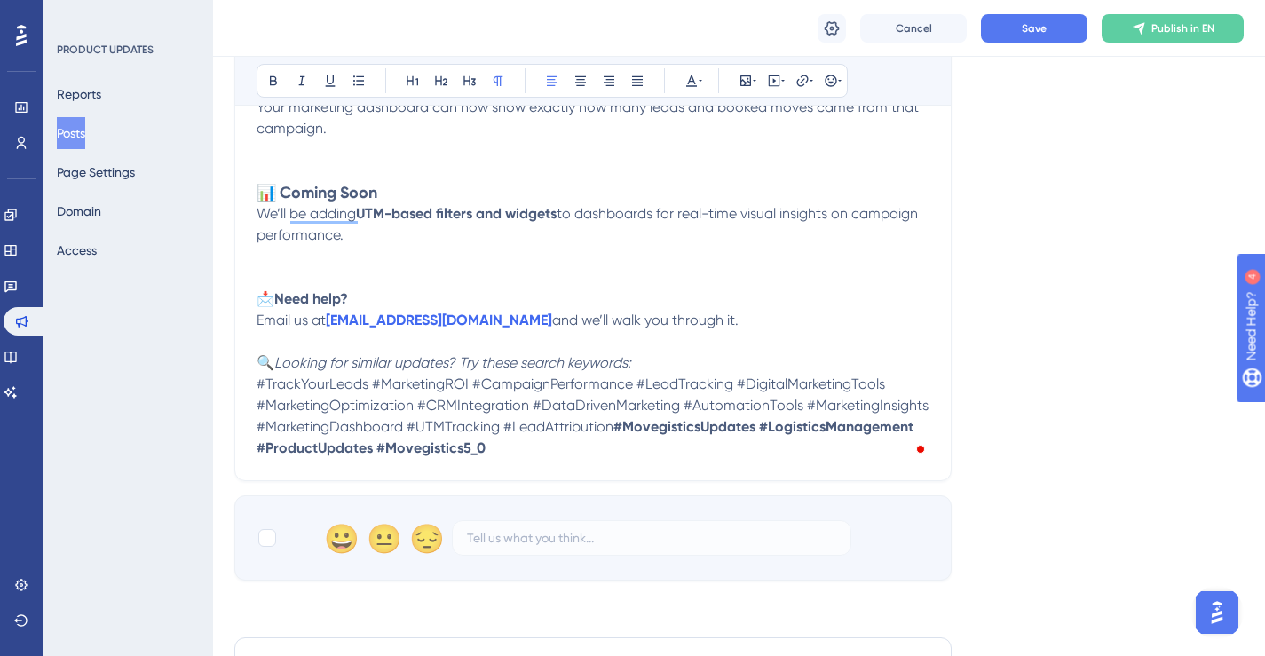
drag, startPoint x: 502, startPoint y: 447, endPoint x: 257, endPoint y: 390, distance: 251.7
click at [257, 390] on p "🔍 Looking for similar updates? Try these search keywords: #TrackYourLeads #Mark…" at bounding box center [593, 405] width 673 height 107
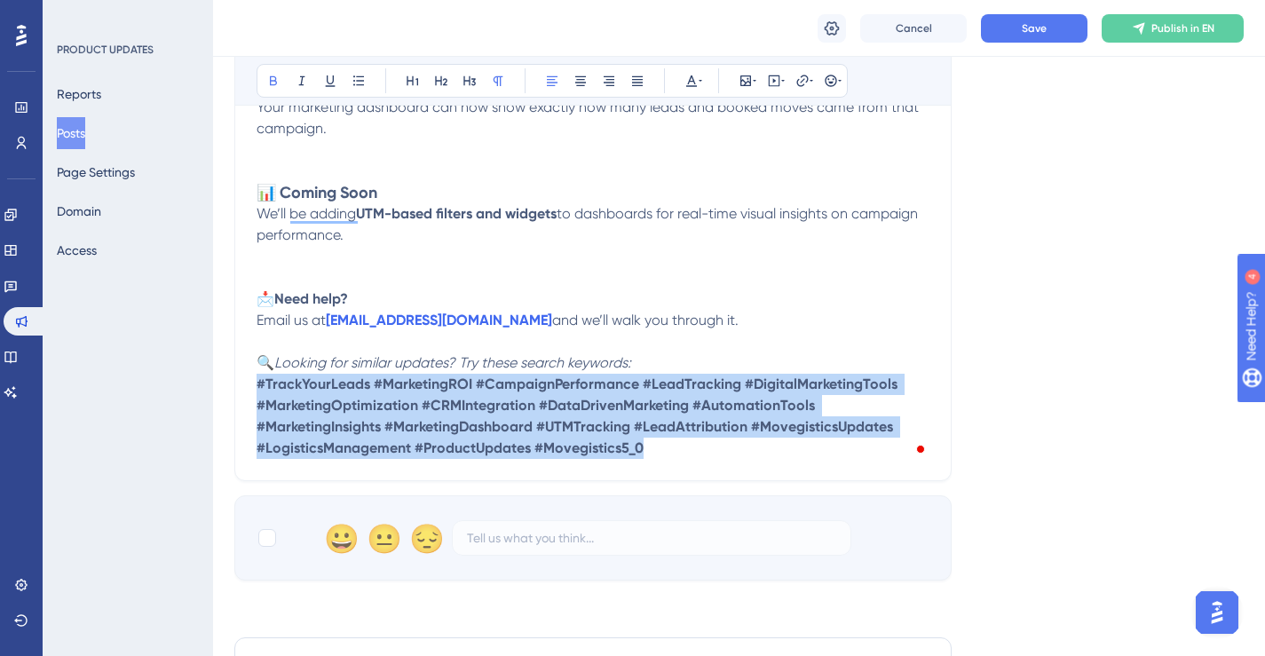
click at [794, 336] on p "To enrich screen reader interactions, please activate Accessibility in Grammarl…" at bounding box center [593, 341] width 673 height 21
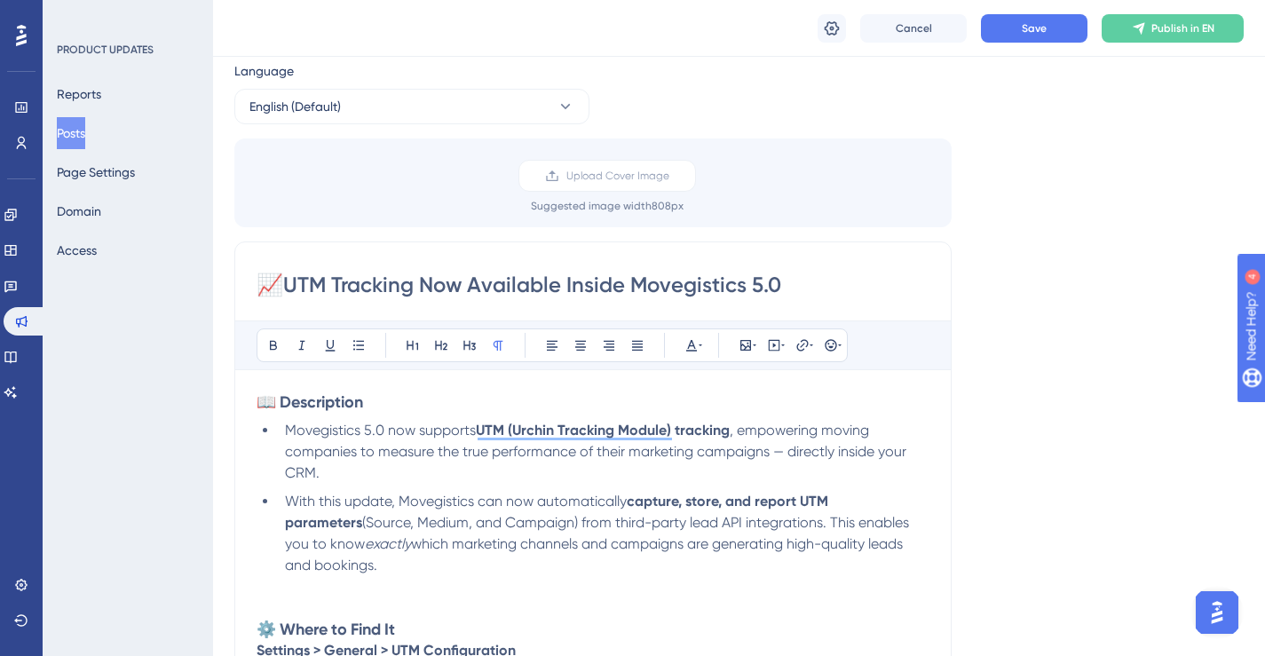
scroll to position [0, 0]
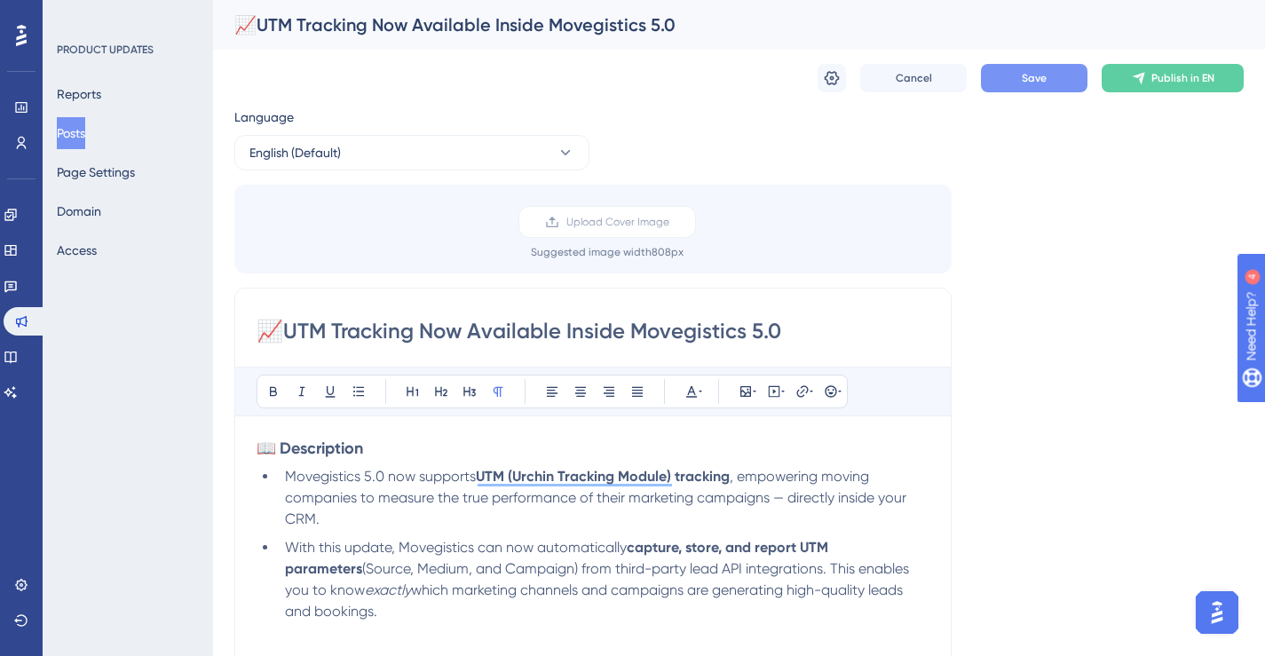
click at [1049, 74] on button "Save" at bounding box center [1034, 78] width 107 height 28
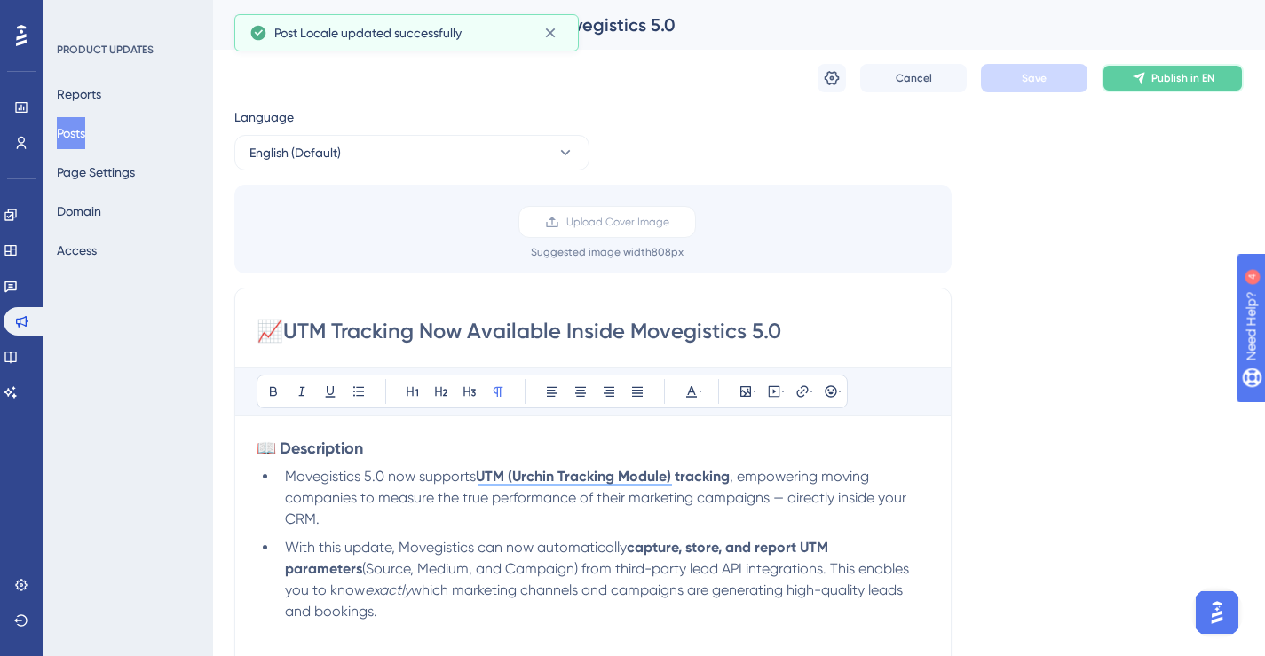
click at [1144, 82] on icon at bounding box center [1139, 78] width 14 height 14
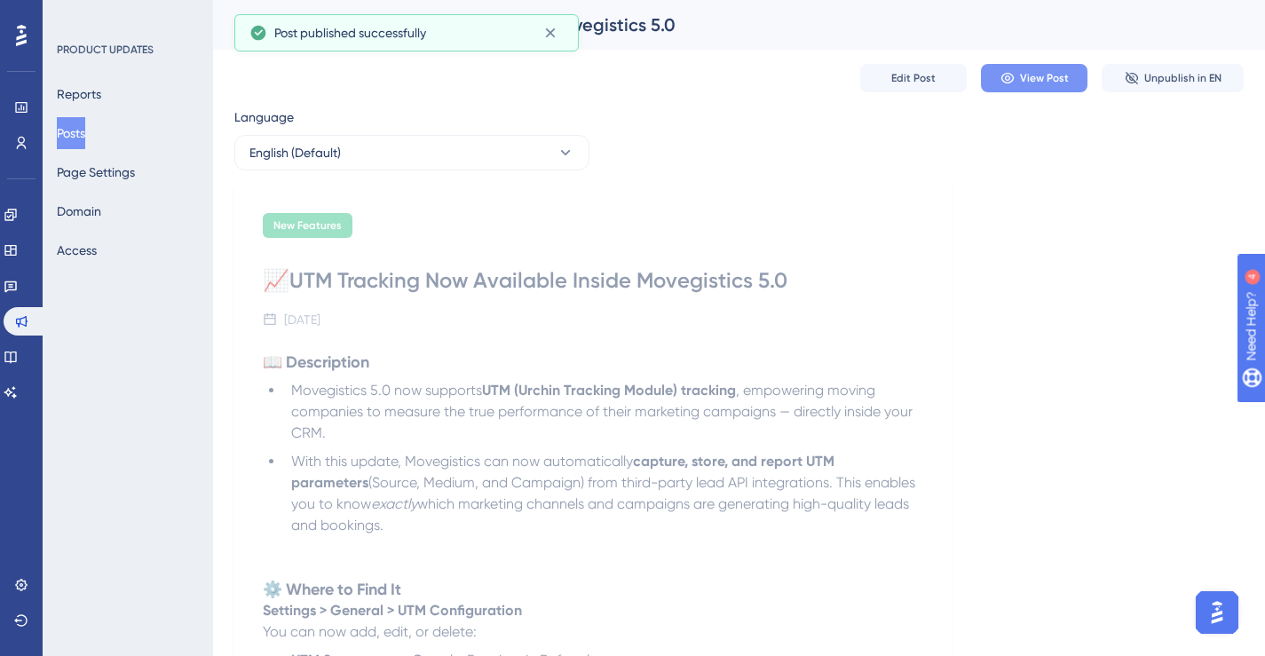
click at [1029, 87] on button "View Post" at bounding box center [1034, 78] width 107 height 28
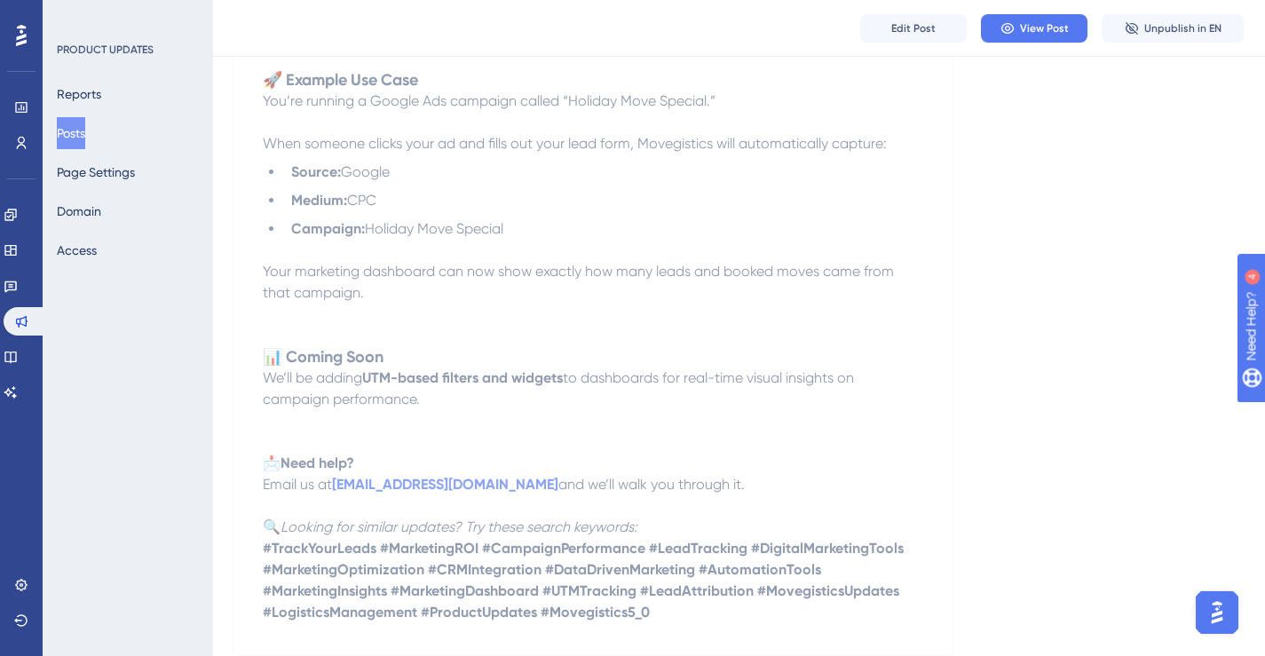
scroll to position [2232, 0]
